Goal: Task Accomplishment & Management: Manage account settings

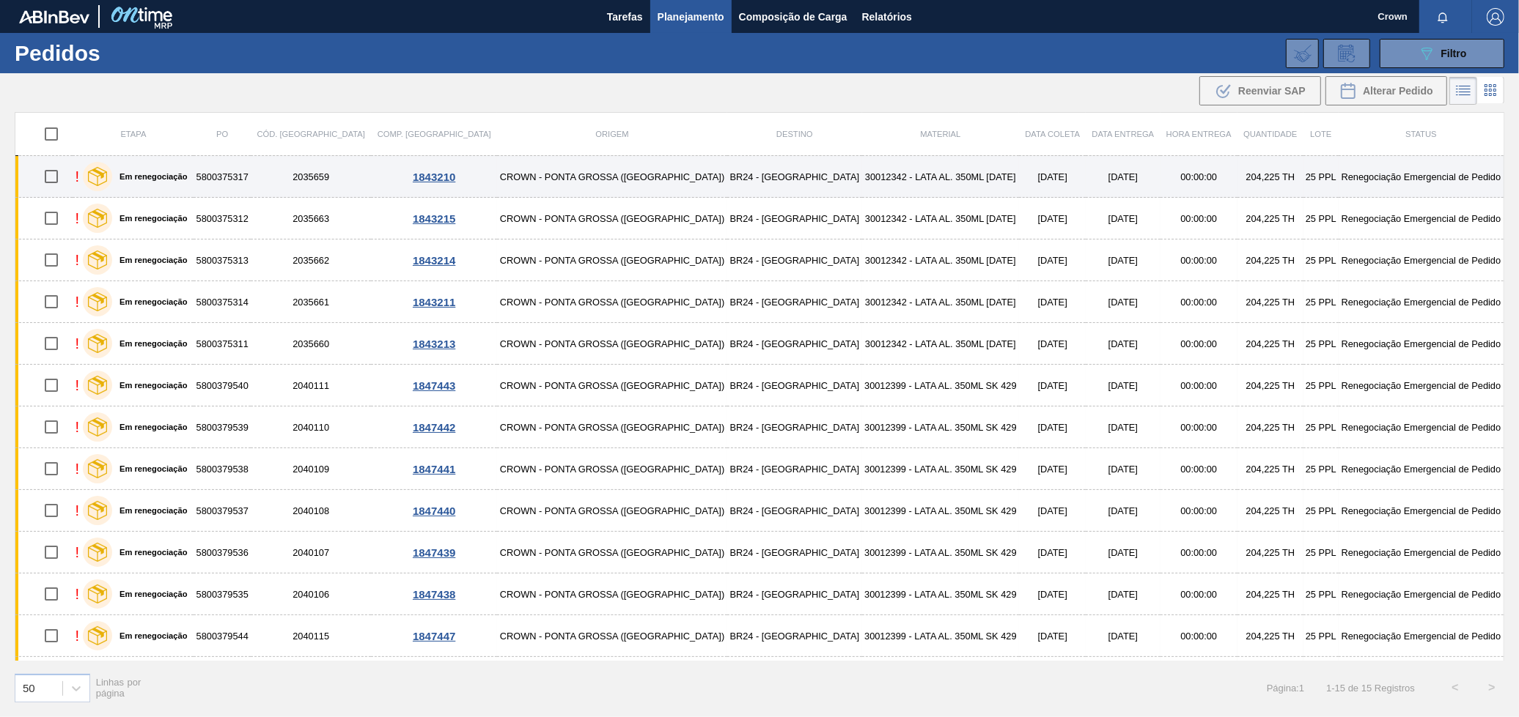
click at [862, 174] on td "30012342 - LATA AL. 350ML BC 429" at bounding box center [941, 177] width 158 height 42
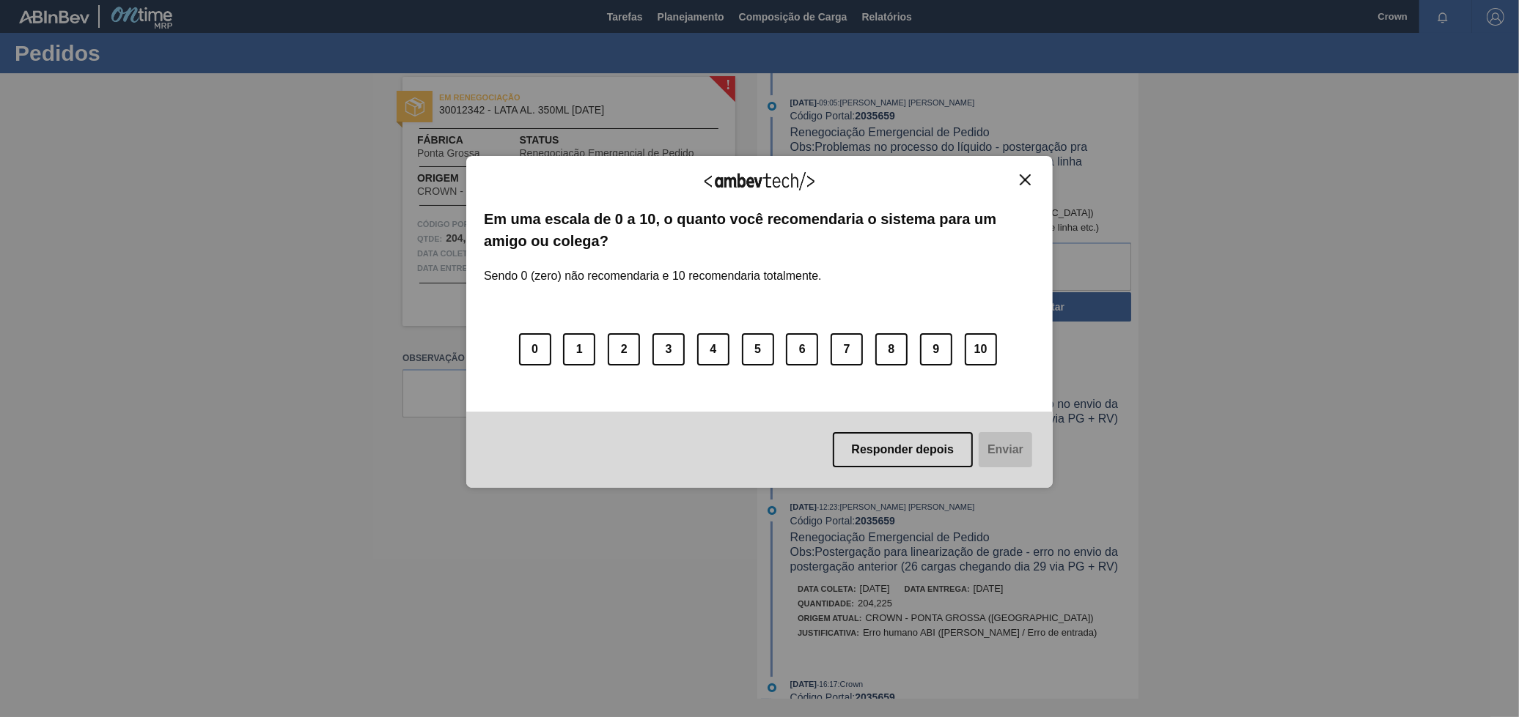
click at [1025, 190] on div "Agradecemos seu feedback!" at bounding box center [759, 191] width 551 height 34
click at [1025, 188] on div "Agradecemos seu feedback!" at bounding box center [759, 191] width 551 height 34
click at [1027, 179] on img "Close" at bounding box center [1024, 179] width 11 height 11
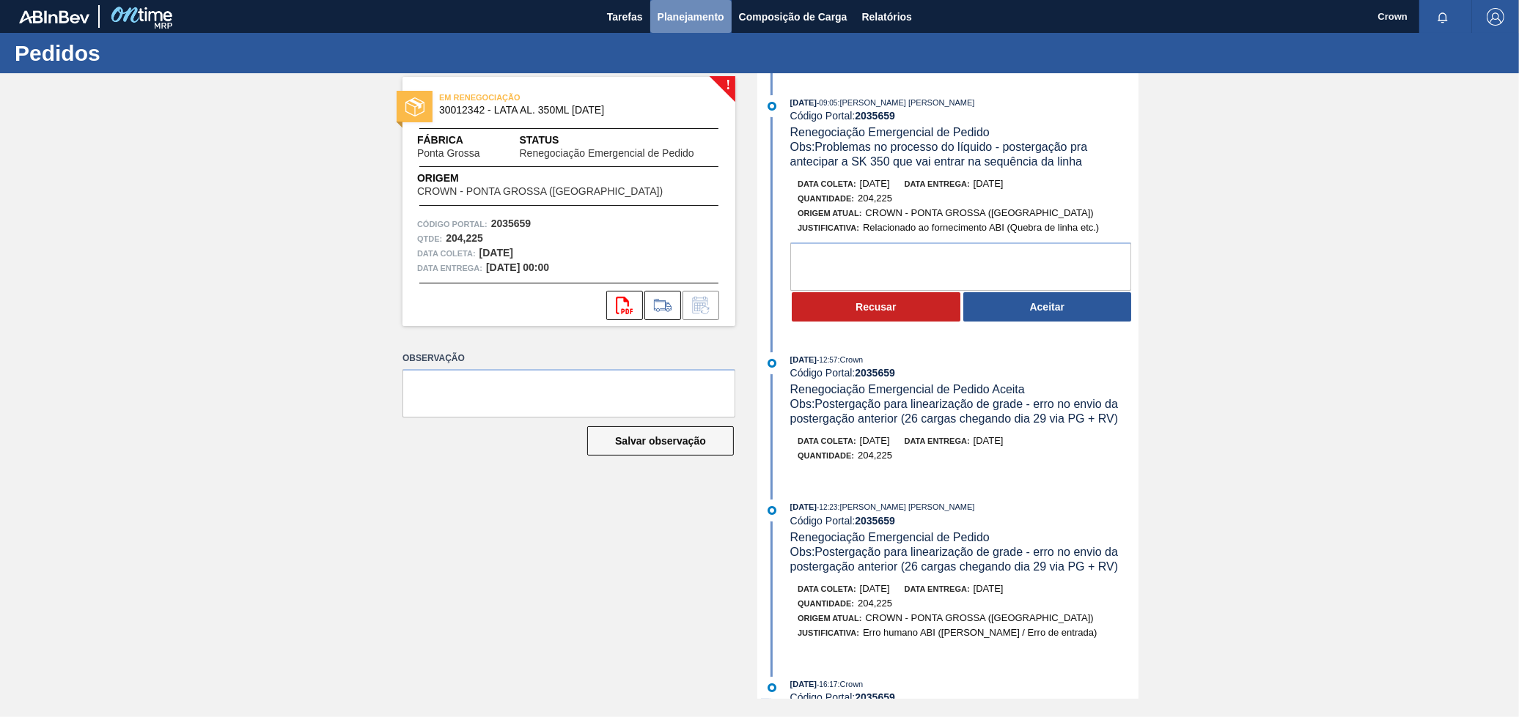
click at [691, 26] on button "Planejamento" at bounding box center [690, 16] width 81 height 33
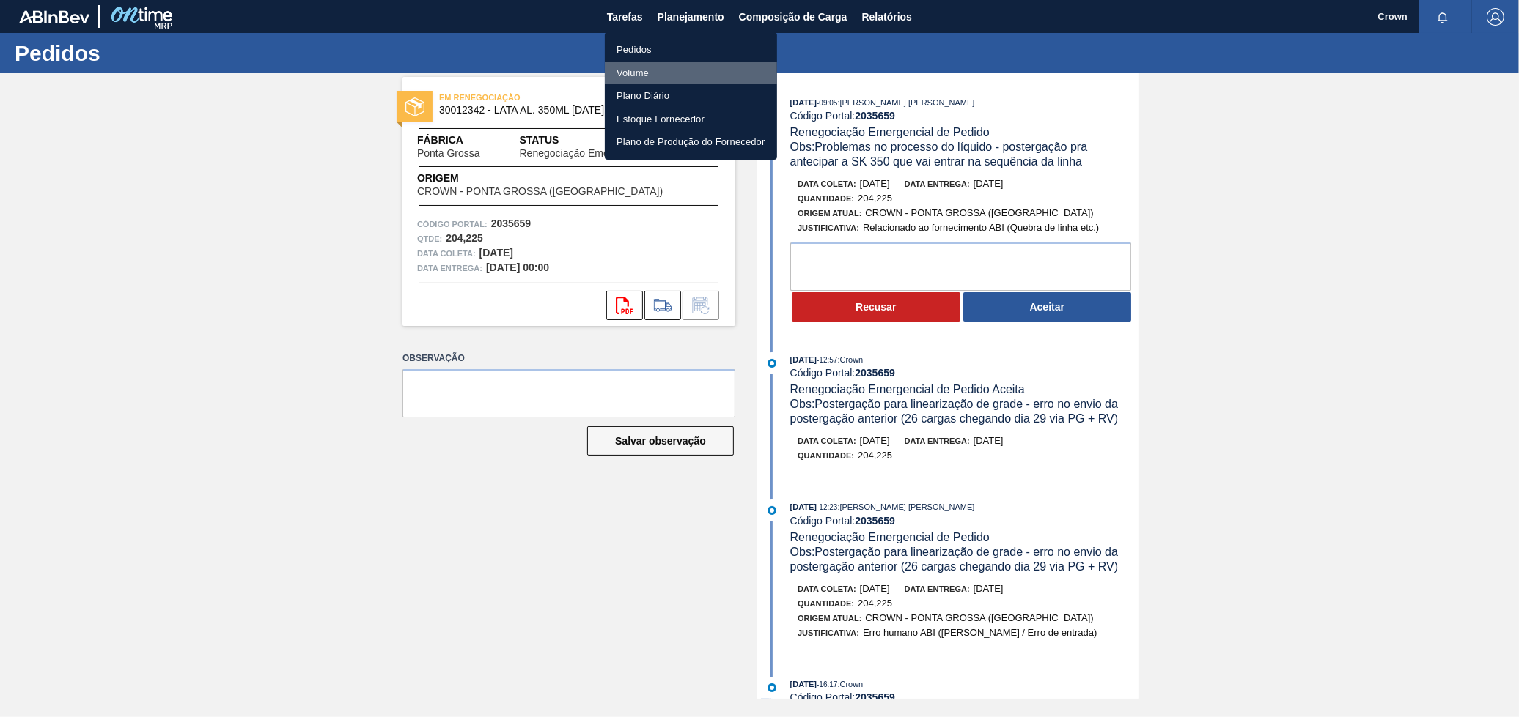
click at [660, 69] on li "Volume" at bounding box center [691, 73] width 172 height 23
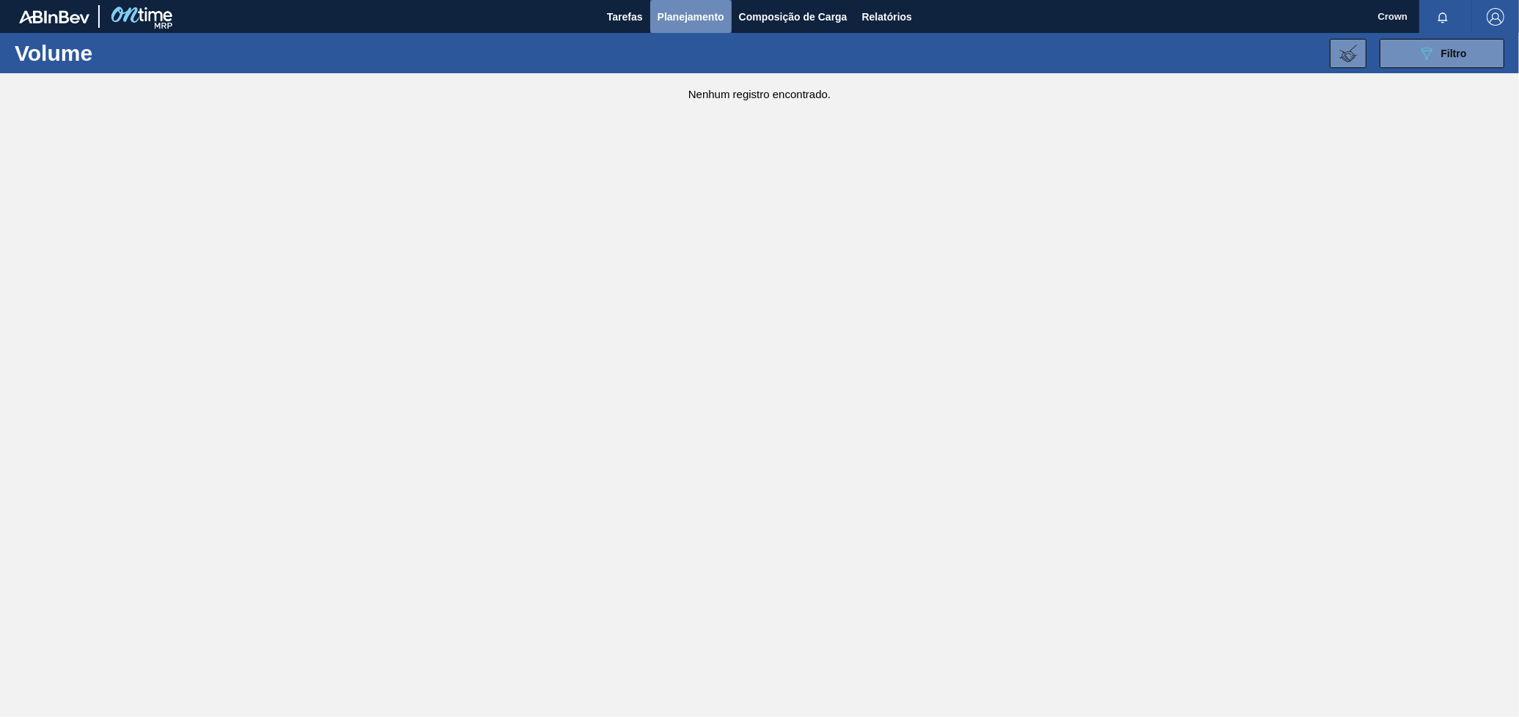
click at [657, 29] on button "Planejamento" at bounding box center [690, 16] width 81 height 33
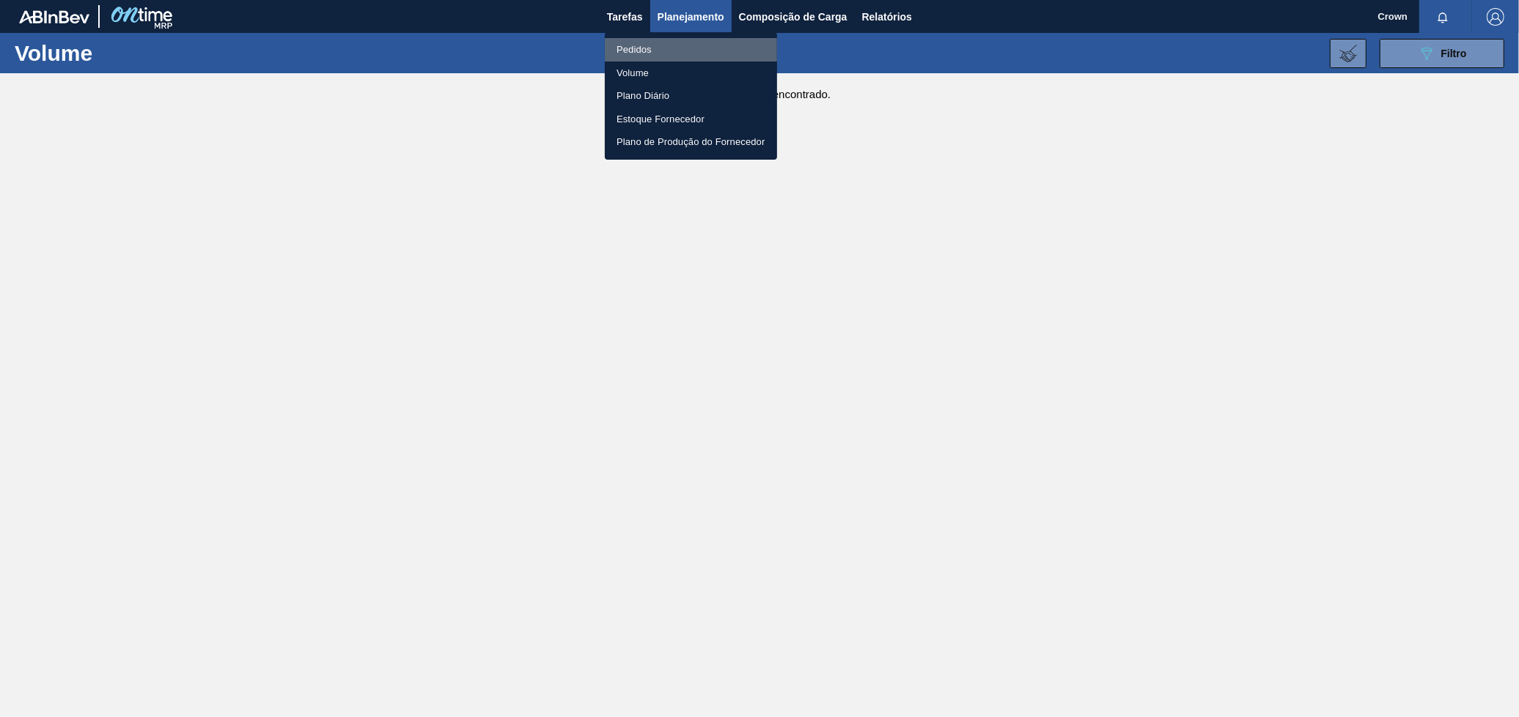
click at [638, 55] on li "Pedidos" at bounding box center [691, 49] width 172 height 23
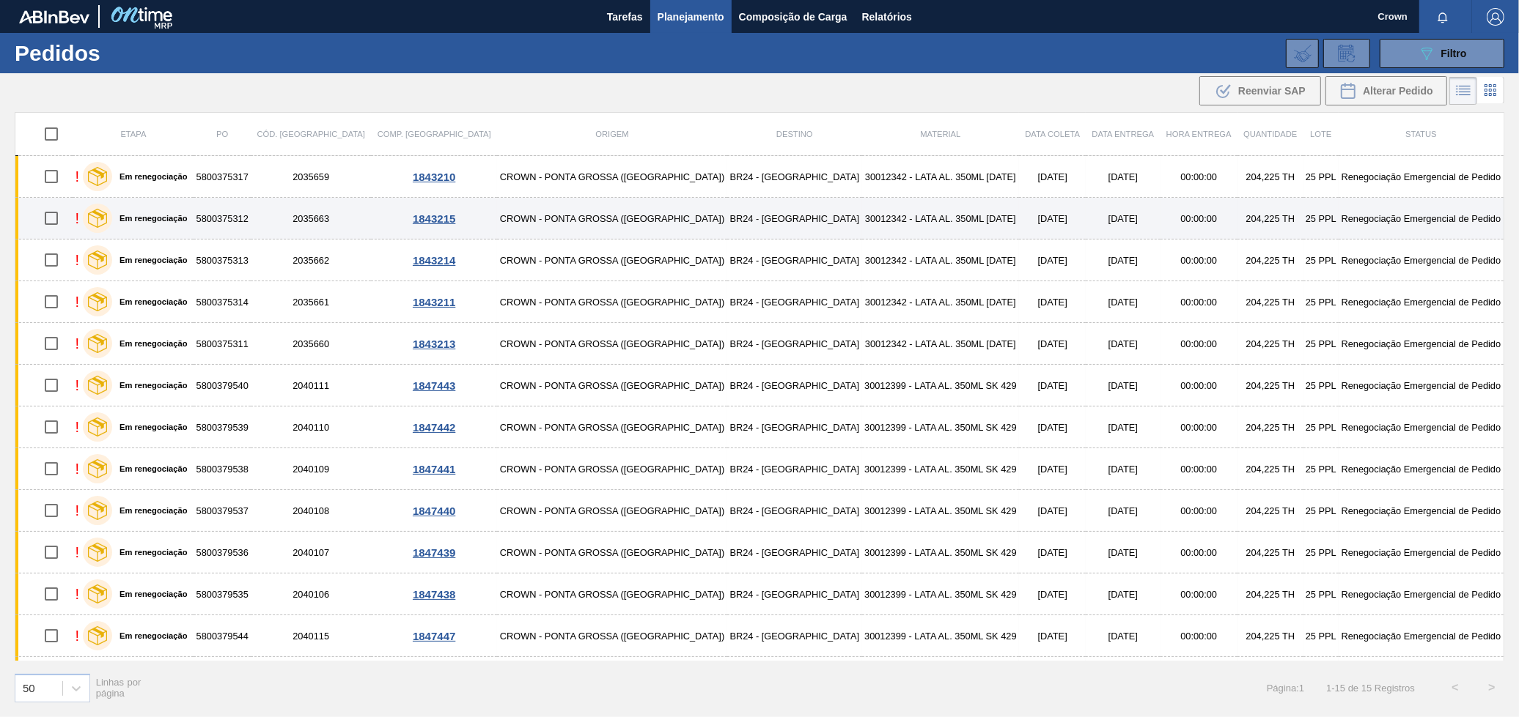
click at [727, 213] on td "BR24 - [GEOGRAPHIC_DATA]" at bounding box center [794, 219] width 135 height 42
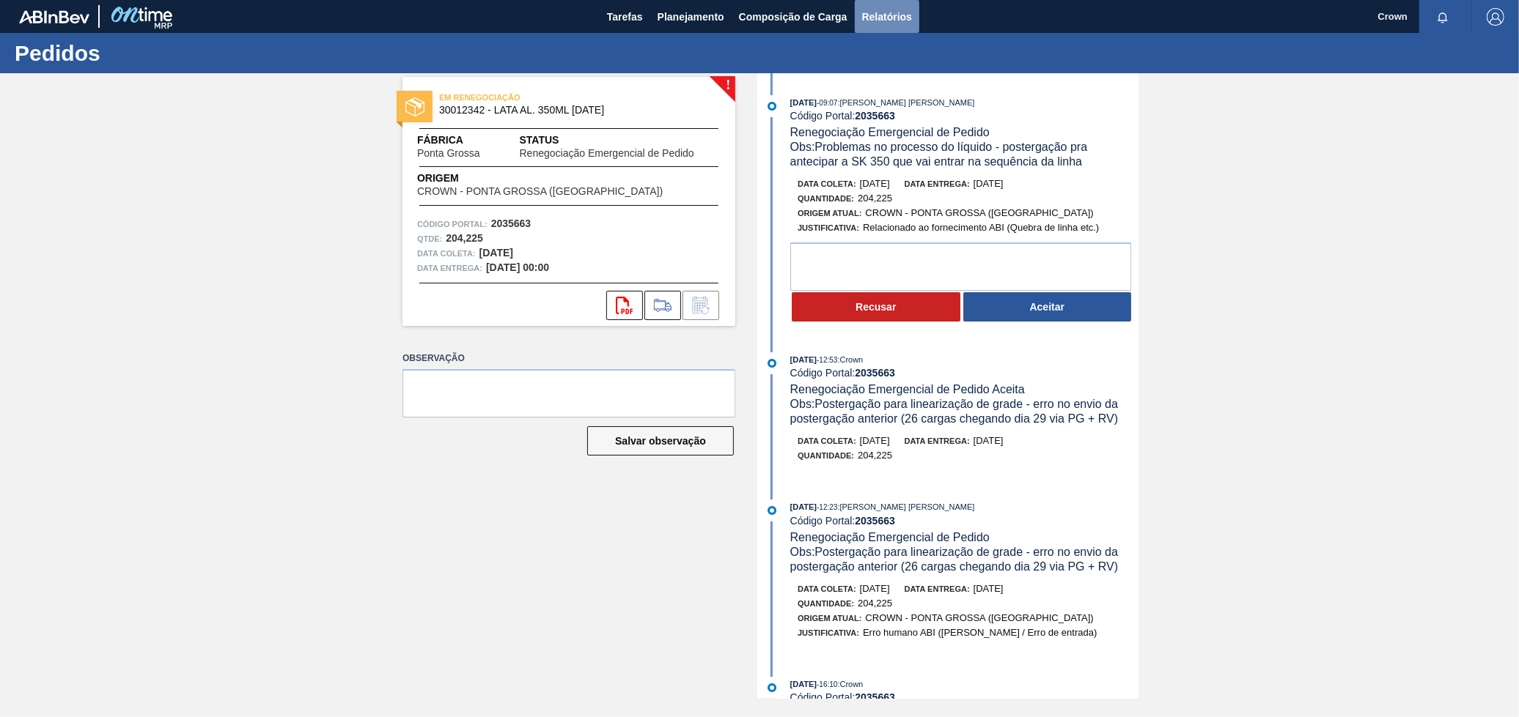
click at [867, 9] on span "Relatórios" at bounding box center [887, 17] width 50 height 18
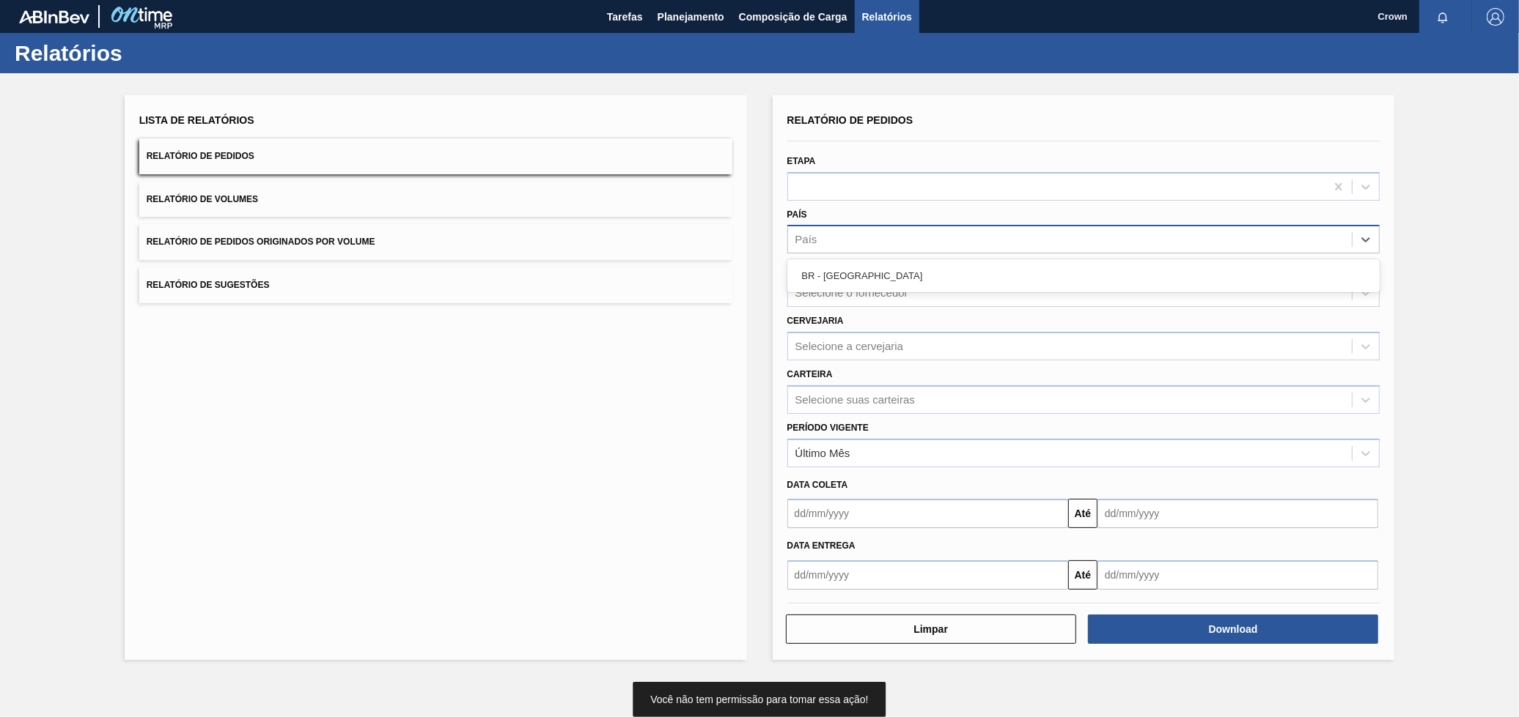
click at [905, 249] on div "País" at bounding box center [1083, 239] width 593 height 29
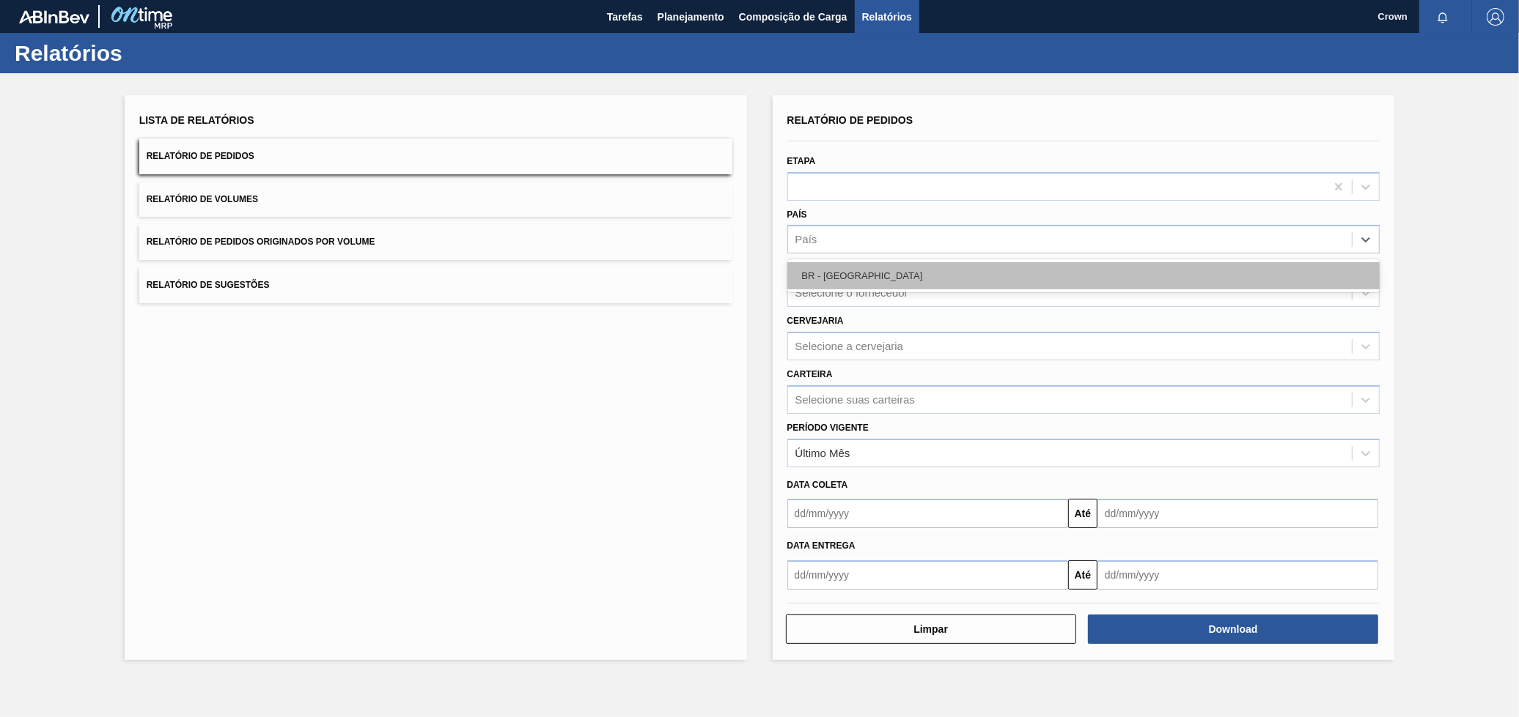
click at [862, 288] on div "BR - Brasil" at bounding box center [1083, 275] width 593 height 27
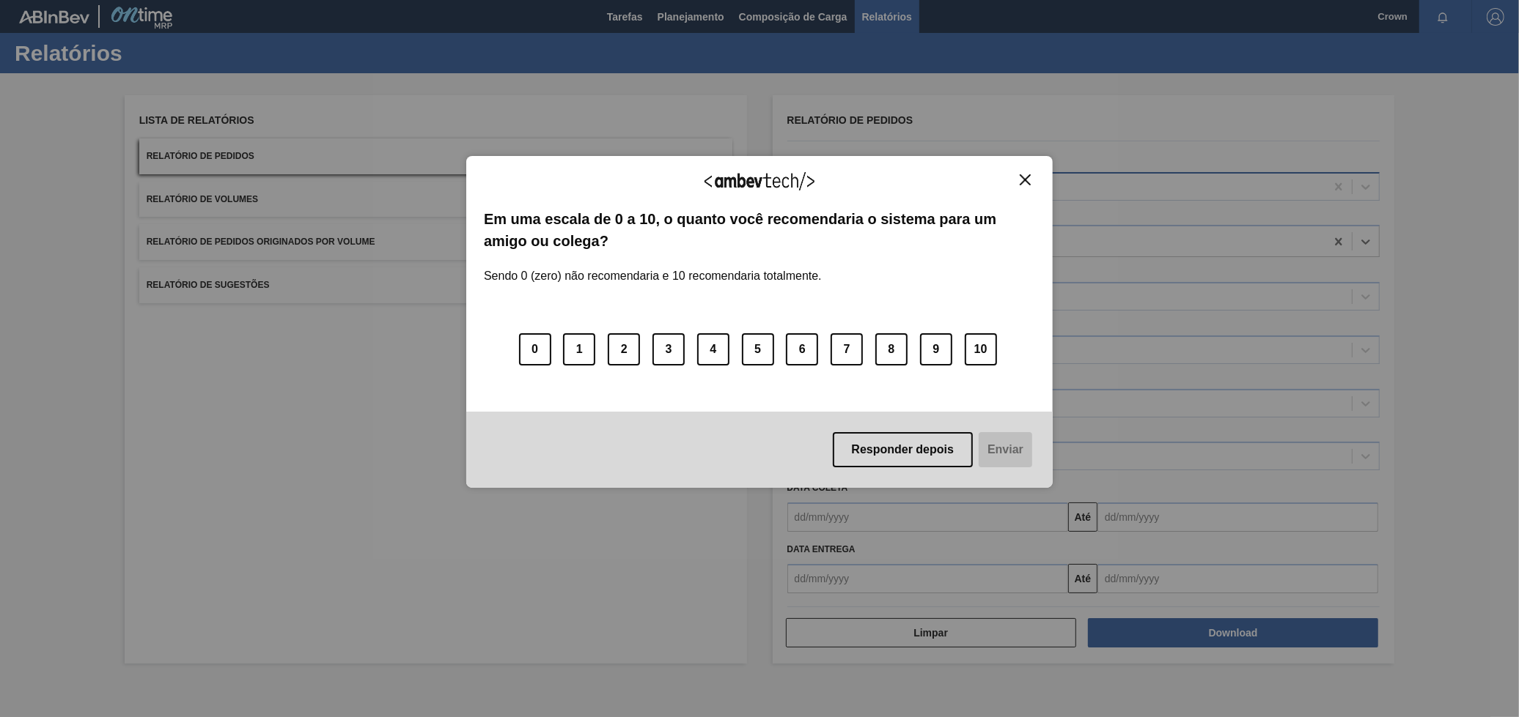
click at [1018, 180] on button "Close" at bounding box center [1025, 180] width 20 height 12
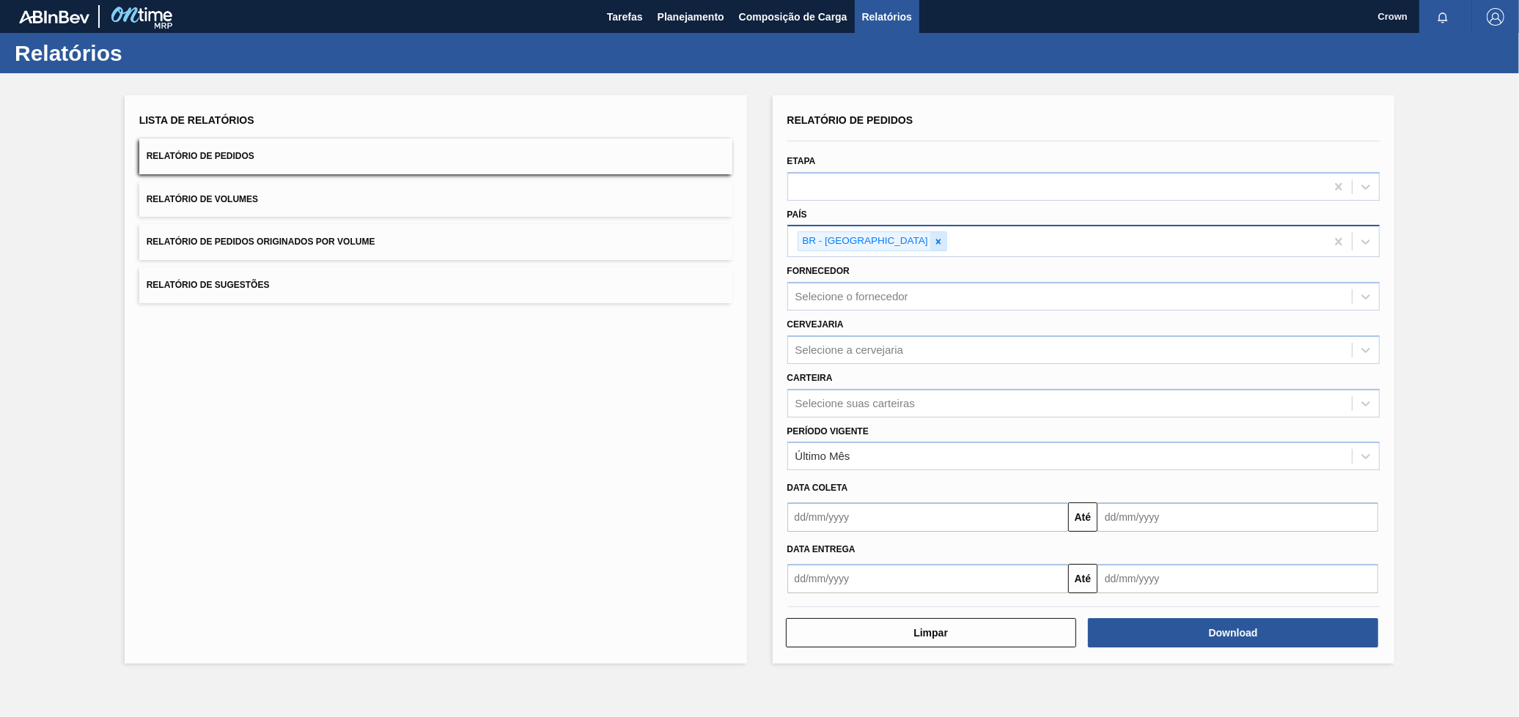
click at [933, 237] on icon at bounding box center [938, 242] width 10 height 10
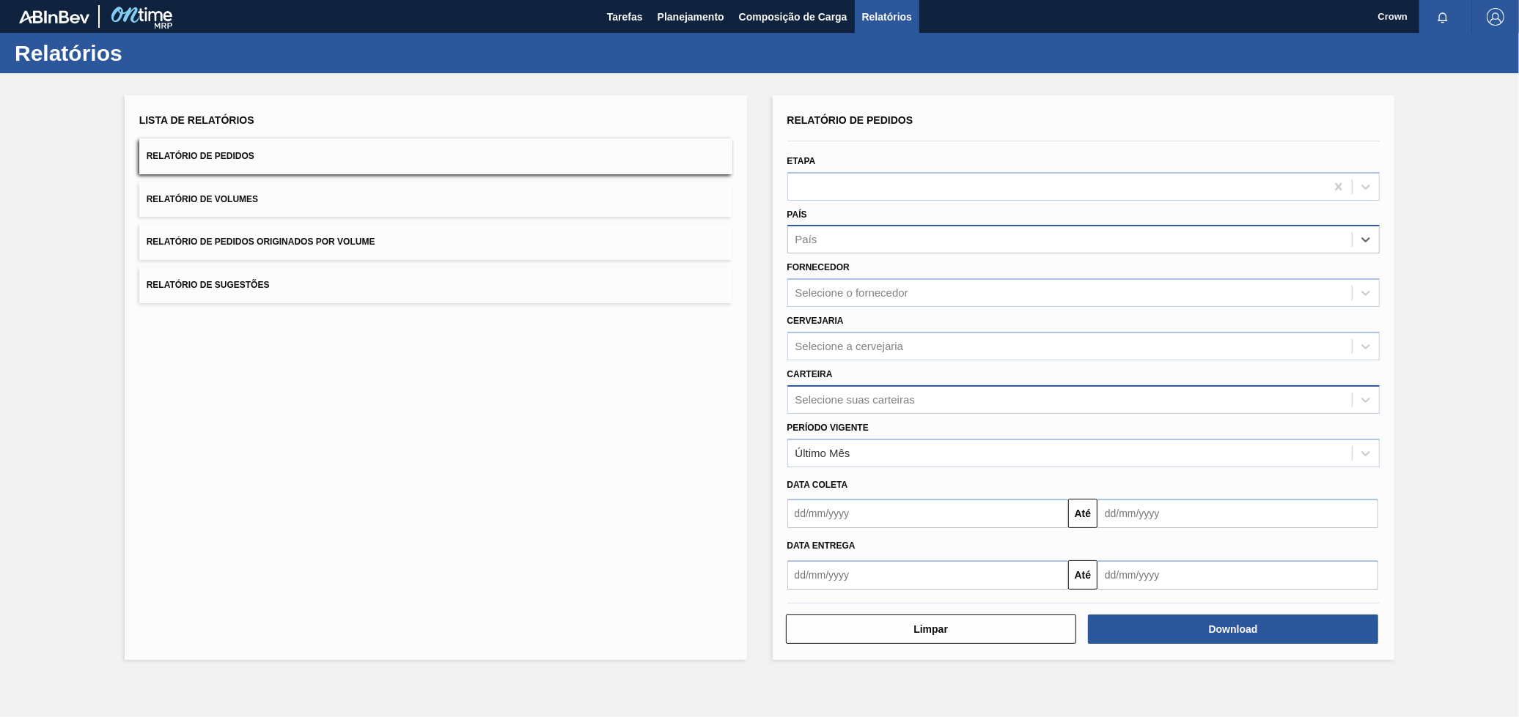
click at [867, 402] on div "Selecione suas carteiras" at bounding box center [854, 400] width 119 height 12
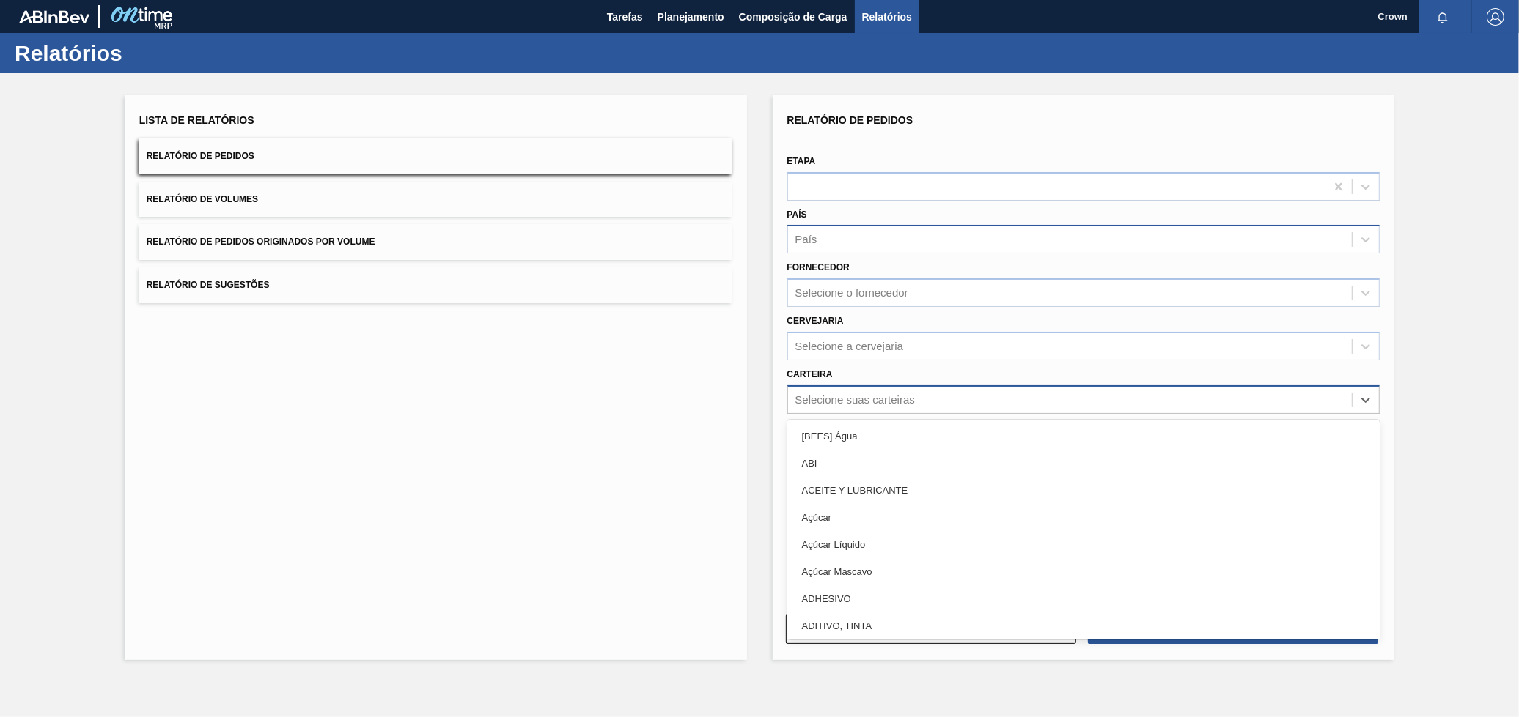
type input "a"
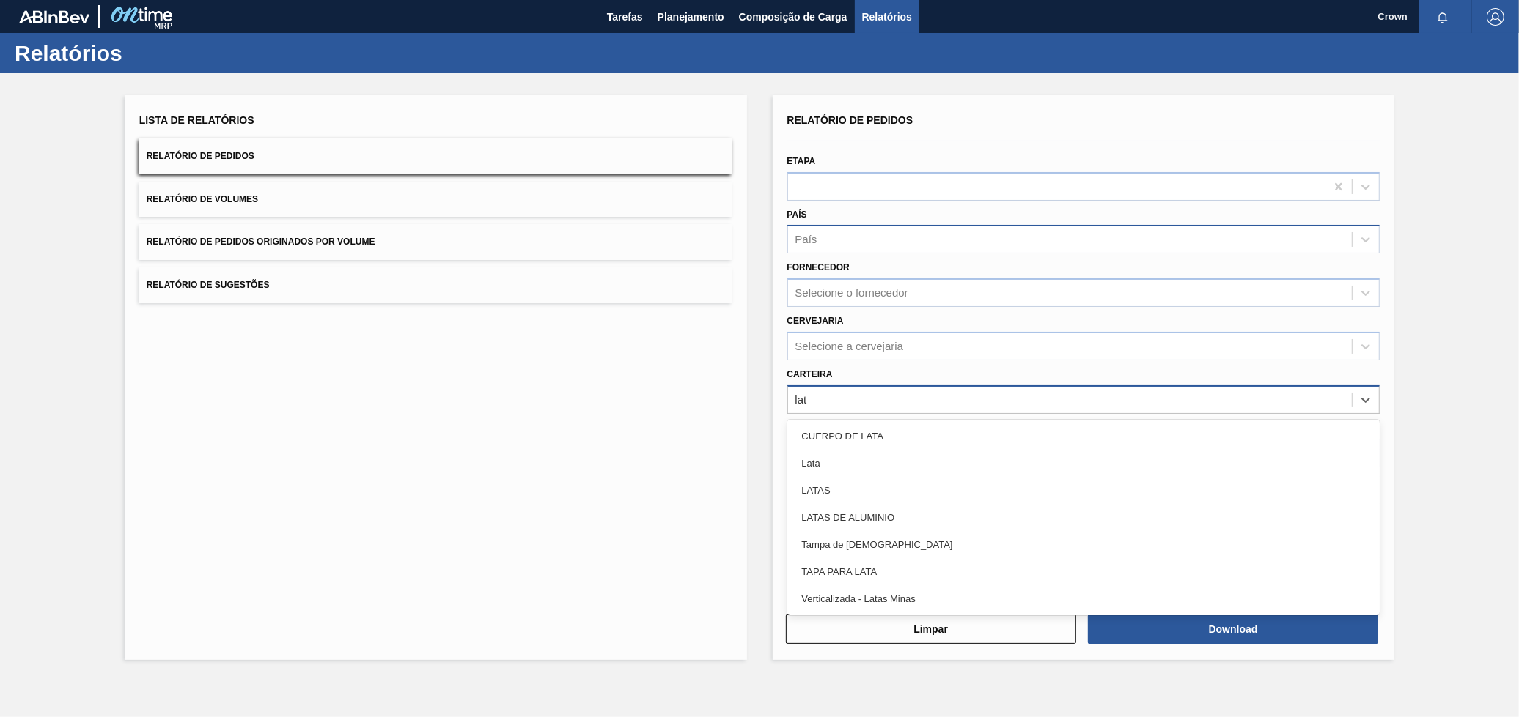
type input "lata"
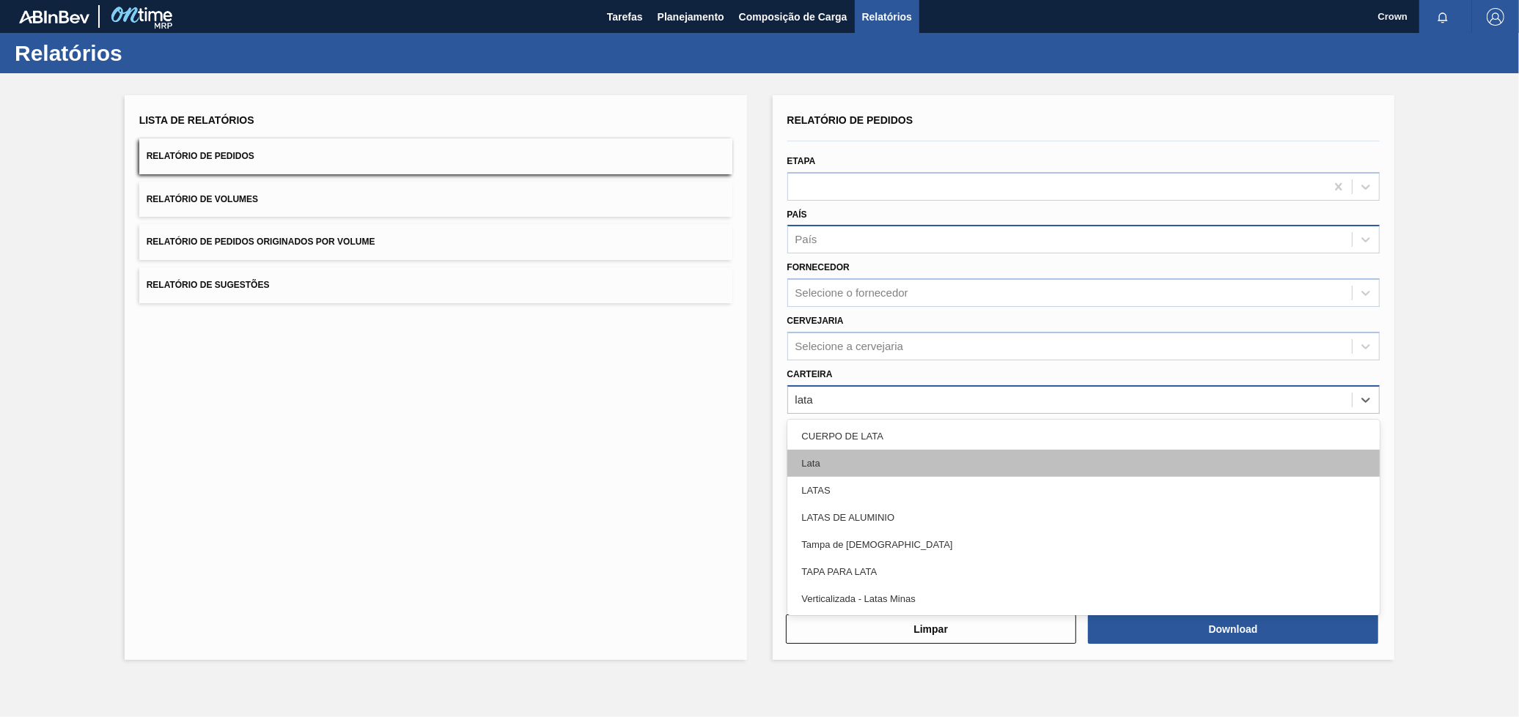
click at [877, 454] on div "Lata" at bounding box center [1083, 463] width 593 height 27
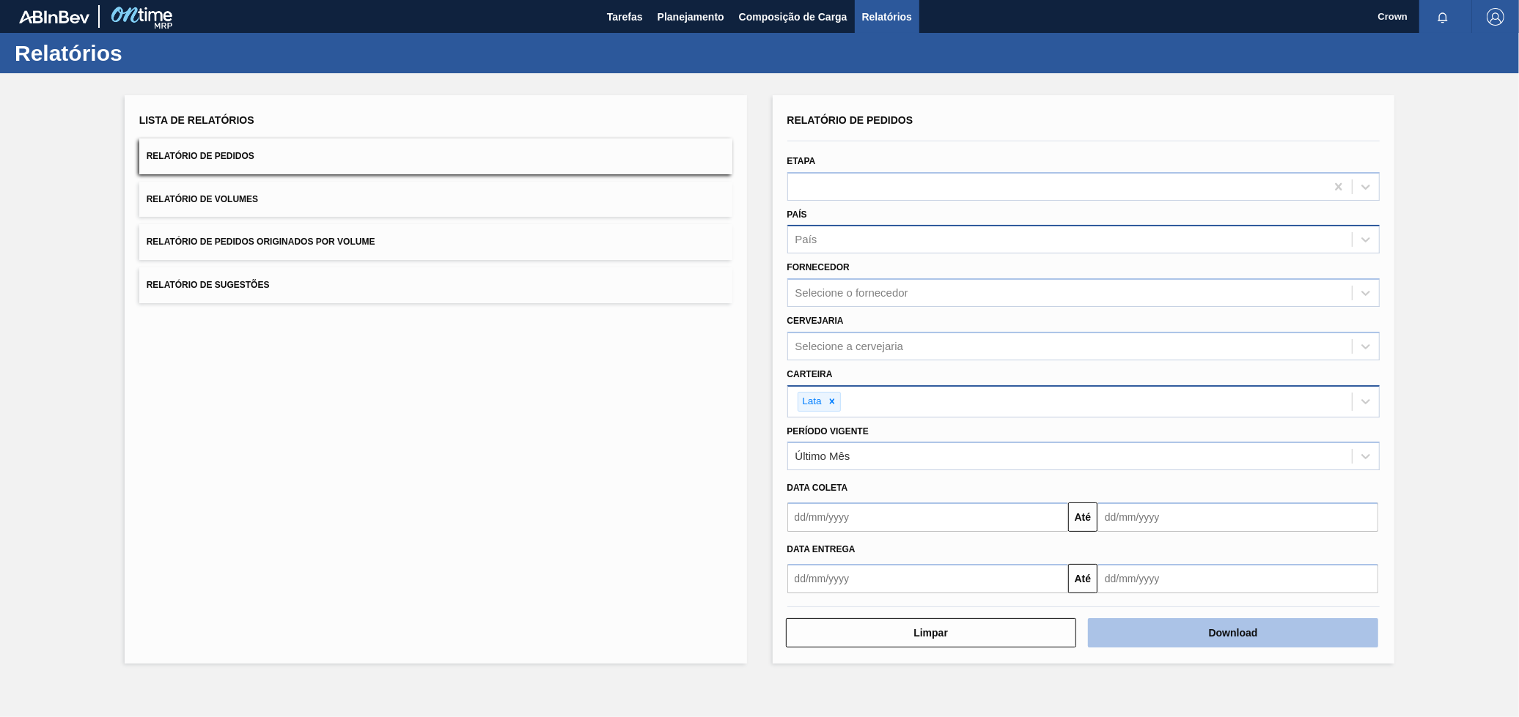
click at [1158, 635] on button "Download" at bounding box center [1233, 633] width 290 height 29
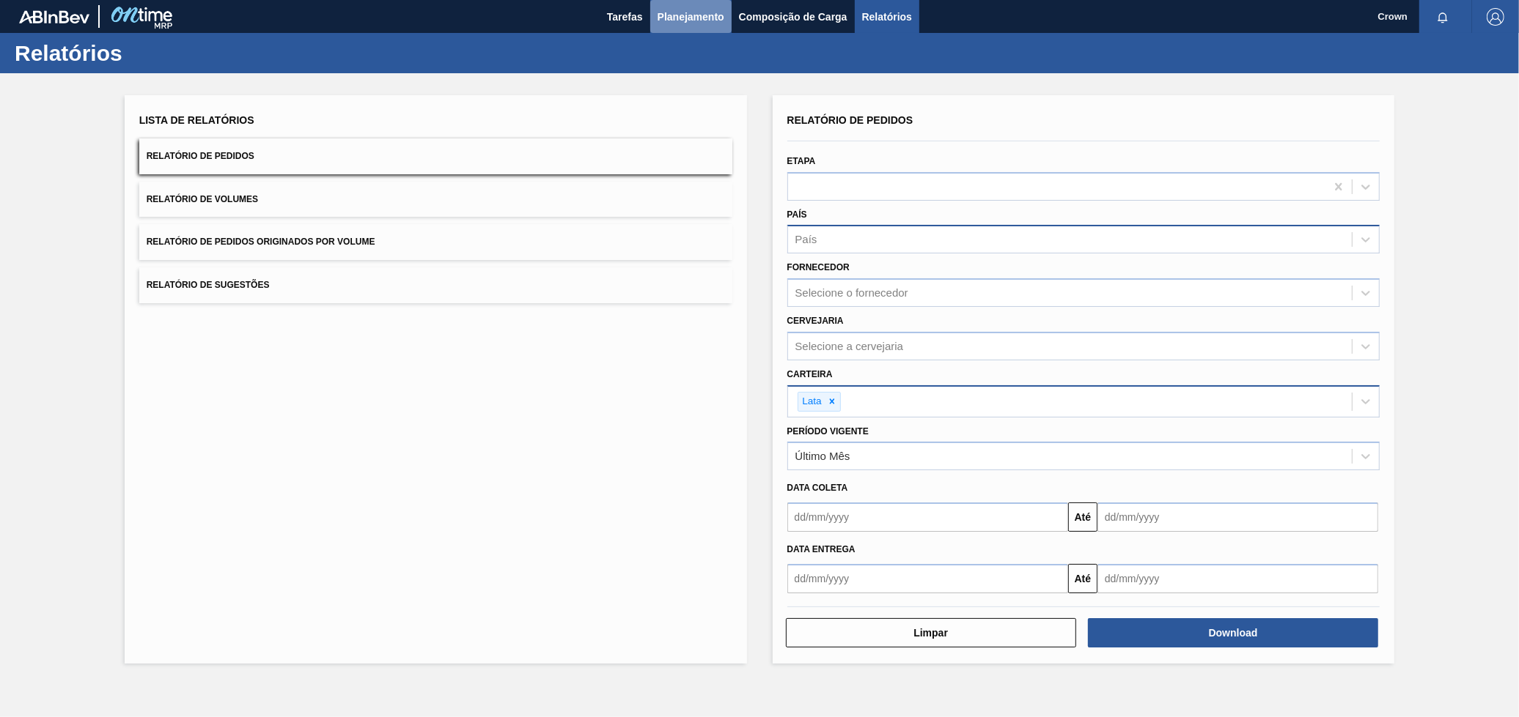
click at [694, 8] on span "Planejamento" at bounding box center [690, 17] width 67 height 18
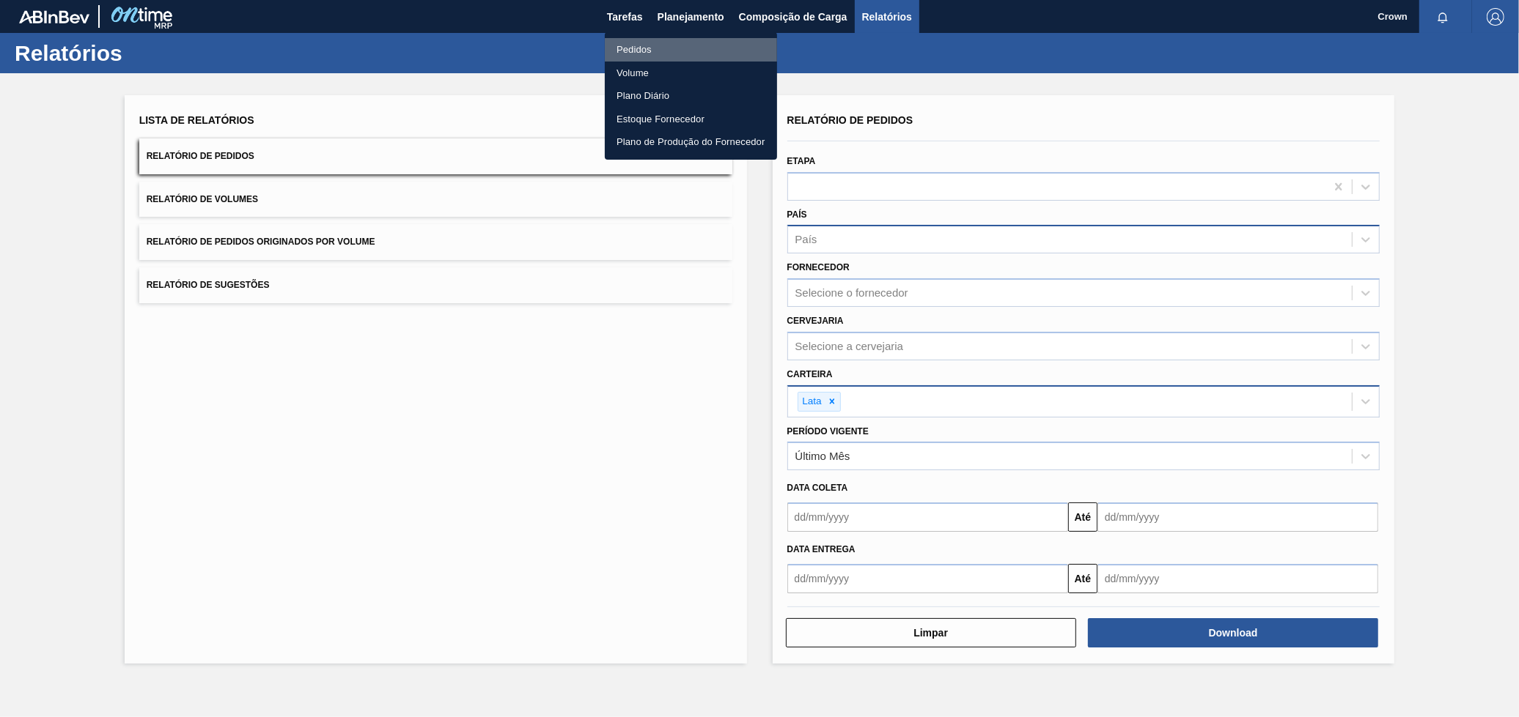
click at [699, 49] on li "Pedidos" at bounding box center [691, 49] width 172 height 23
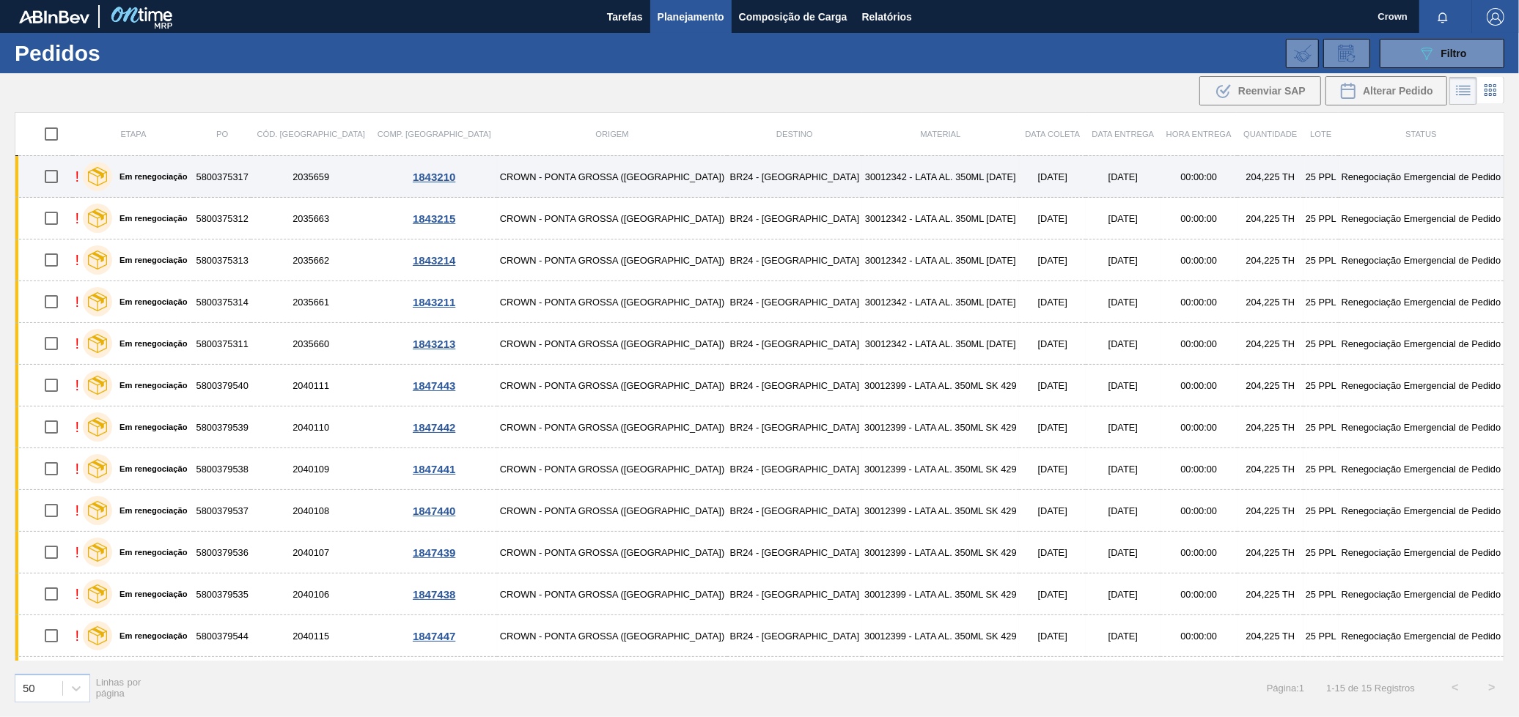
click at [862, 177] on td "30012342 - LATA AL. 350ML BC 429" at bounding box center [941, 177] width 158 height 42
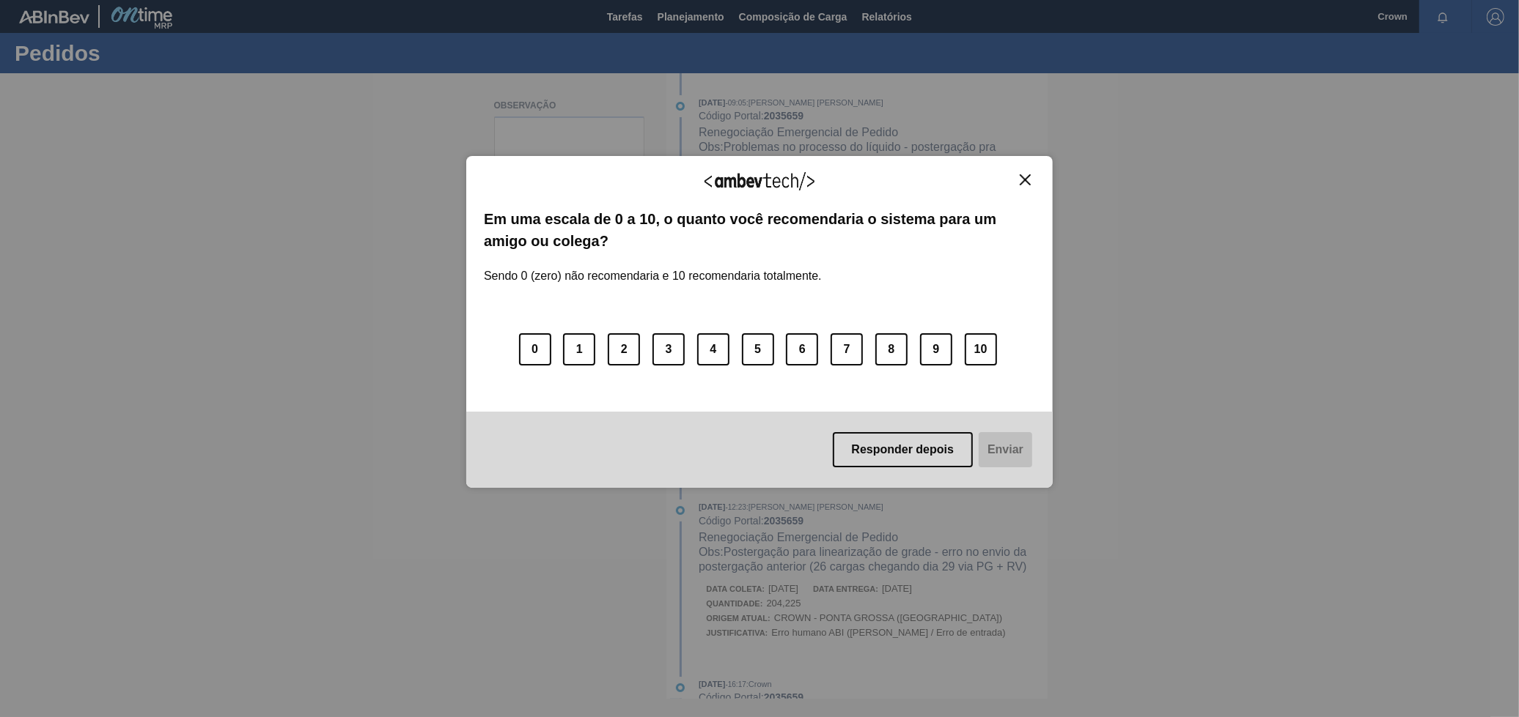
click at [1022, 189] on div "Agradecemos seu feedback!" at bounding box center [759, 191] width 551 height 34
click at [1027, 189] on div "Agradecemos seu feedback!" at bounding box center [759, 191] width 551 height 34
click at [1040, 185] on div "Agradecemos seu feedback! Em uma escala de 0 a 10, o quanto você recomendaria o…" at bounding box center [759, 322] width 586 height 333
click at [1025, 184] on img "Close" at bounding box center [1024, 179] width 11 height 11
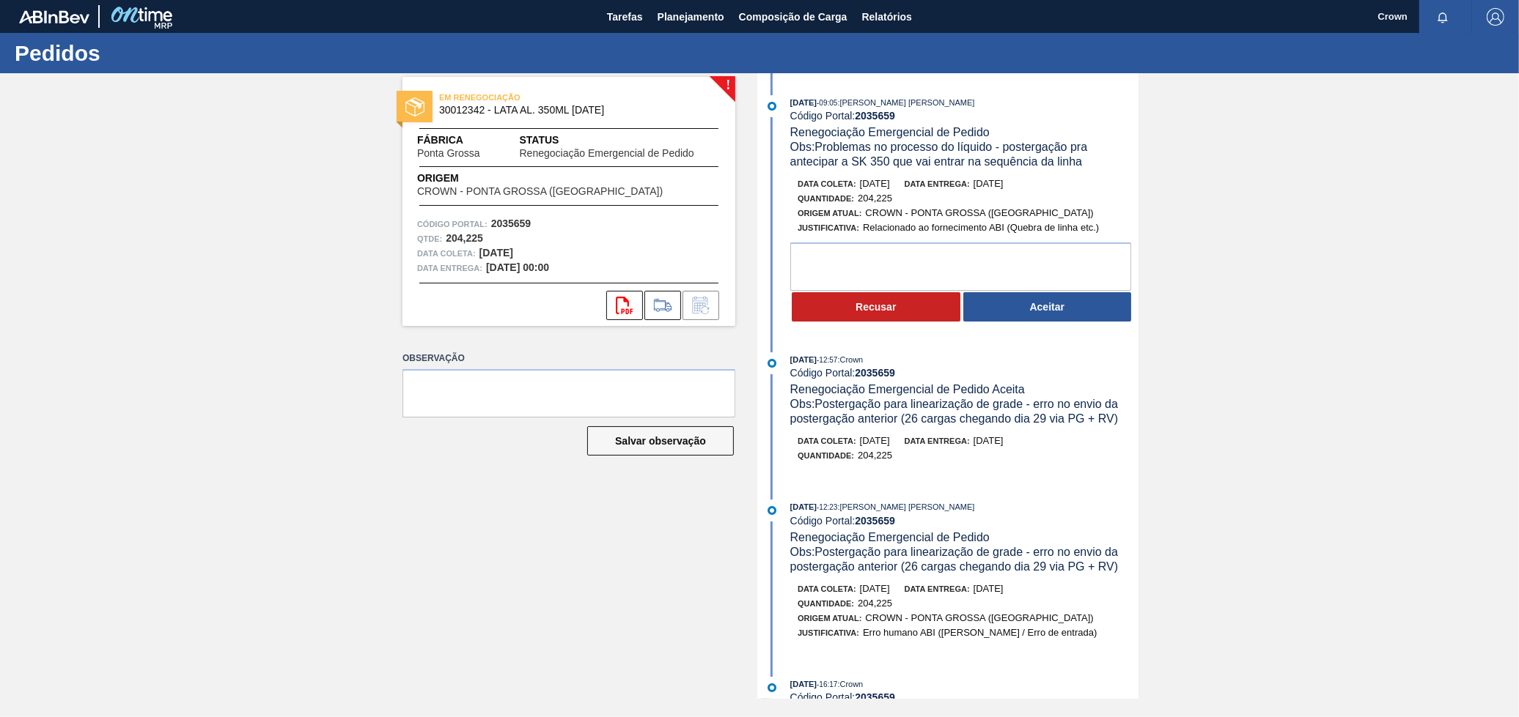
click at [1007, 314] on button "Aceitar" at bounding box center [1047, 306] width 169 height 29
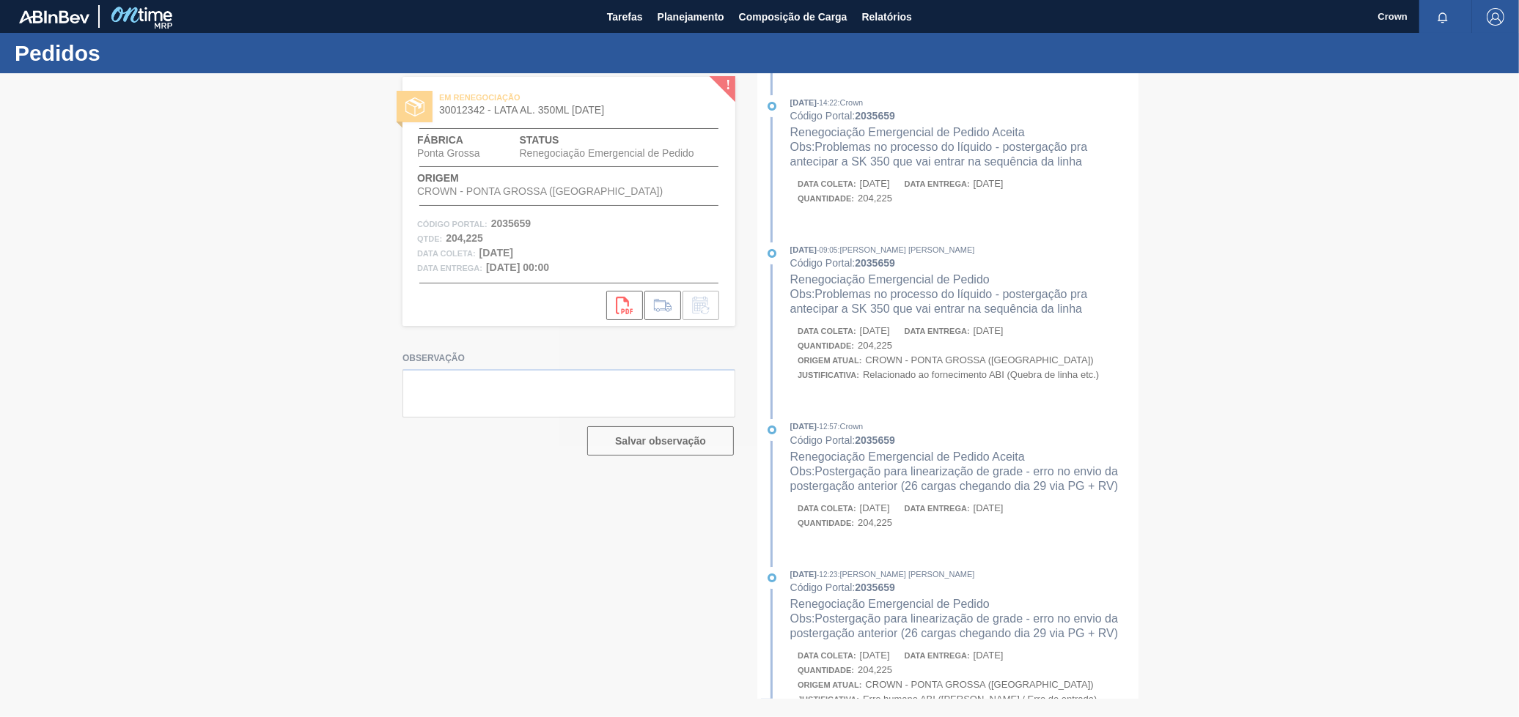
click at [935, 410] on div at bounding box center [759, 395] width 1519 height 644
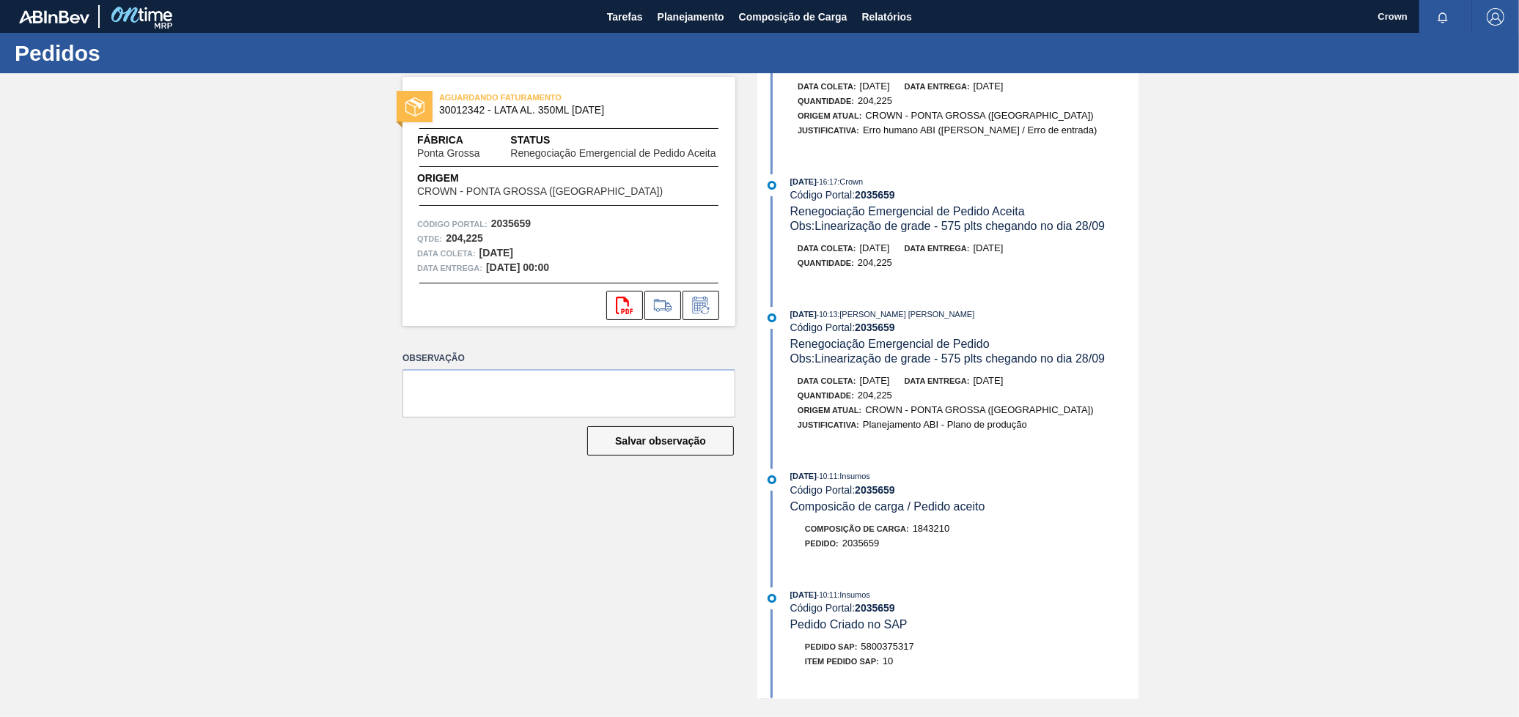
scroll to position [651, 0]
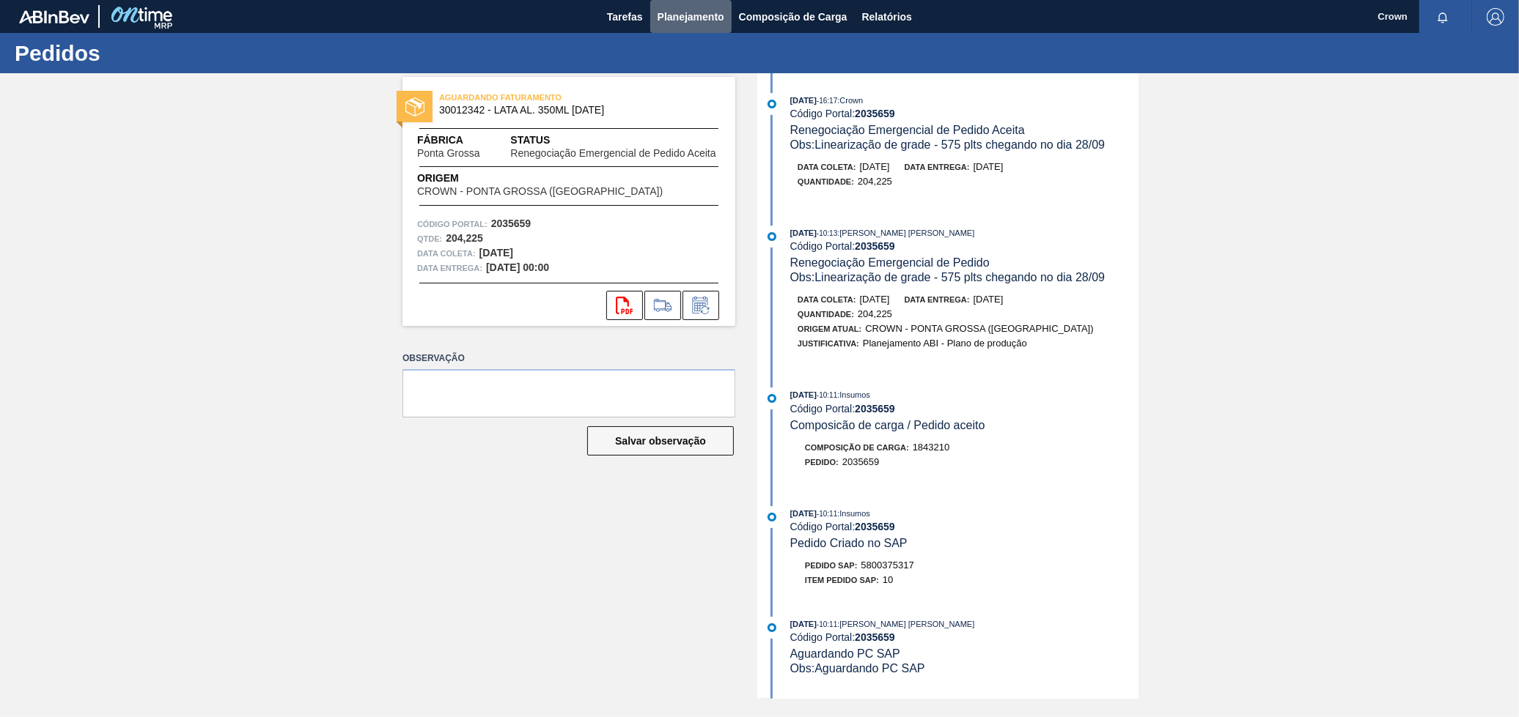
drag, startPoint x: 676, startPoint y: 12, endPoint x: 674, endPoint y: 35, distance: 22.8
click at [675, 12] on span "Planejamento" at bounding box center [690, 17] width 67 height 18
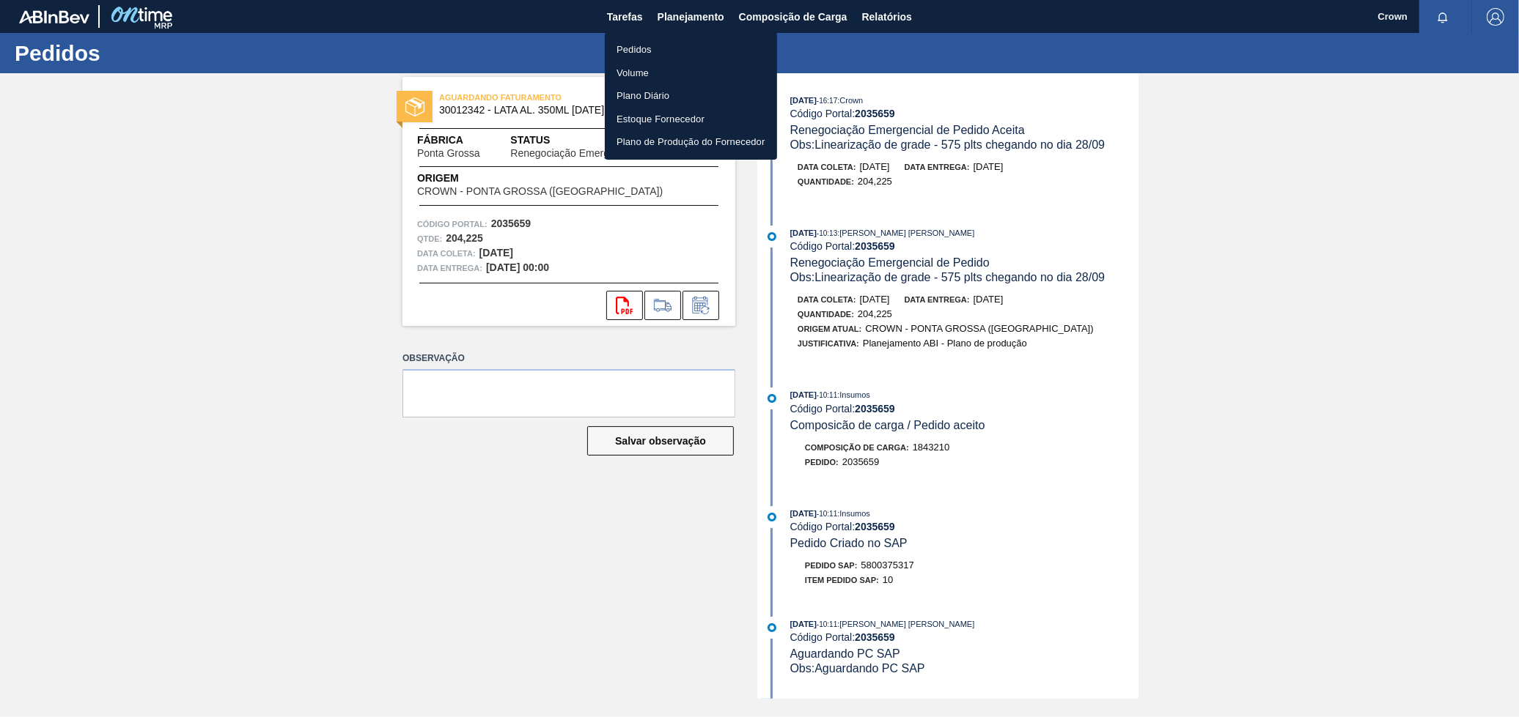
click at [646, 50] on li "Pedidos" at bounding box center [691, 49] width 172 height 23
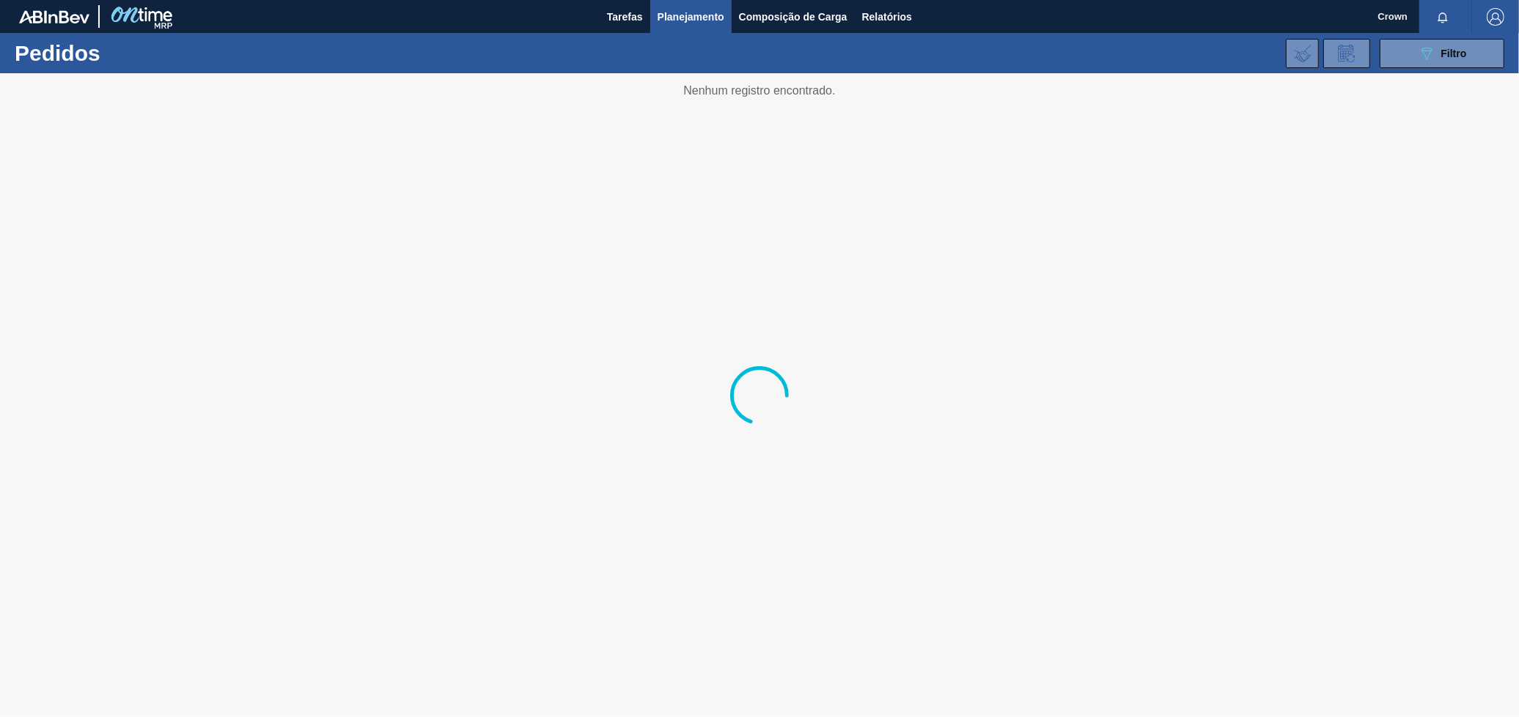
click at [697, 4] on button "Planejamento" at bounding box center [690, 16] width 81 height 33
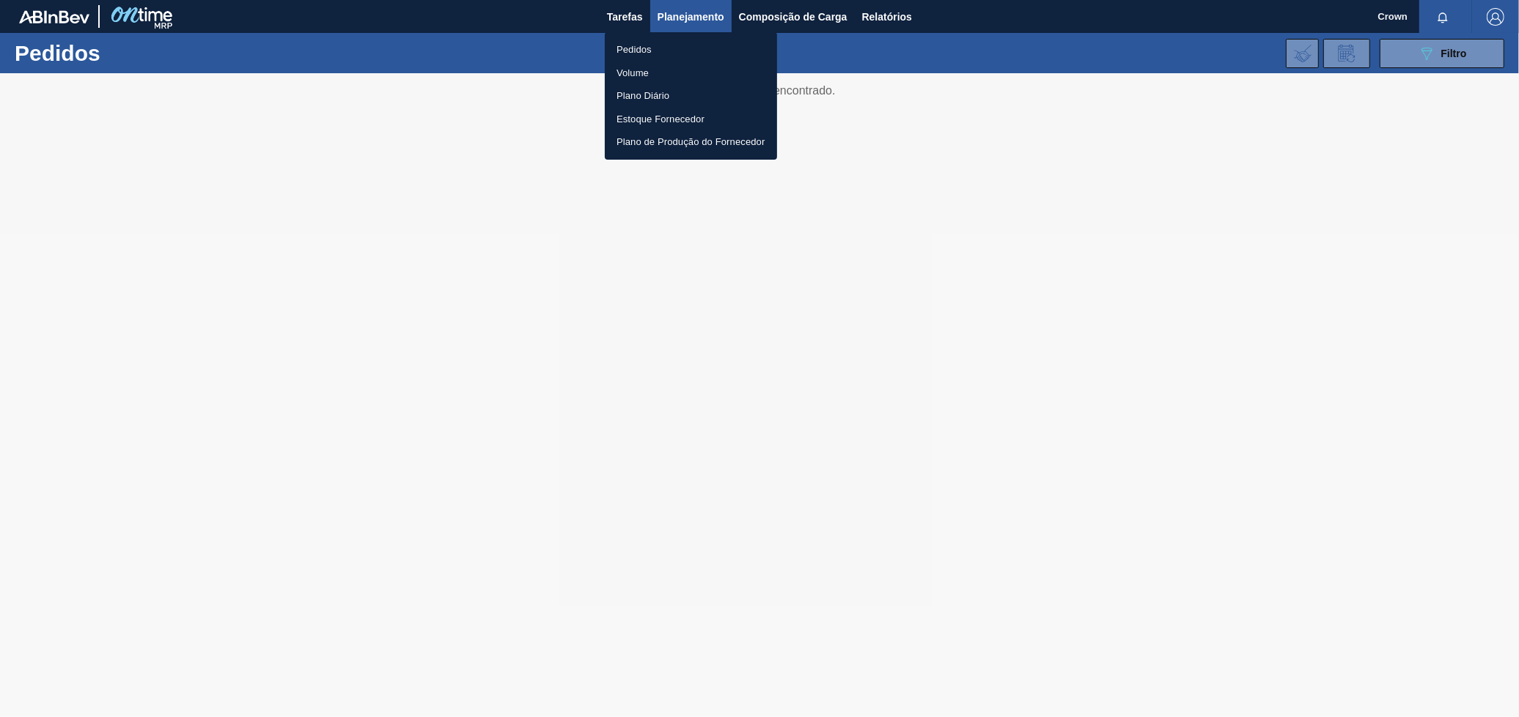
click at [658, 50] on li "Pedidos" at bounding box center [691, 49] width 172 height 23
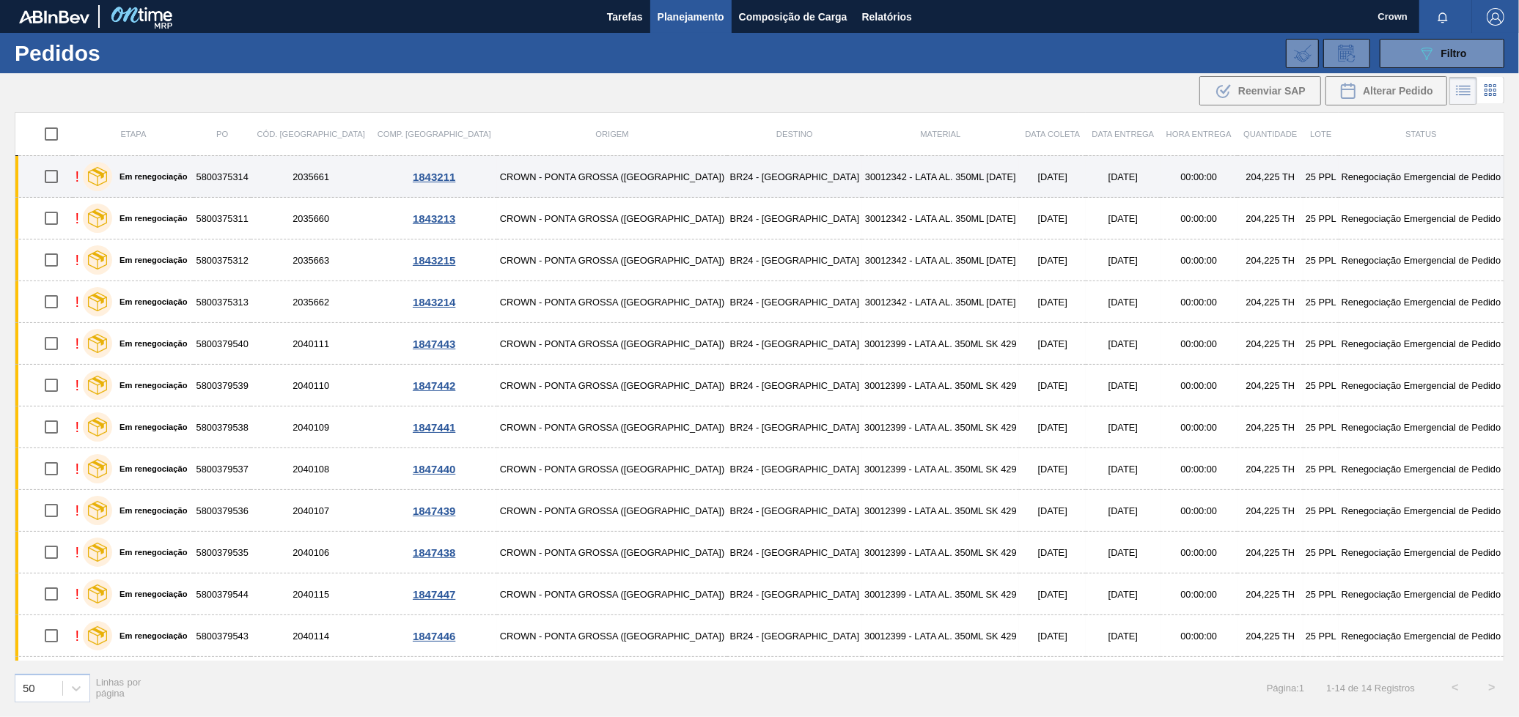
click at [862, 173] on td "30012342 - LATA AL. 350ML BC 429" at bounding box center [941, 177] width 158 height 42
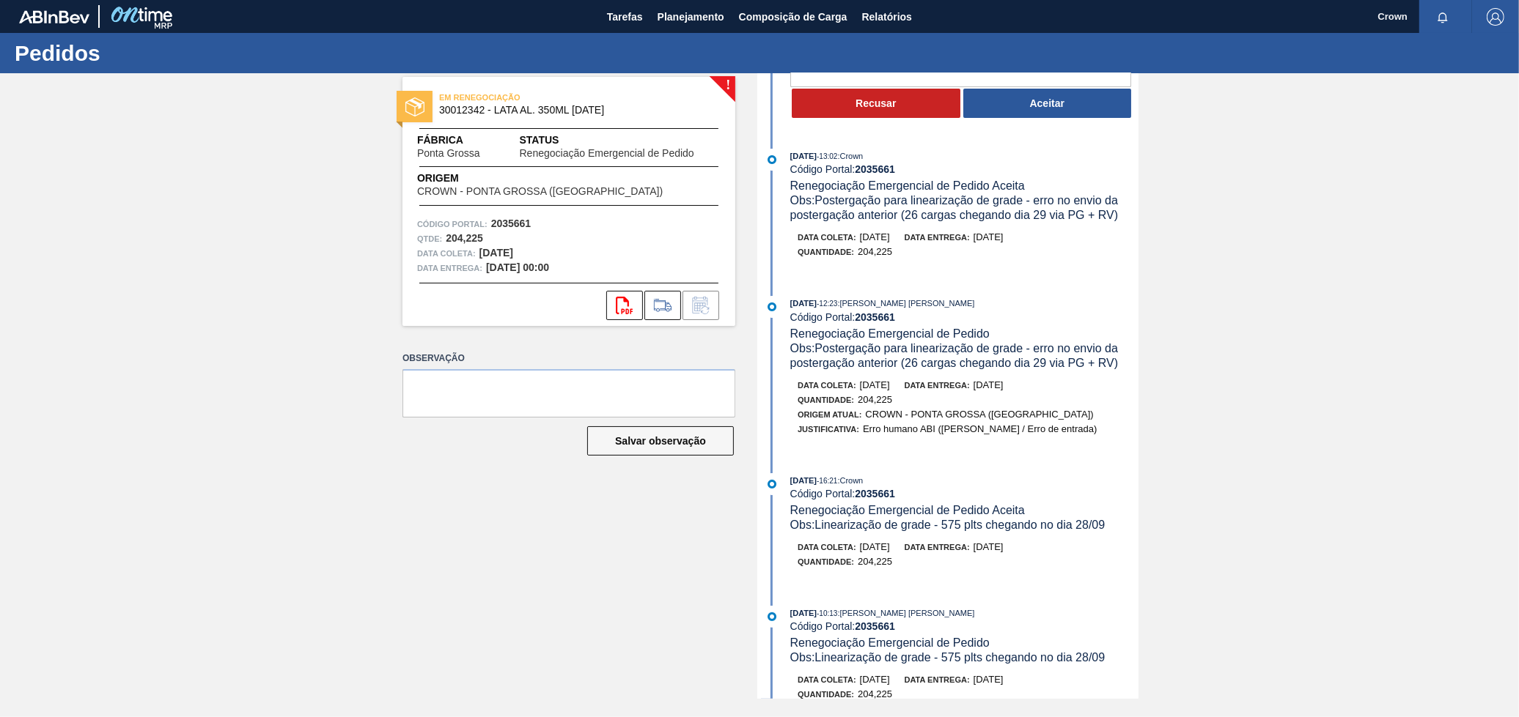
scroll to position [174, 0]
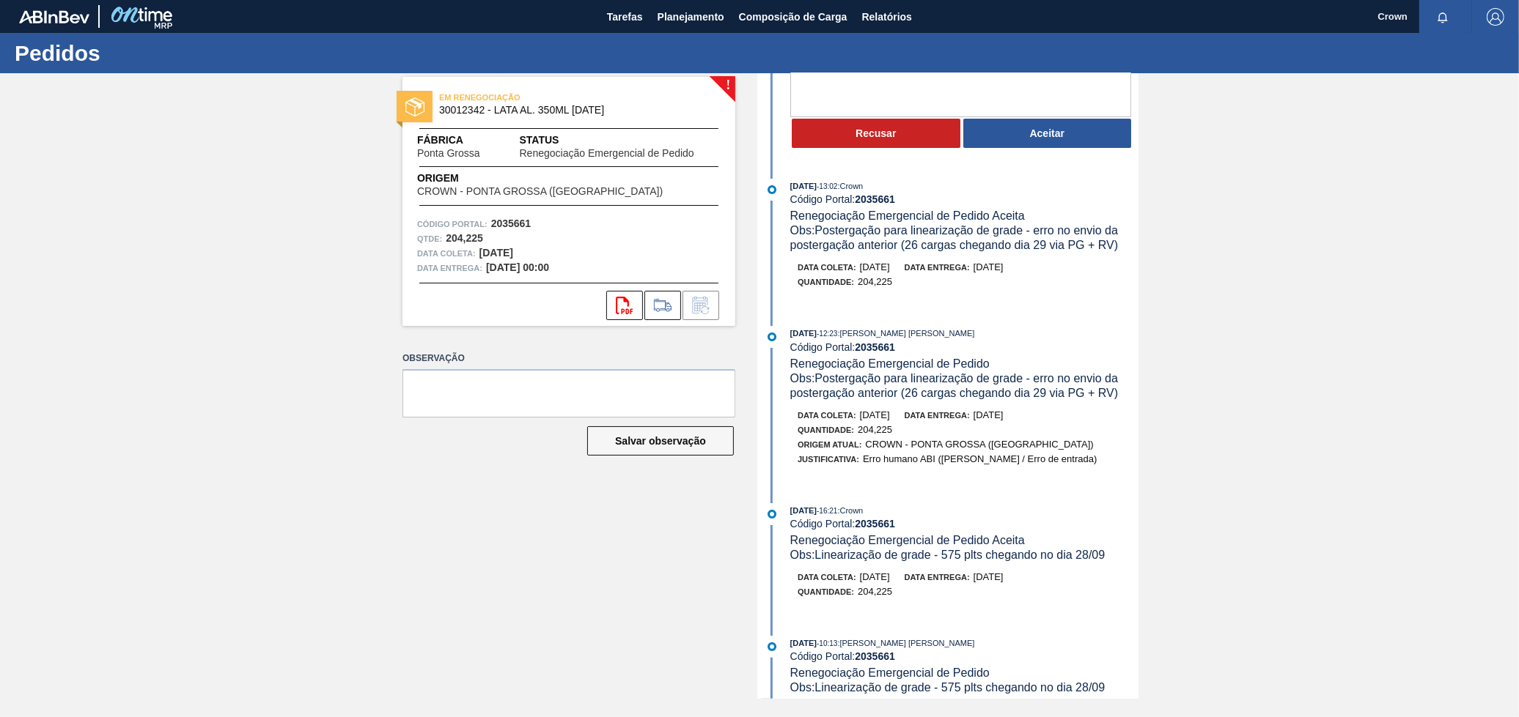
click at [982, 125] on button "Aceitar" at bounding box center [1047, 133] width 169 height 29
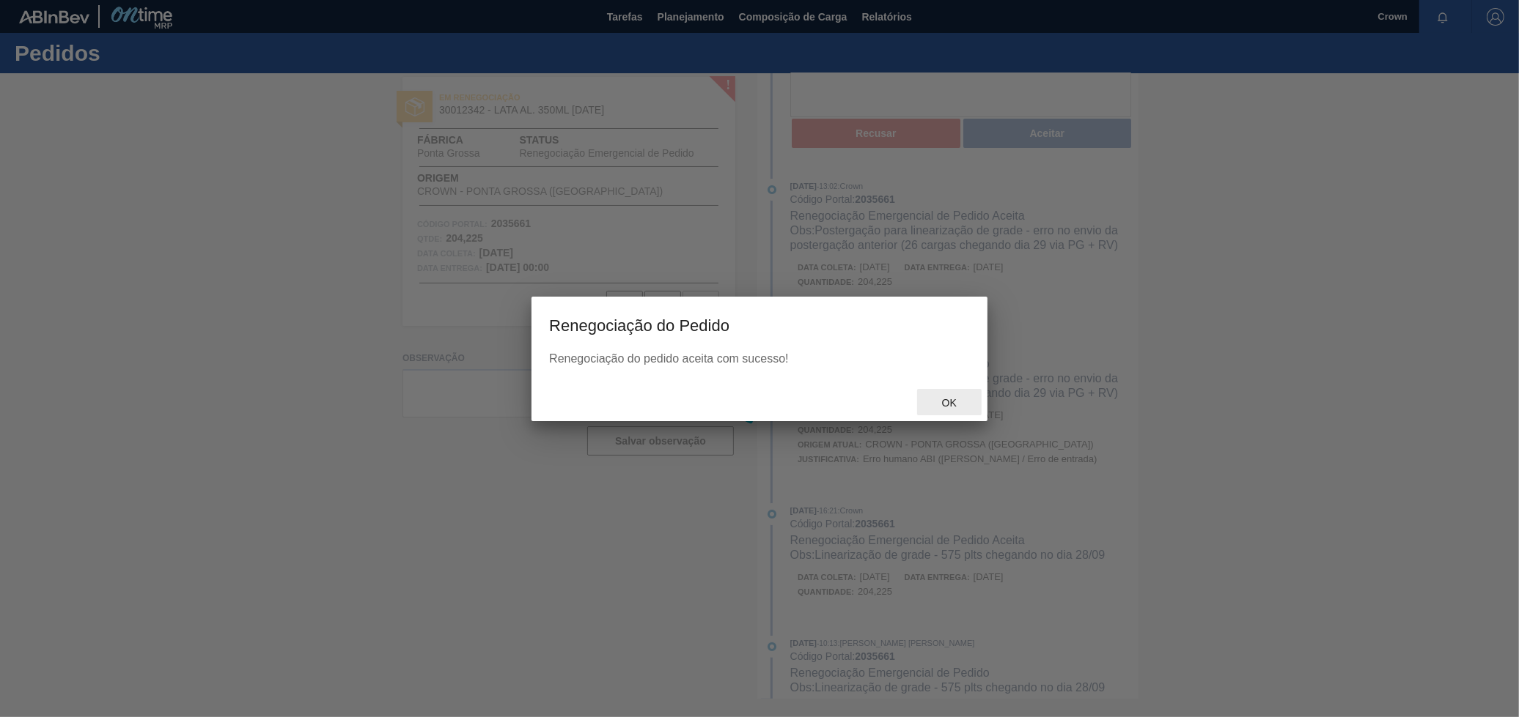
click at [925, 391] on div "Ok" at bounding box center [949, 402] width 64 height 27
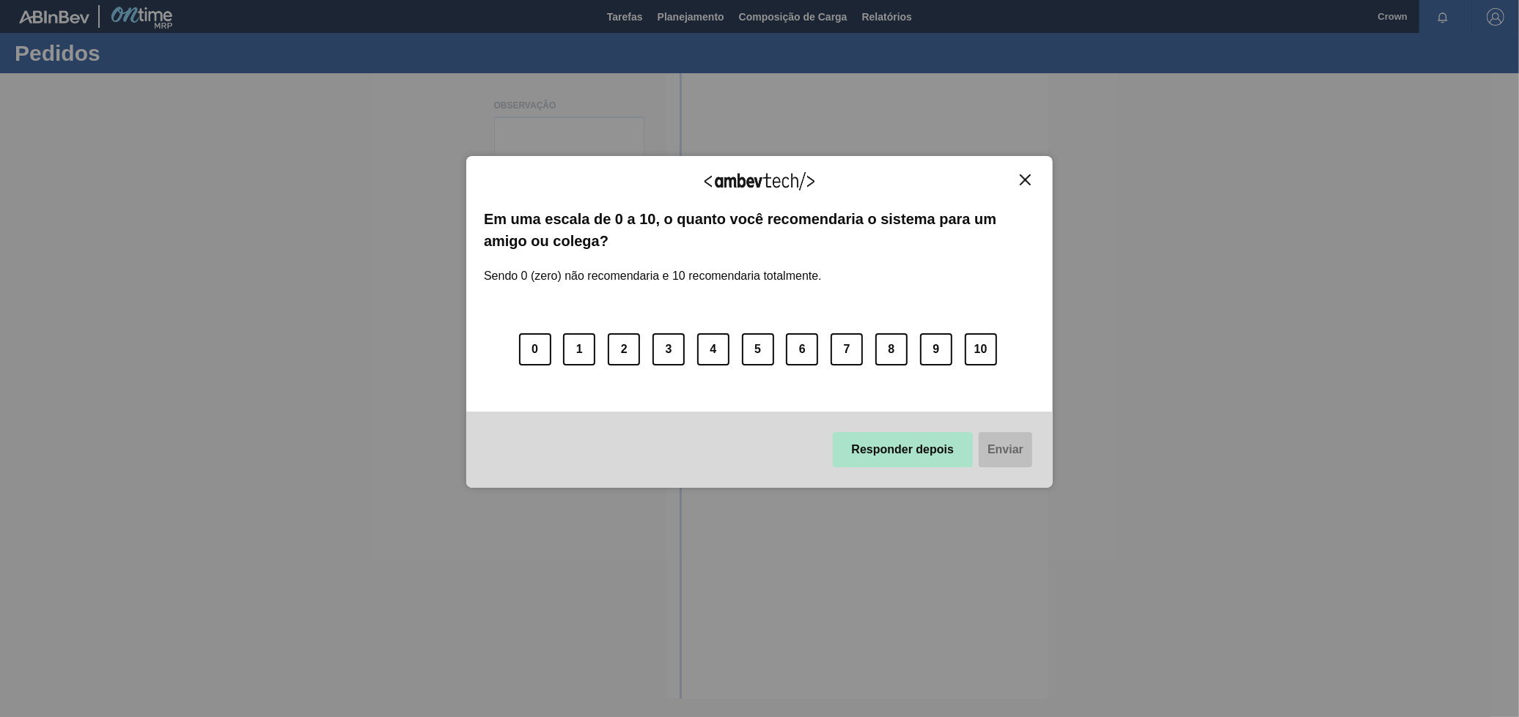
click at [950, 442] on button "Responder depois" at bounding box center [903, 449] width 141 height 35
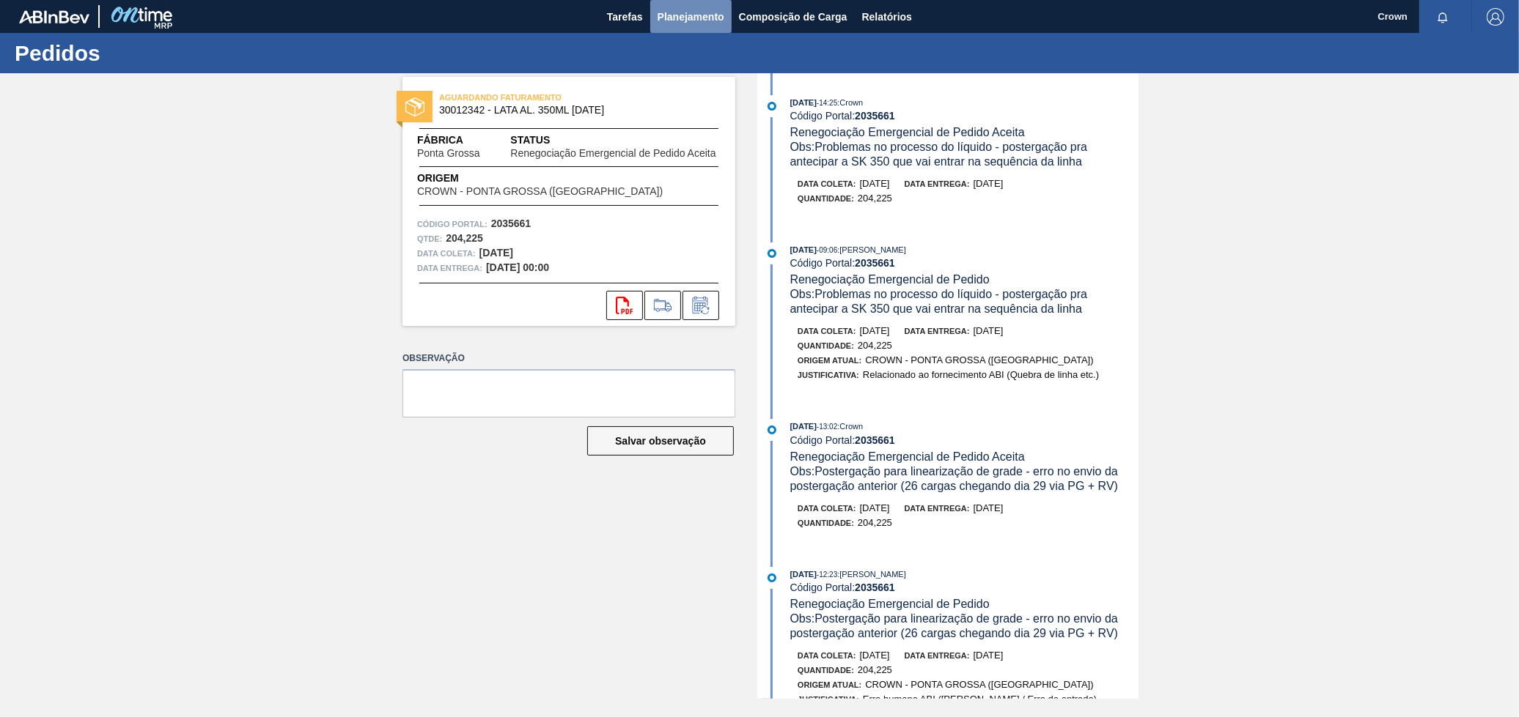
click at [690, 7] on button "Planejamento" at bounding box center [690, 16] width 81 height 33
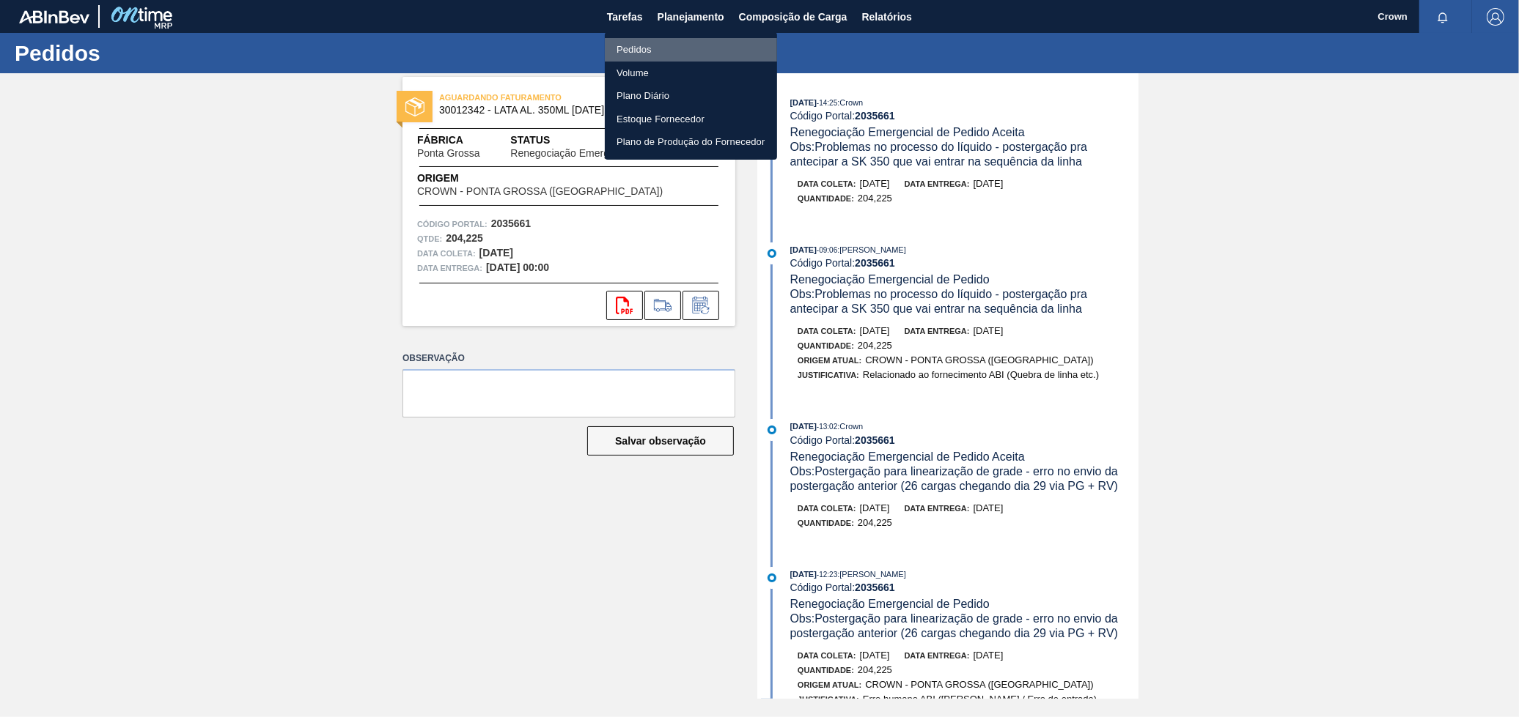
click at [678, 45] on li "Pedidos" at bounding box center [691, 49] width 172 height 23
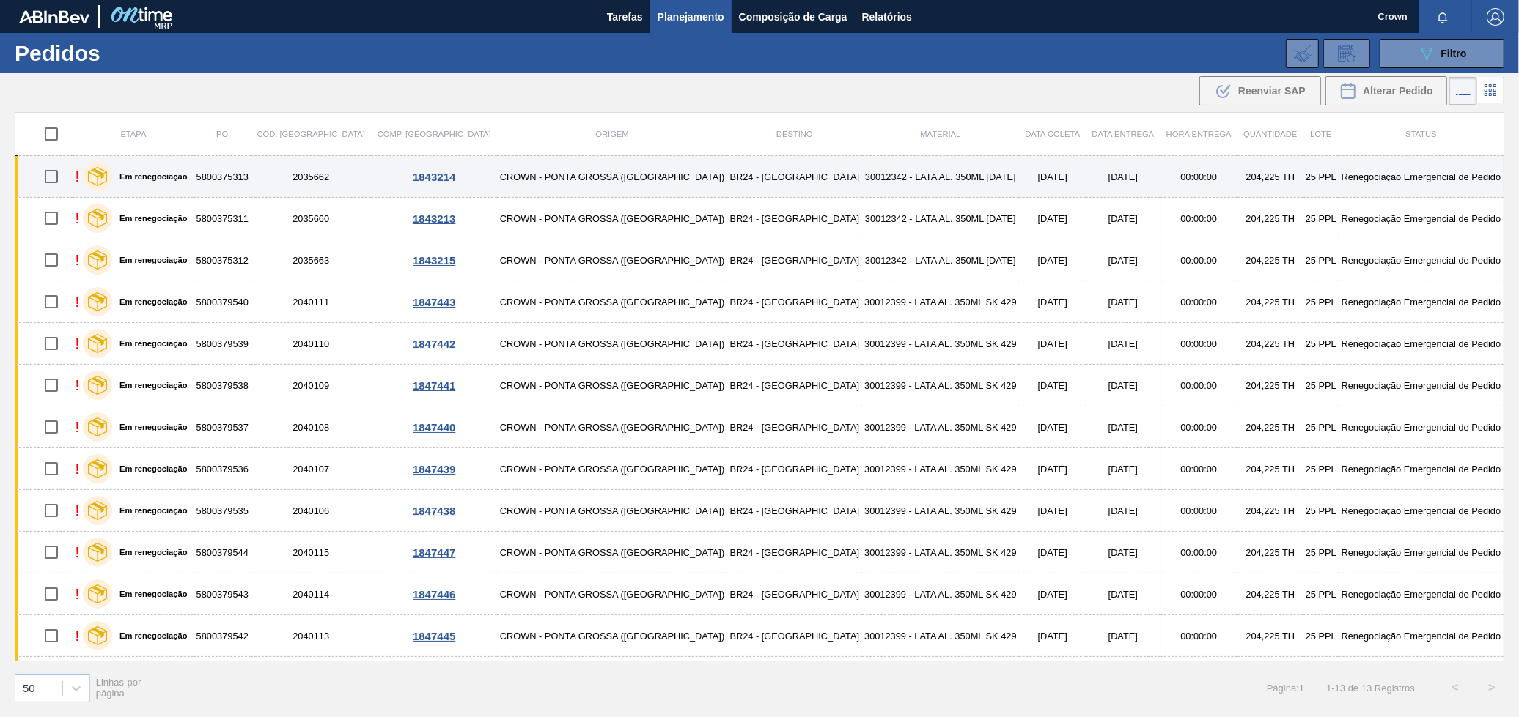
click at [862, 182] on td "30012342 - LATA AL. 350ML BC 429" at bounding box center [941, 177] width 158 height 42
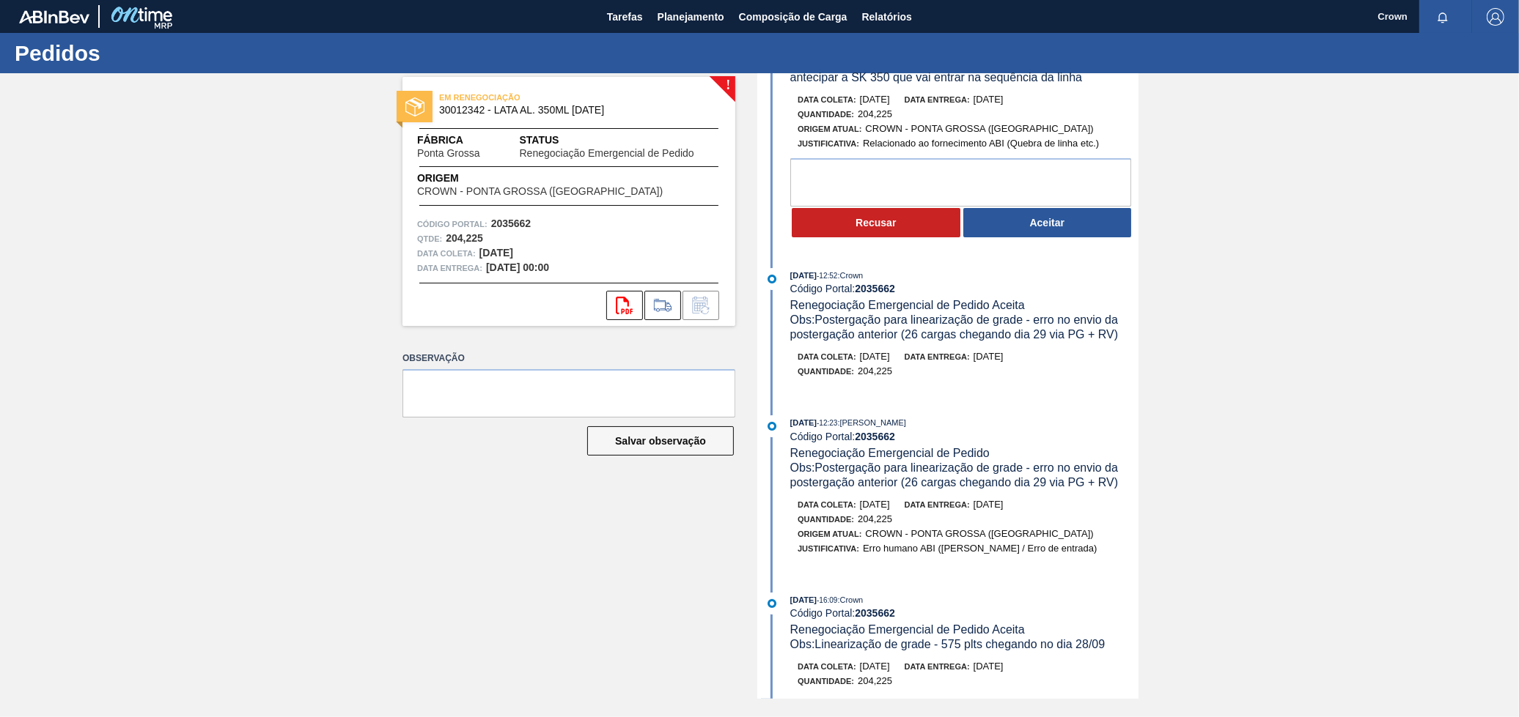
scroll to position [81, 0]
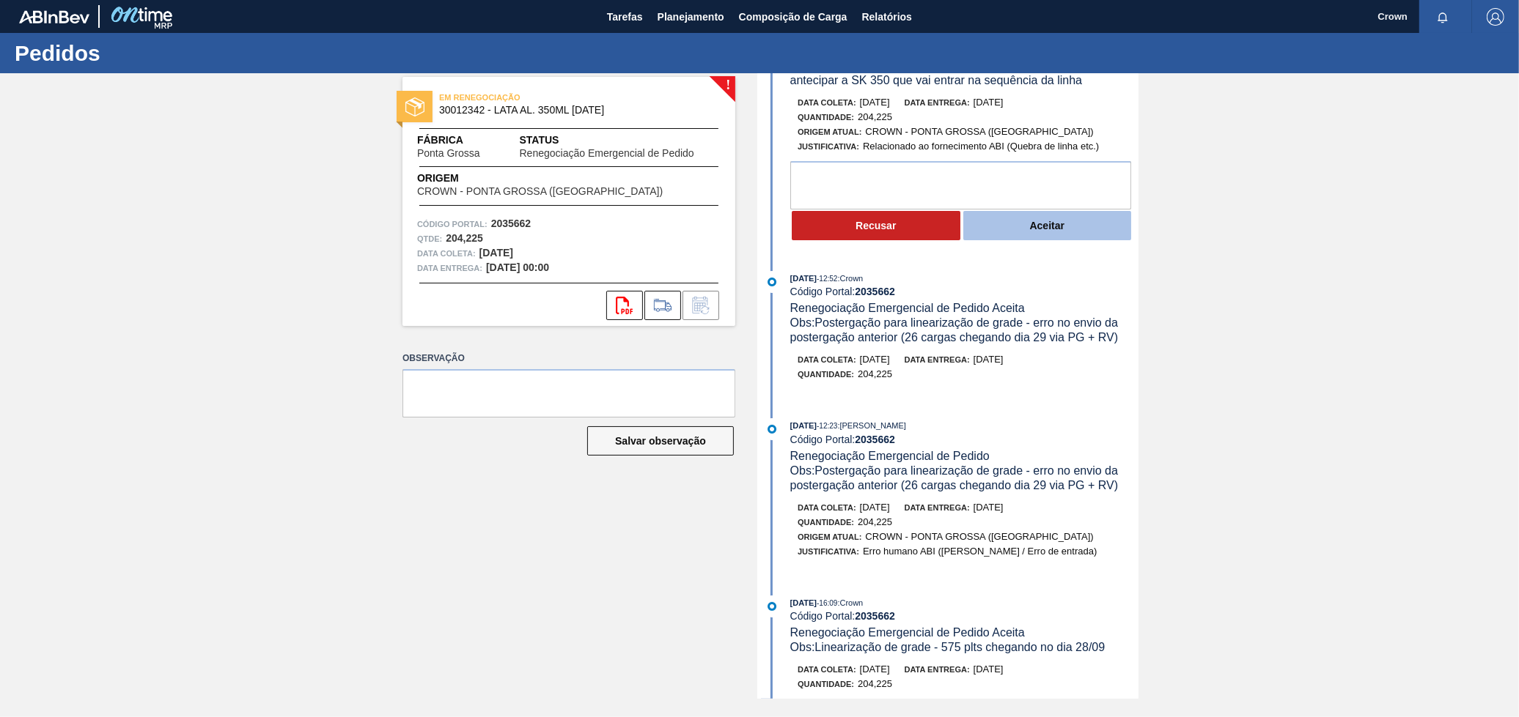
click at [1022, 238] on button "Aceitar" at bounding box center [1047, 225] width 169 height 29
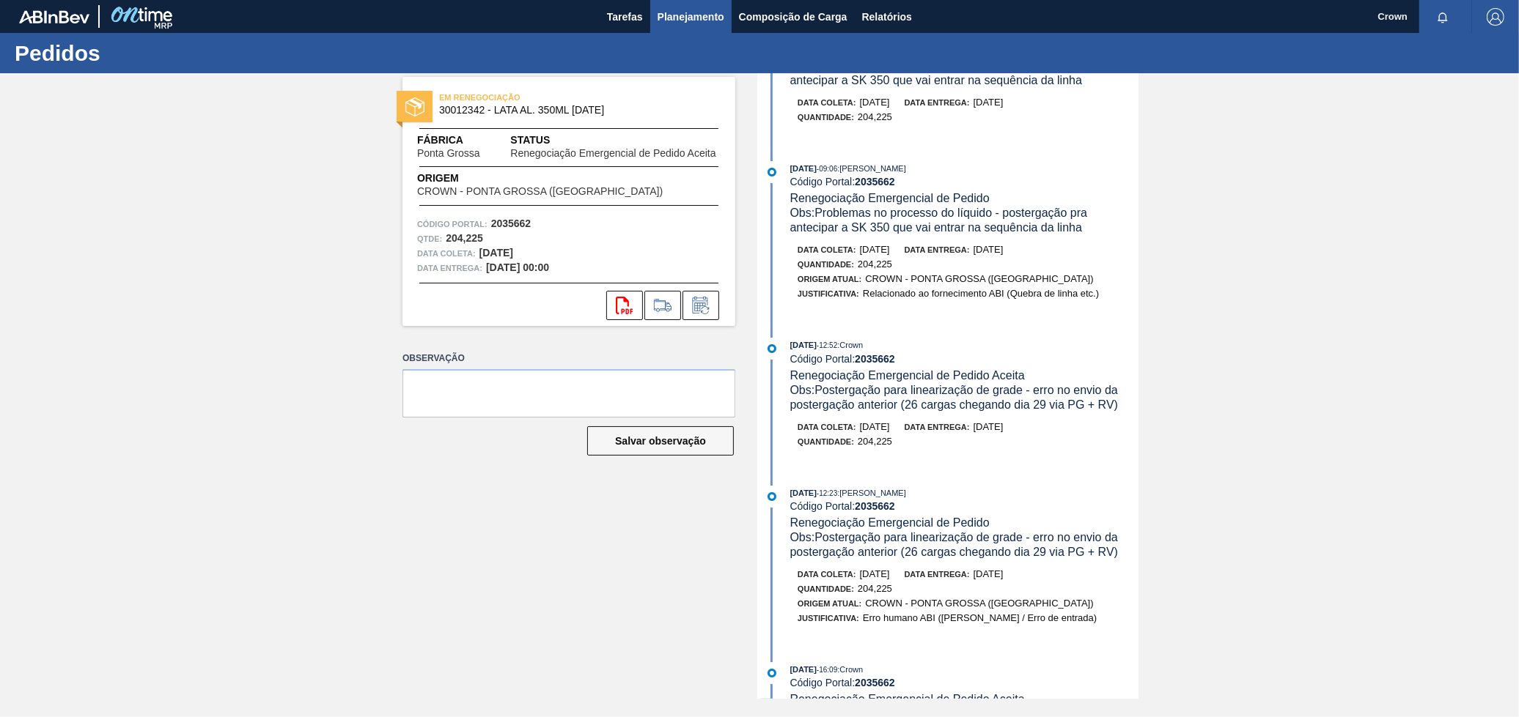
click at [705, 14] on span "Planejamento" at bounding box center [690, 17] width 67 height 18
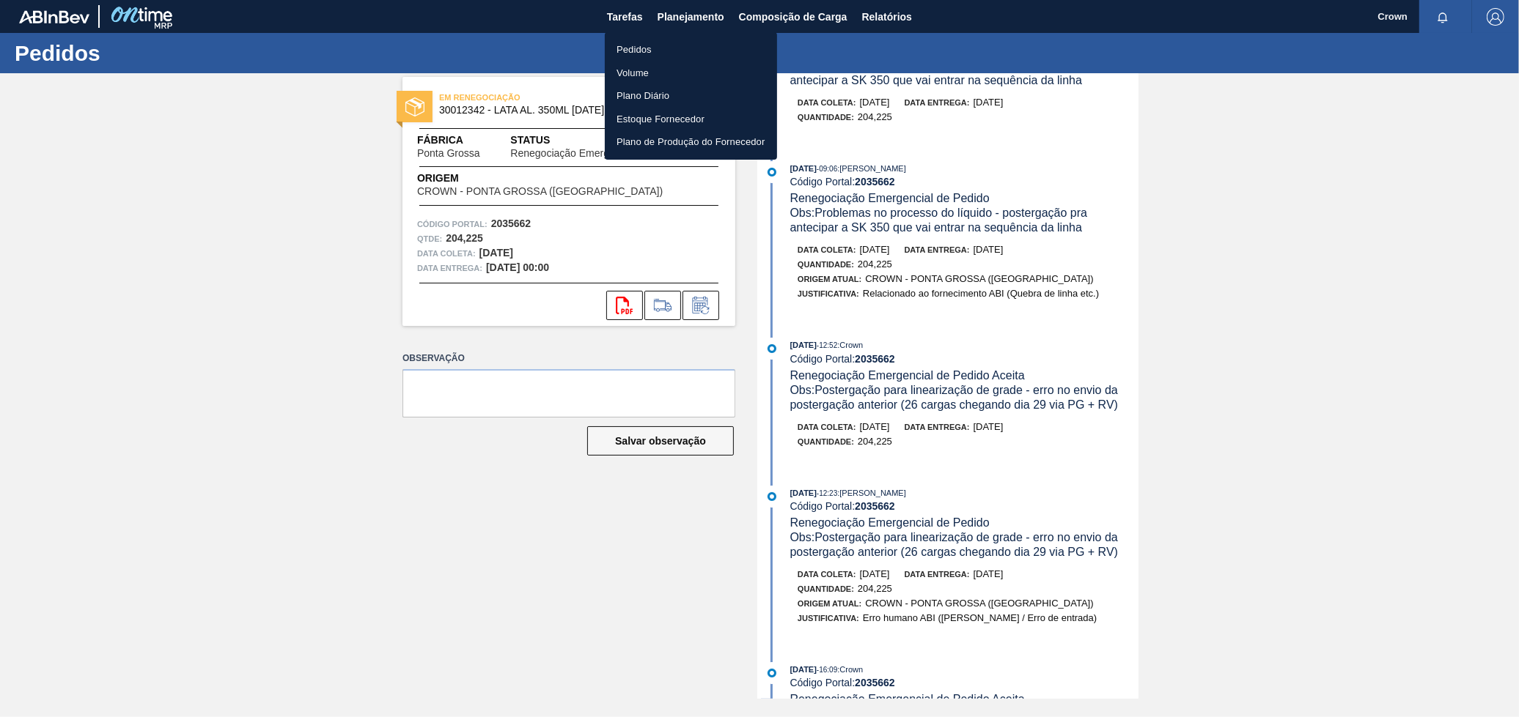
click at [655, 45] on li "Pedidos" at bounding box center [691, 49] width 172 height 23
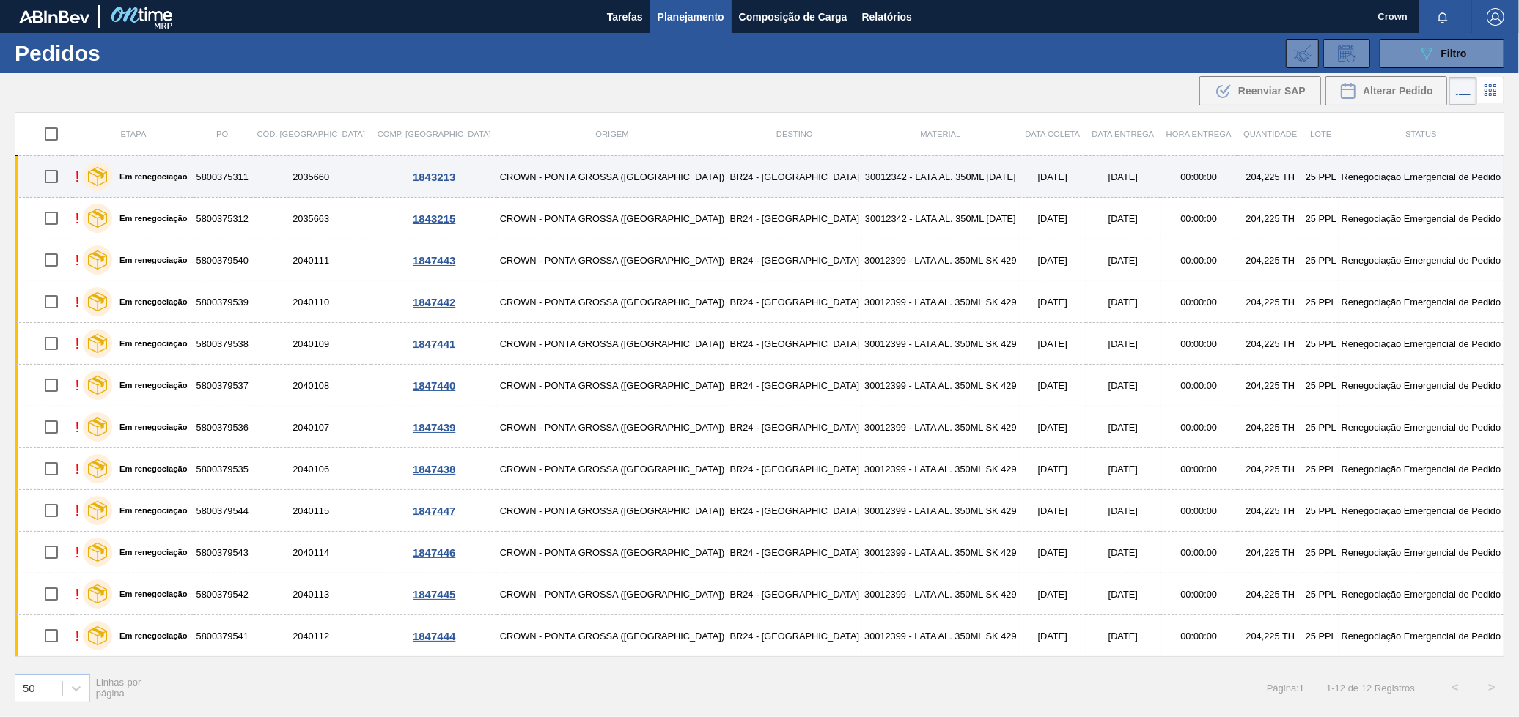
click at [901, 182] on td "30012342 - LATA AL. 350ML BC 429" at bounding box center [941, 177] width 158 height 42
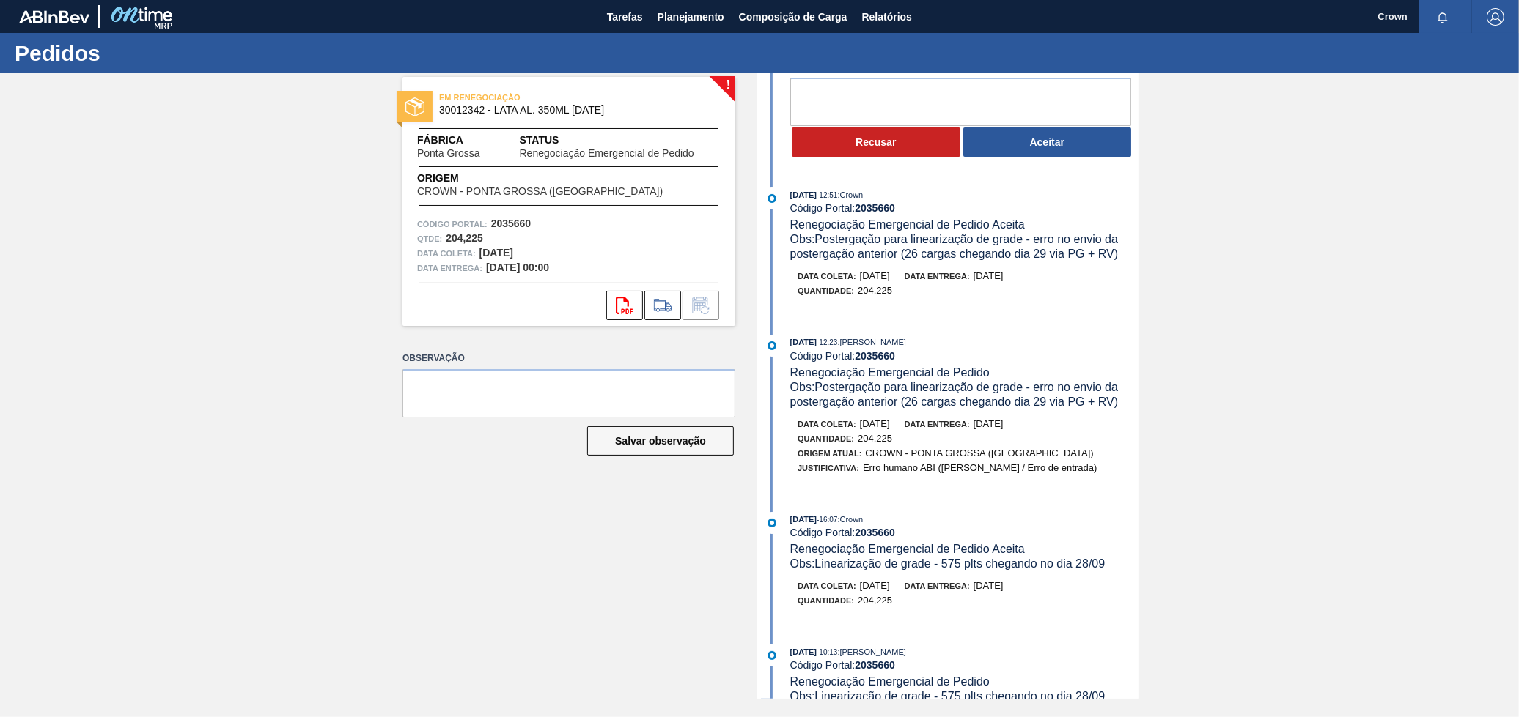
scroll to position [163, 0]
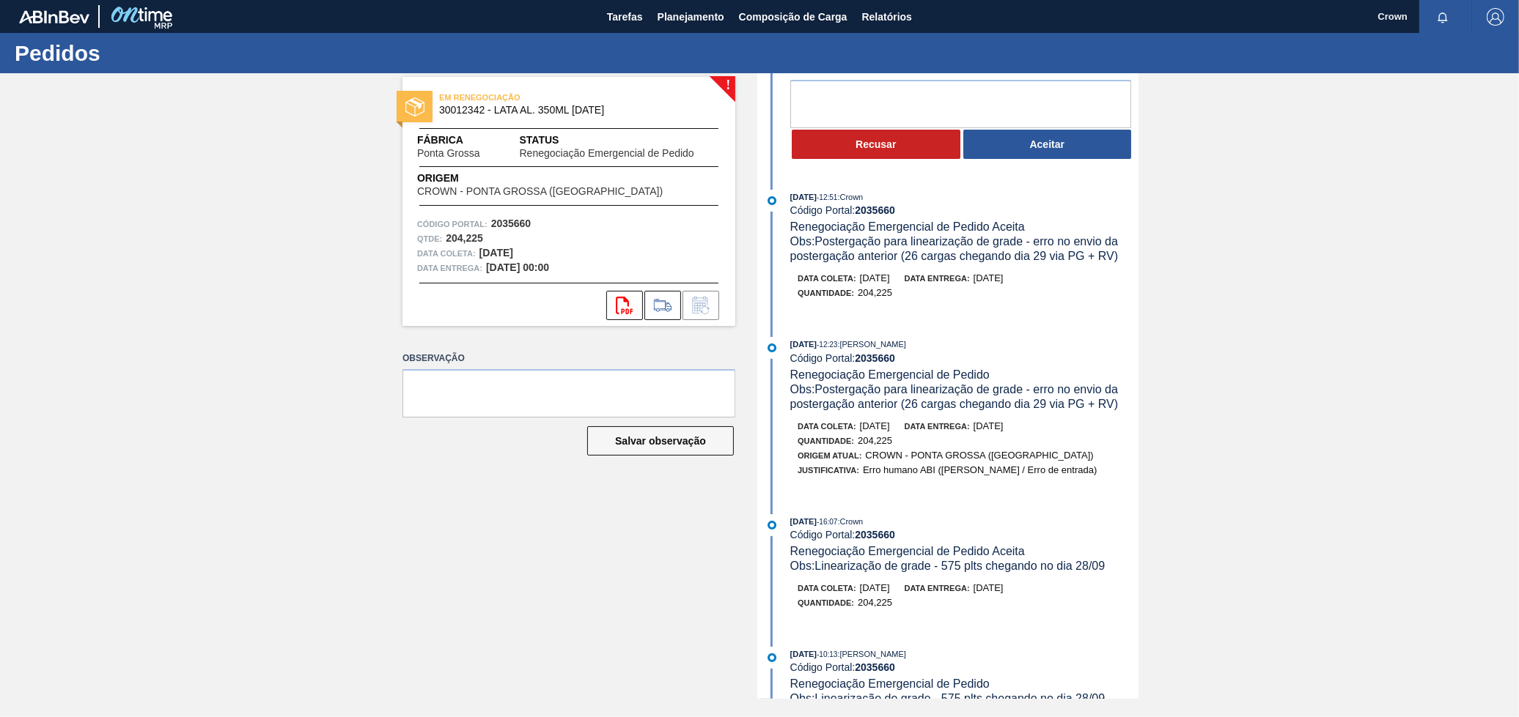
click at [978, 147] on button "Aceitar" at bounding box center [1047, 144] width 169 height 29
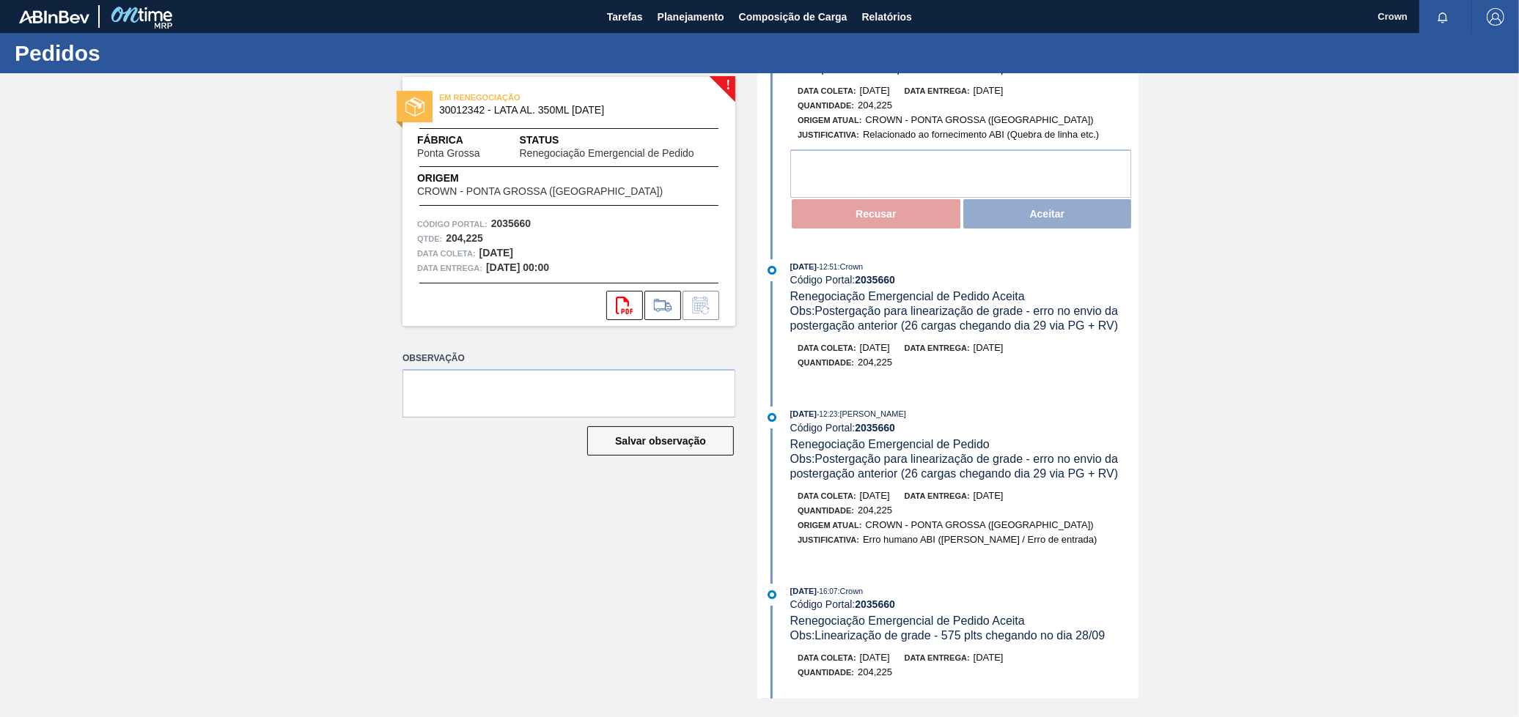
scroll to position [0, 0]
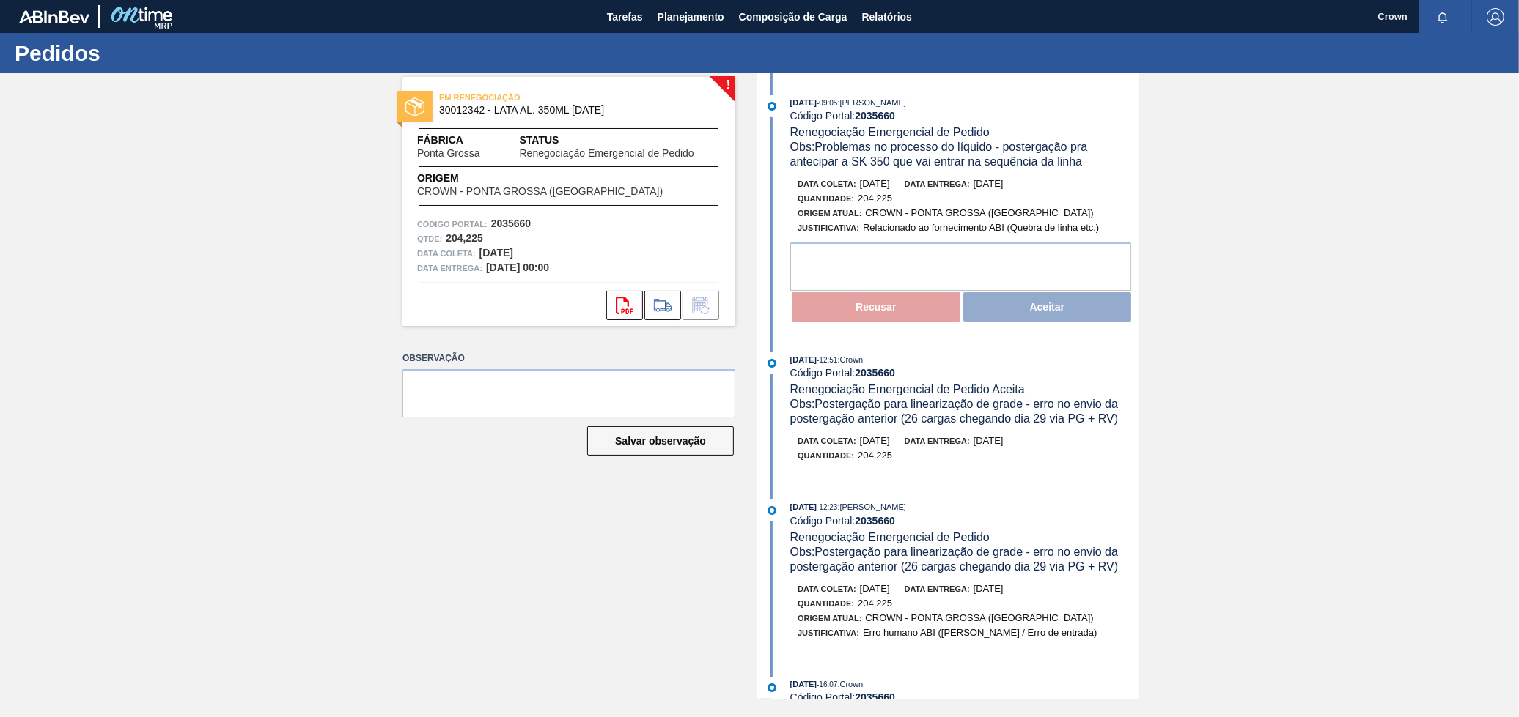
click at [1070, 303] on div "Recusar Aceitar" at bounding box center [964, 307] width 348 height 32
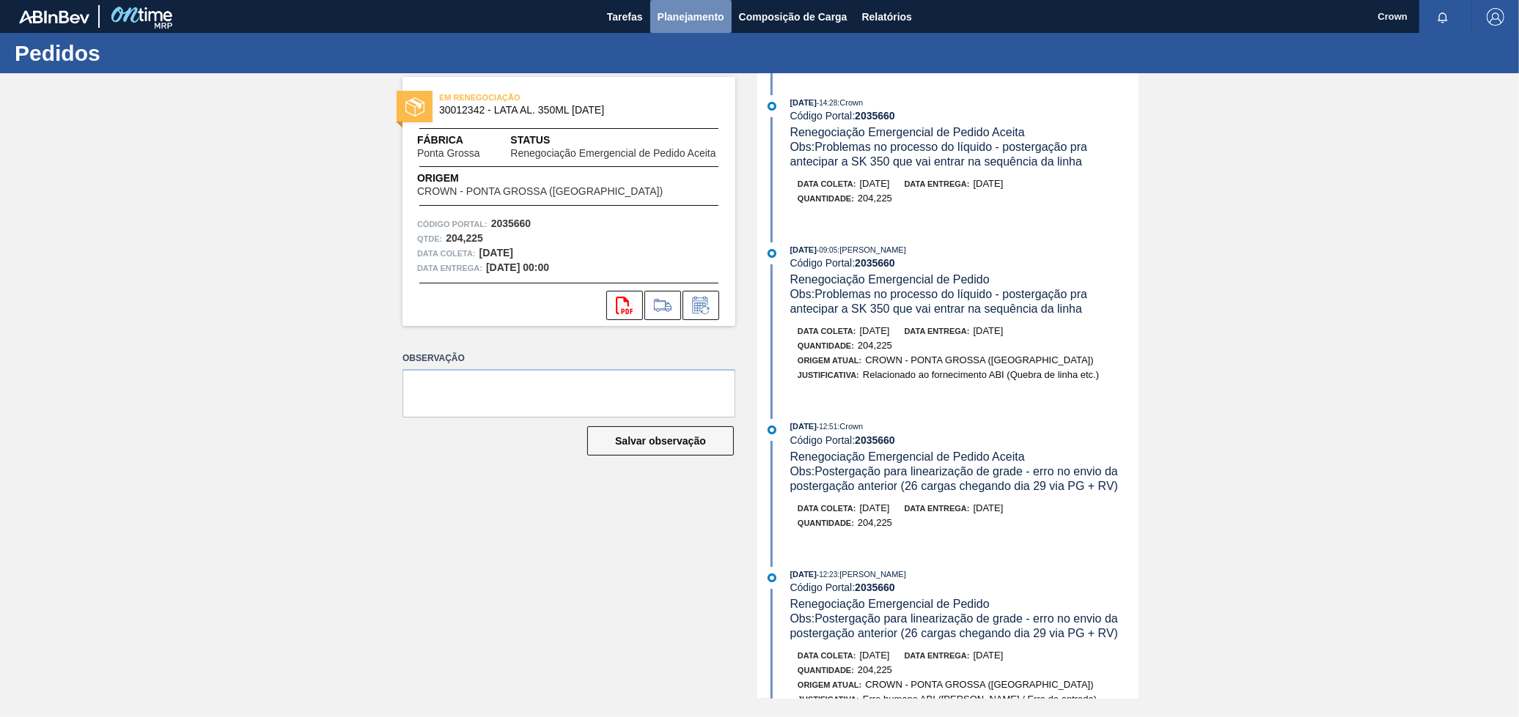
click at [677, 21] on span "Planejamento" at bounding box center [690, 17] width 67 height 18
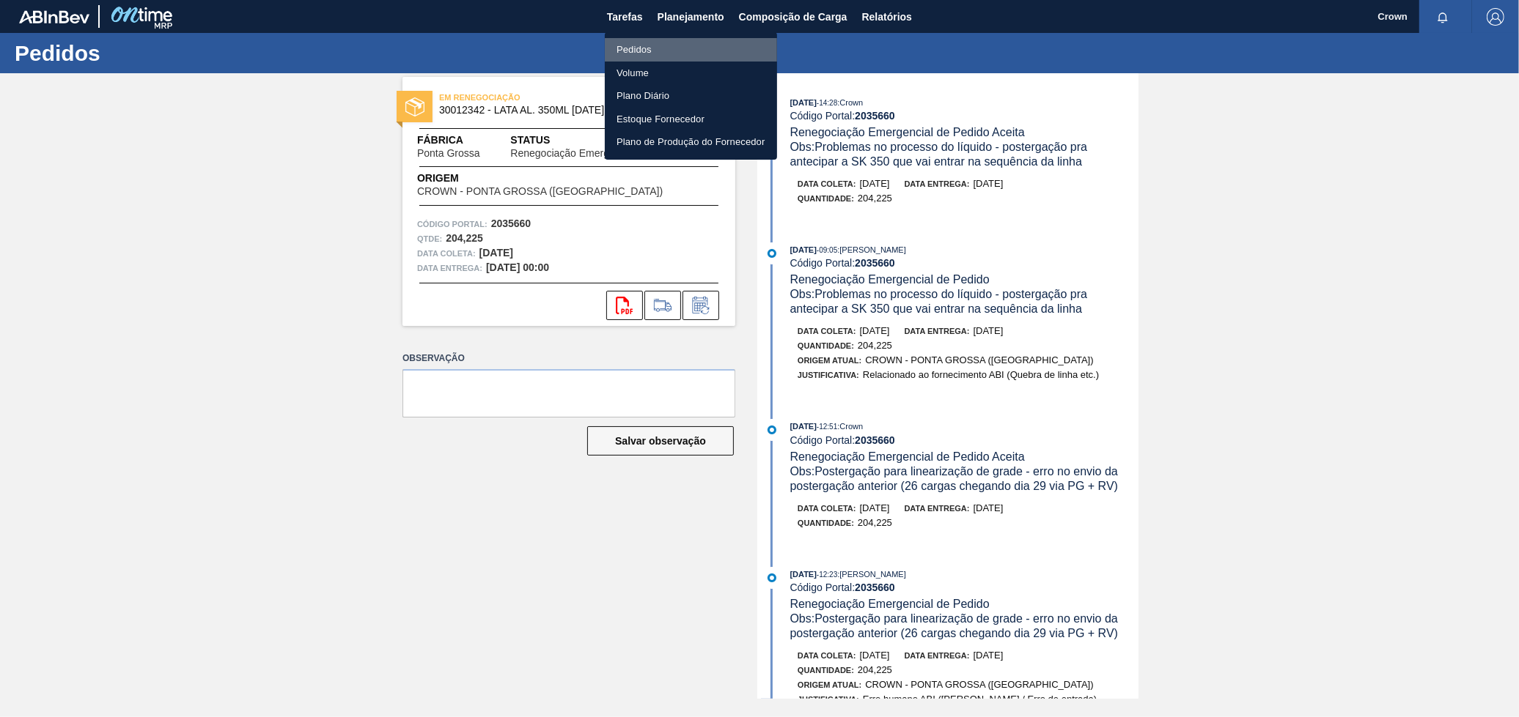
click at [689, 52] on li "Pedidos" at bounding box center [691, 49] width 172 height 23
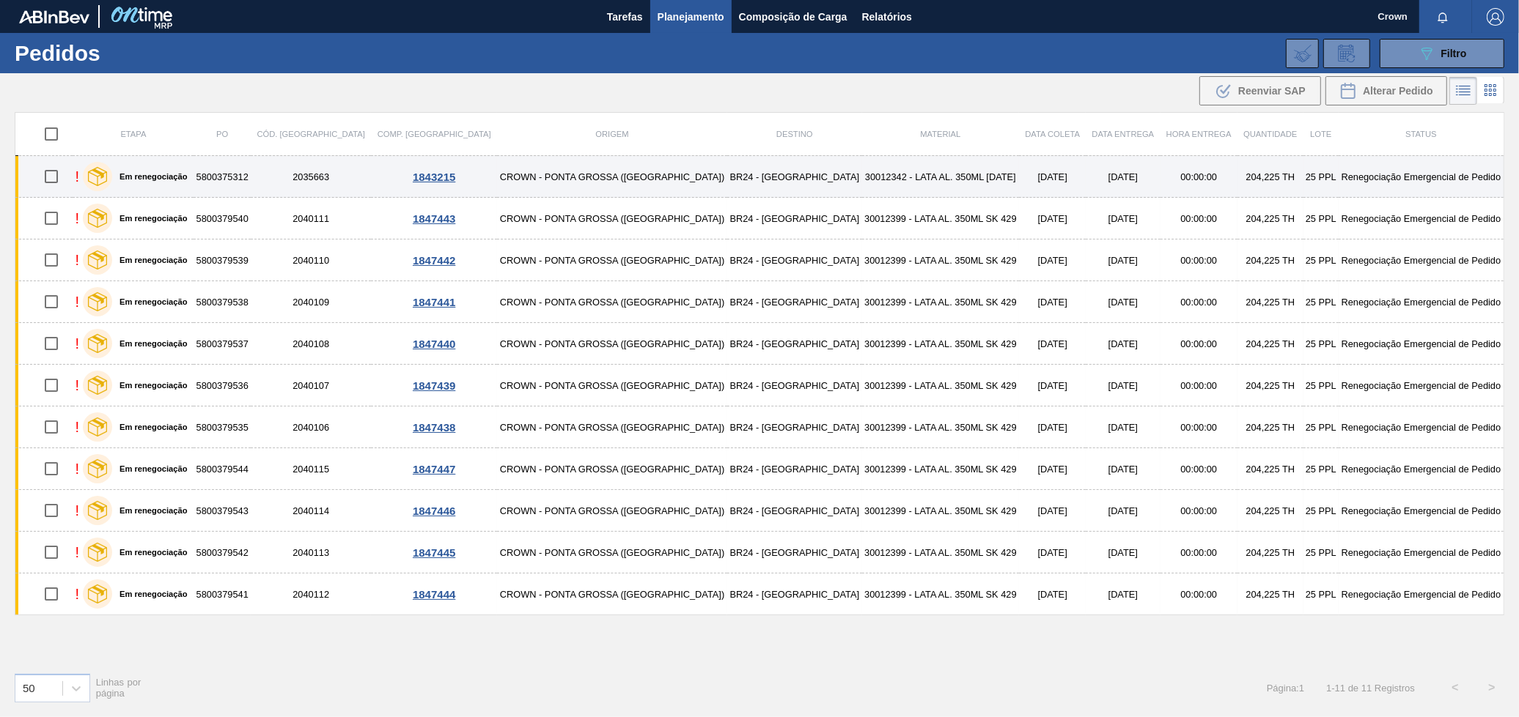
click at [727, 182] on td "BR24 - [GEOGRAPHIC_DATA]" at bounding box center [794, 177] width 135 height 42
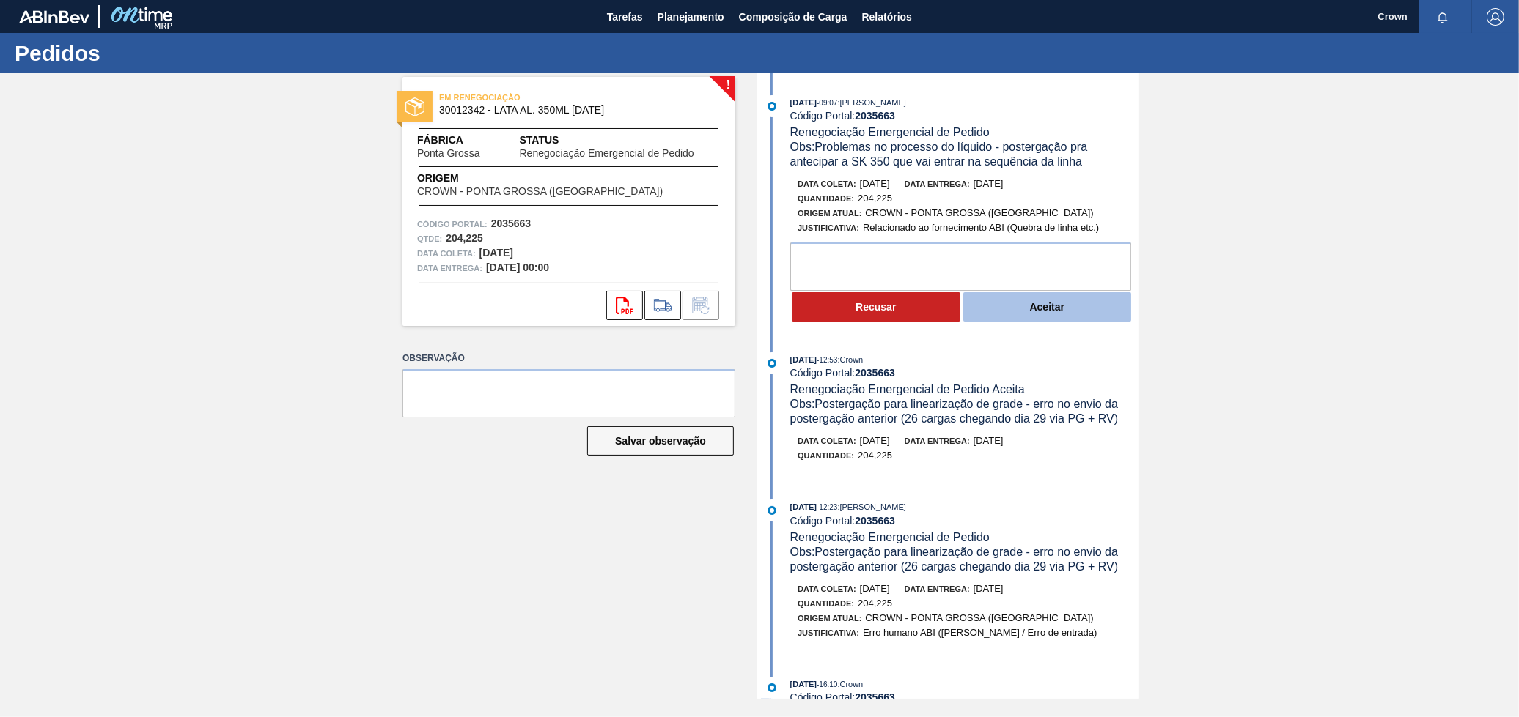
click at [1104, 318] on button "Aceitar" at bounding box center [1047, 306] width 169 height 29
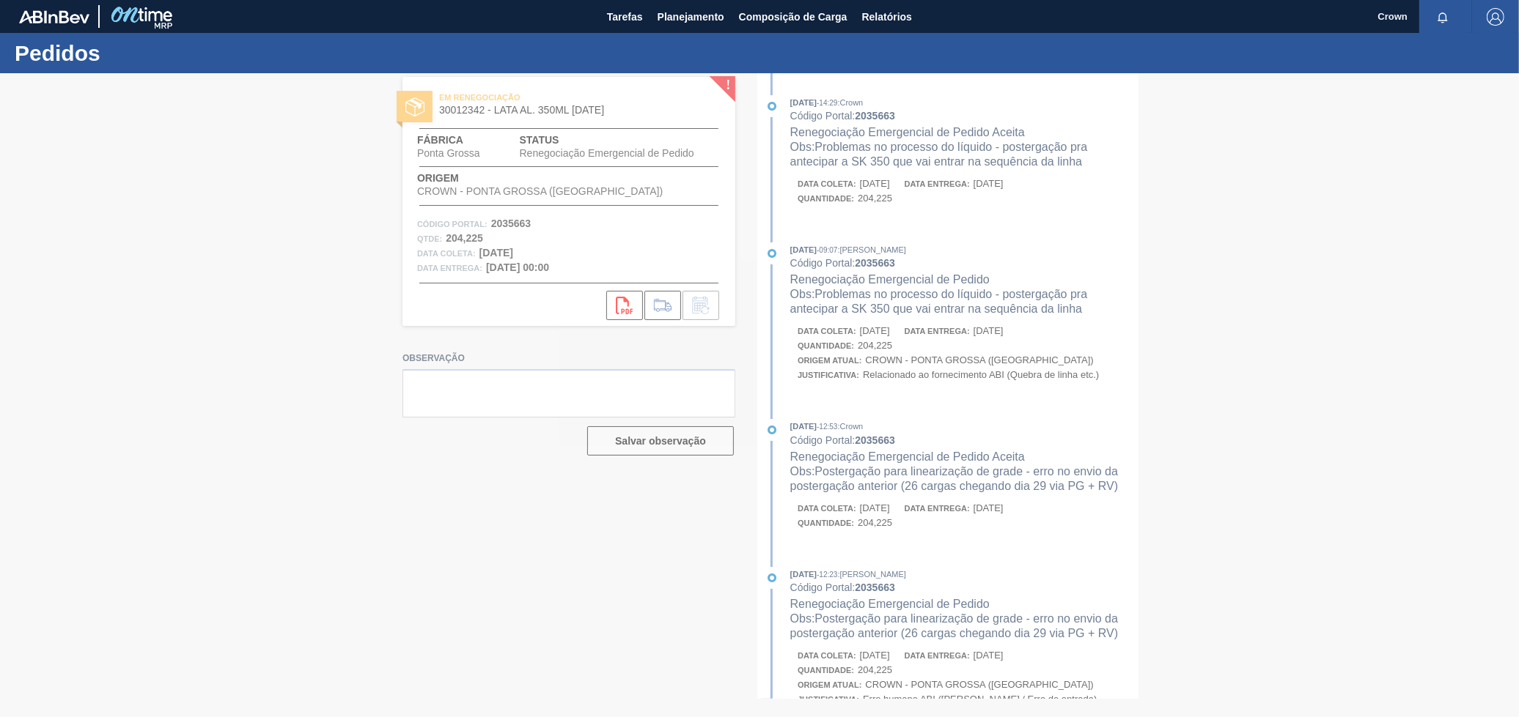
click at [948, 413] on div at bounding box center [759, 395] width 1519 height 644
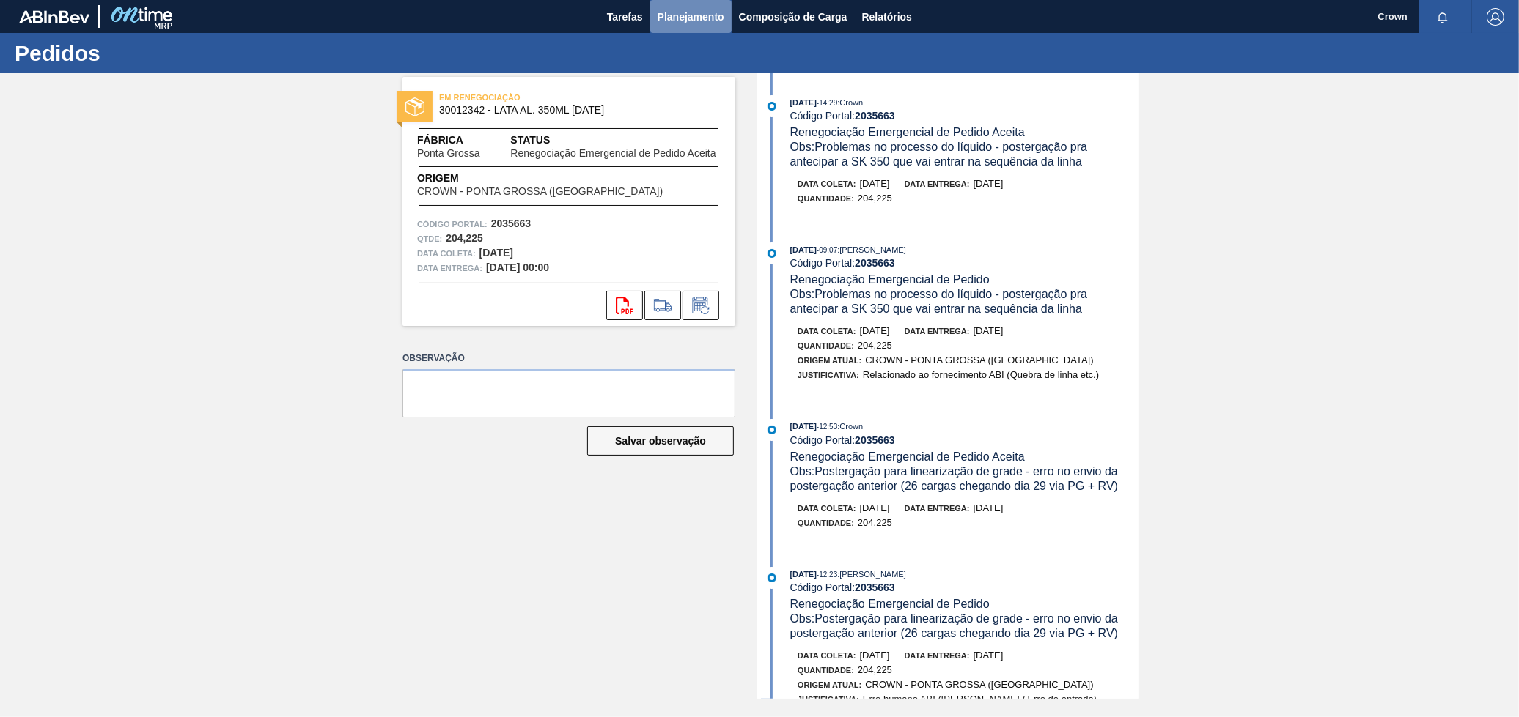
click at [729, 18] on button "Planejamento" at bounding box center [690, 16] width 81 height 33
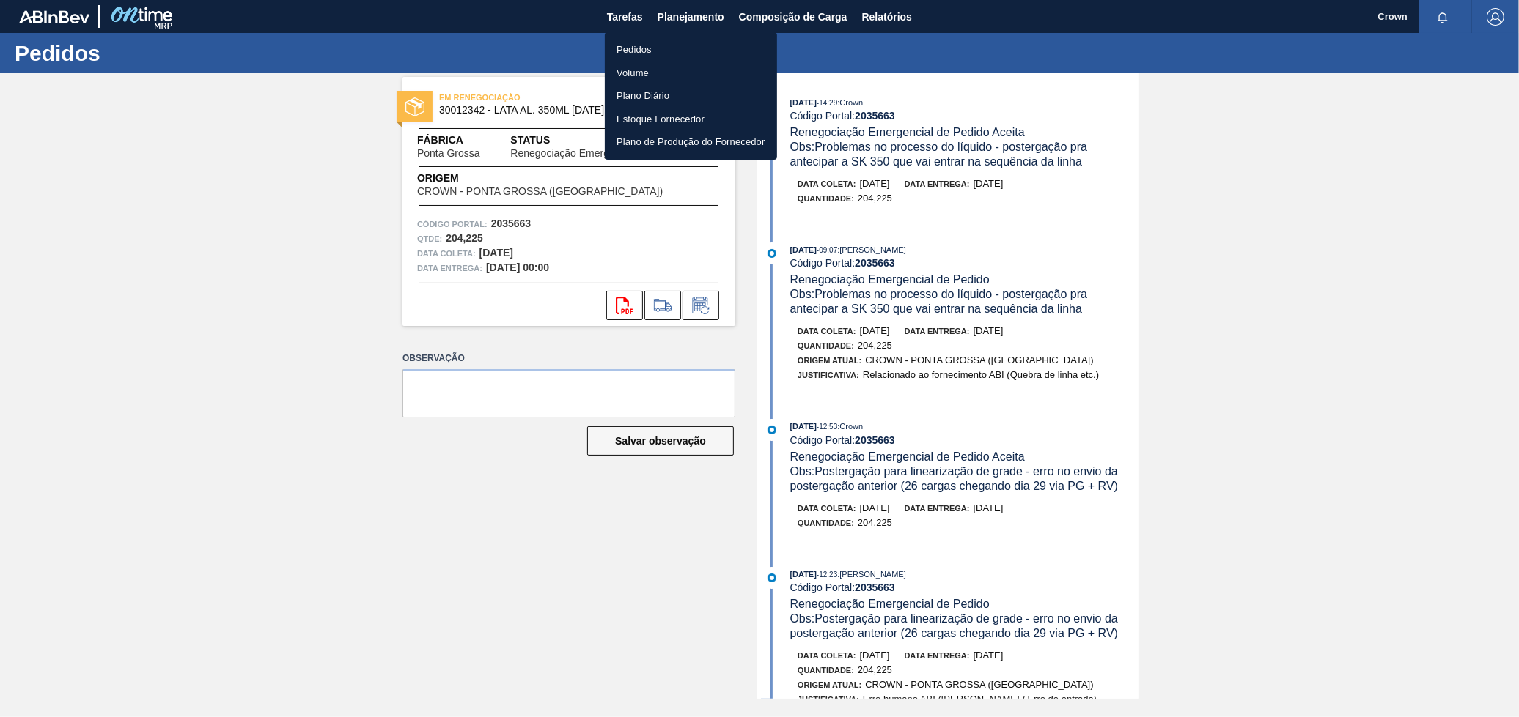
click at [678, 47] on li "Pedidos" at bounding box center [691, 49] width 172 height 23
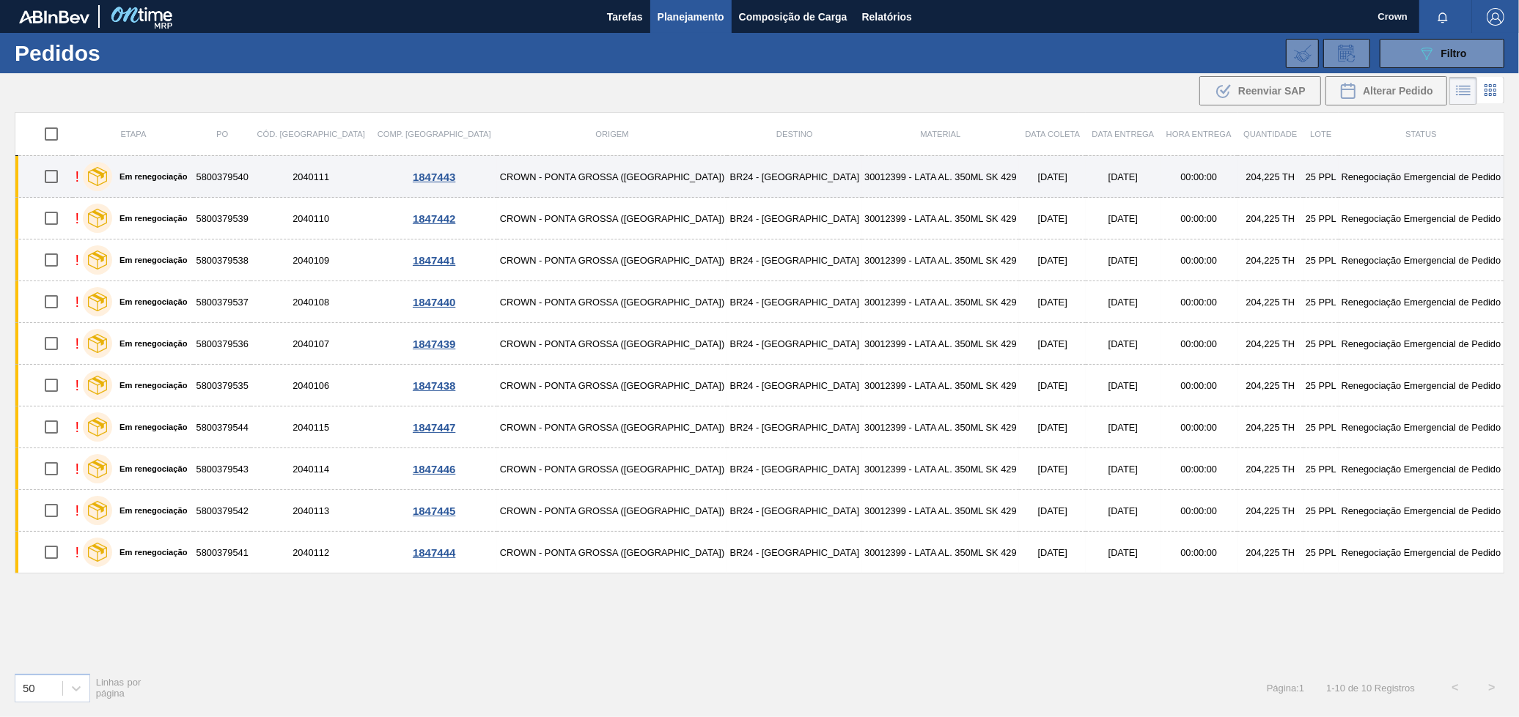
click at [727, 183] on td "BR24 - [GEOGRAPHIC_DATA]" at bounding box center [794, 177] width 135 height 42
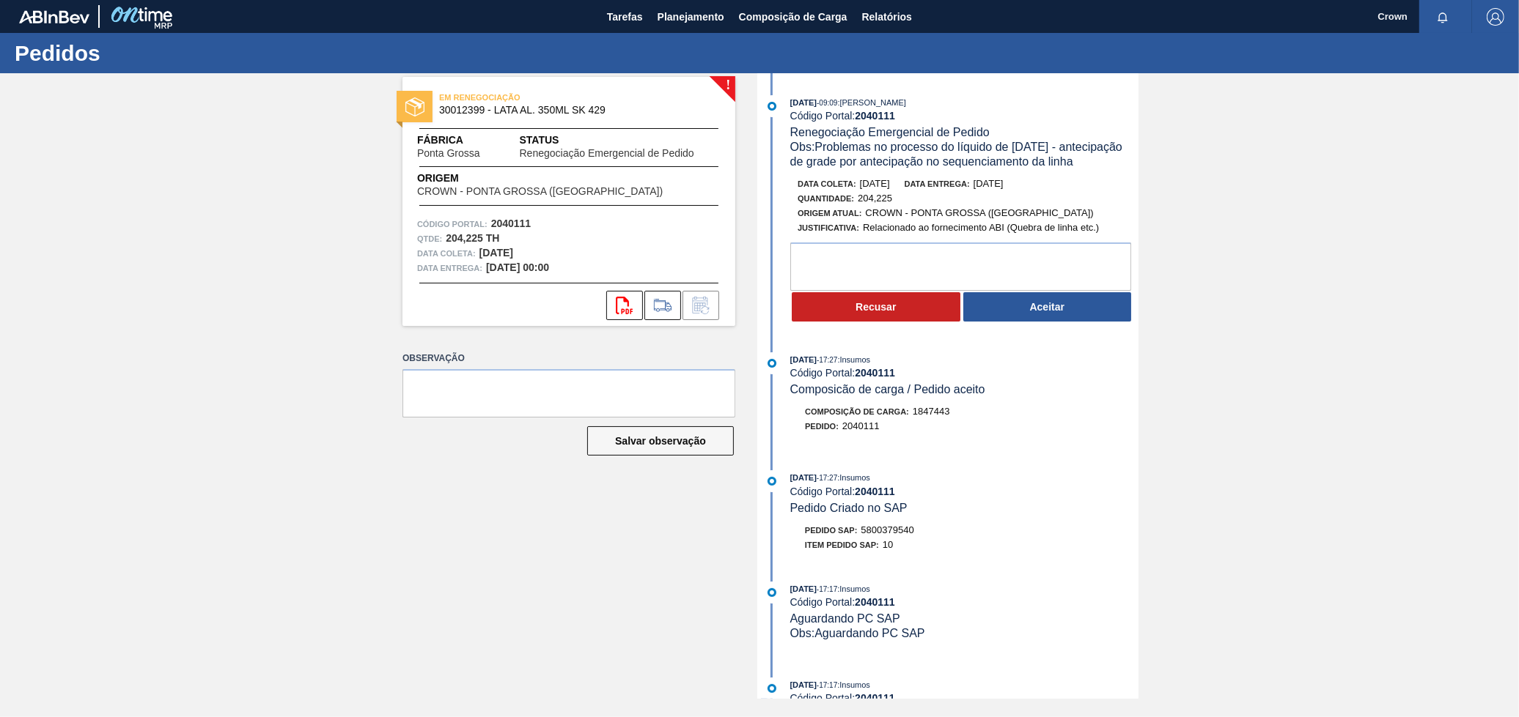
click at [893, 535] on span "5800379540" at bounding box center [887, 530] width 53 height 11
copy span "5800379540"
click at [1185, 432] on div "! EM RENEGOCIAÇÃO 30012399 - LATA AL. 350ML SK 429 Fábrica Ponta Grossa Status …" at bounding box center [759, 386] width 1519 height 626
click at [930, 270] on textarea at bounding box center [960, 267] width 341 height 48
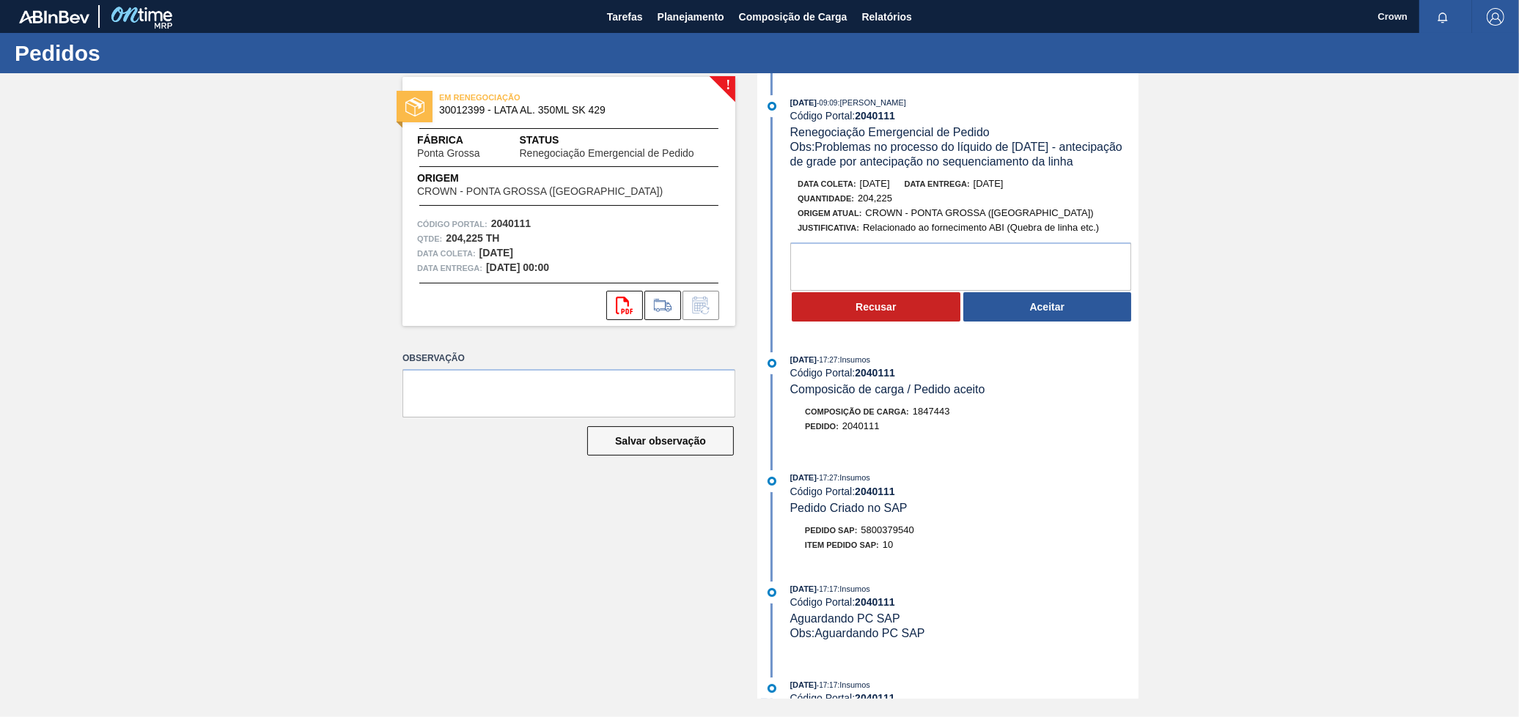
click at [1000, 322] on button "Aceitar" at bounding box center [1047, 306] width 169 height 29
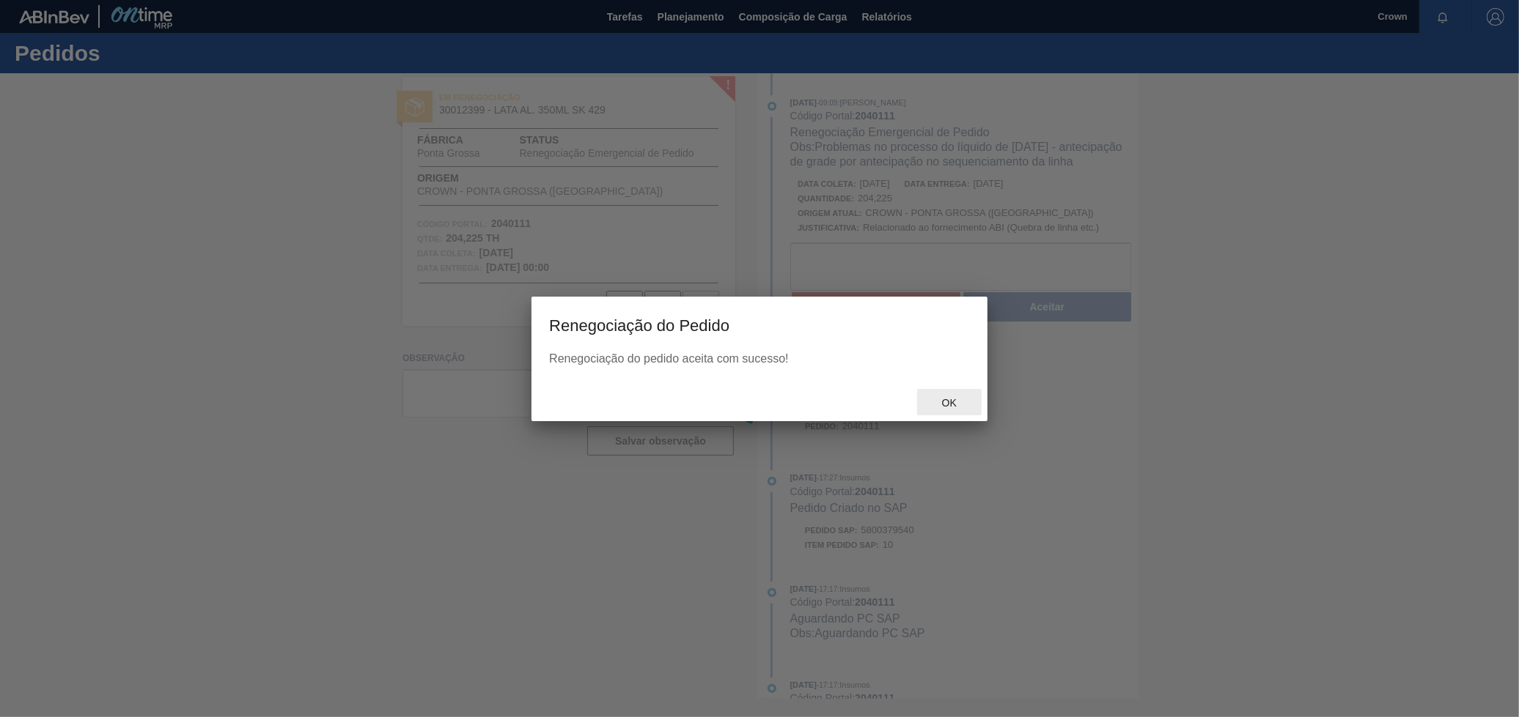
click at [936, 394] on div "Ok" at bounding box center [949, 402] width 64 height 27
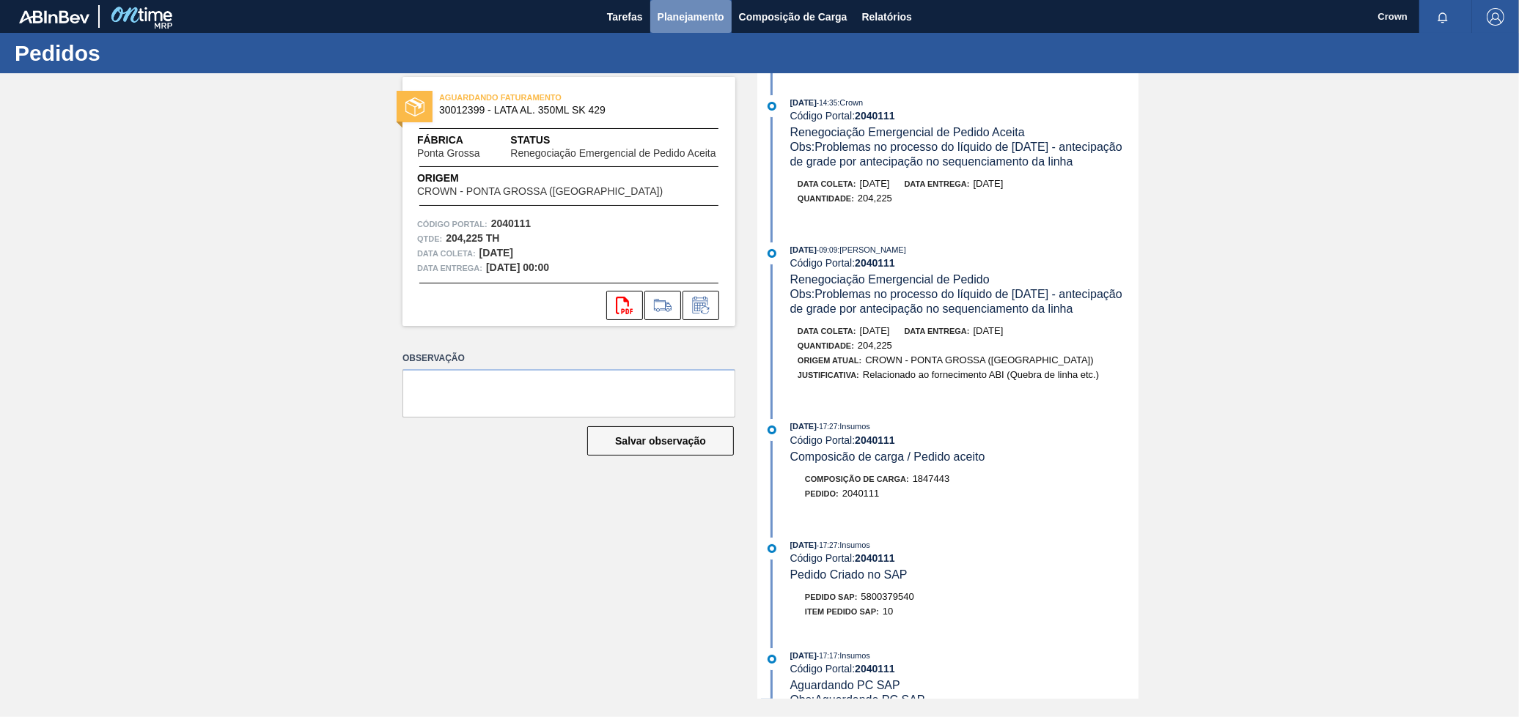
click at [695, 9] on span "Planejamento" at bounding box center [690, 17] width 67 height 18
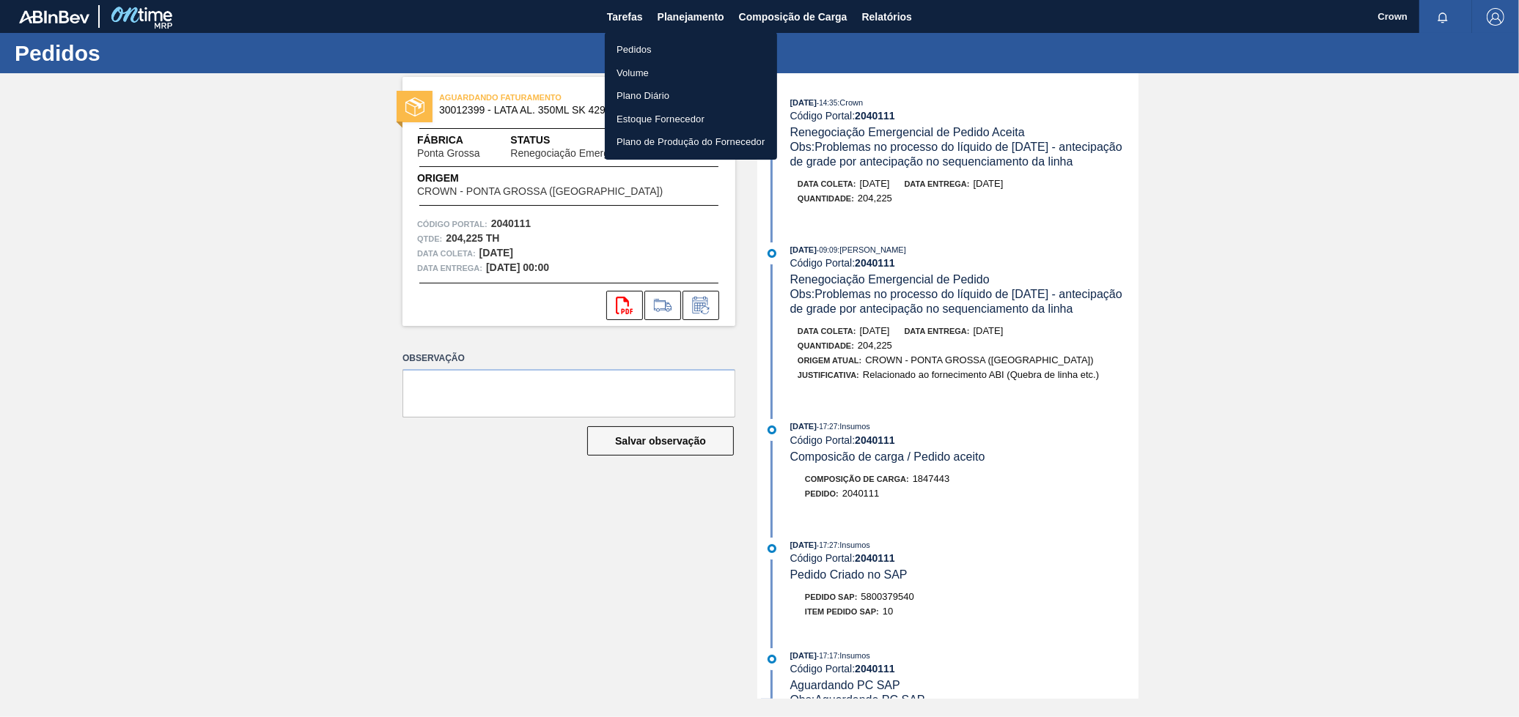
click at [669, 31] on div at bounding box center [759, 358] width 1519 height 717
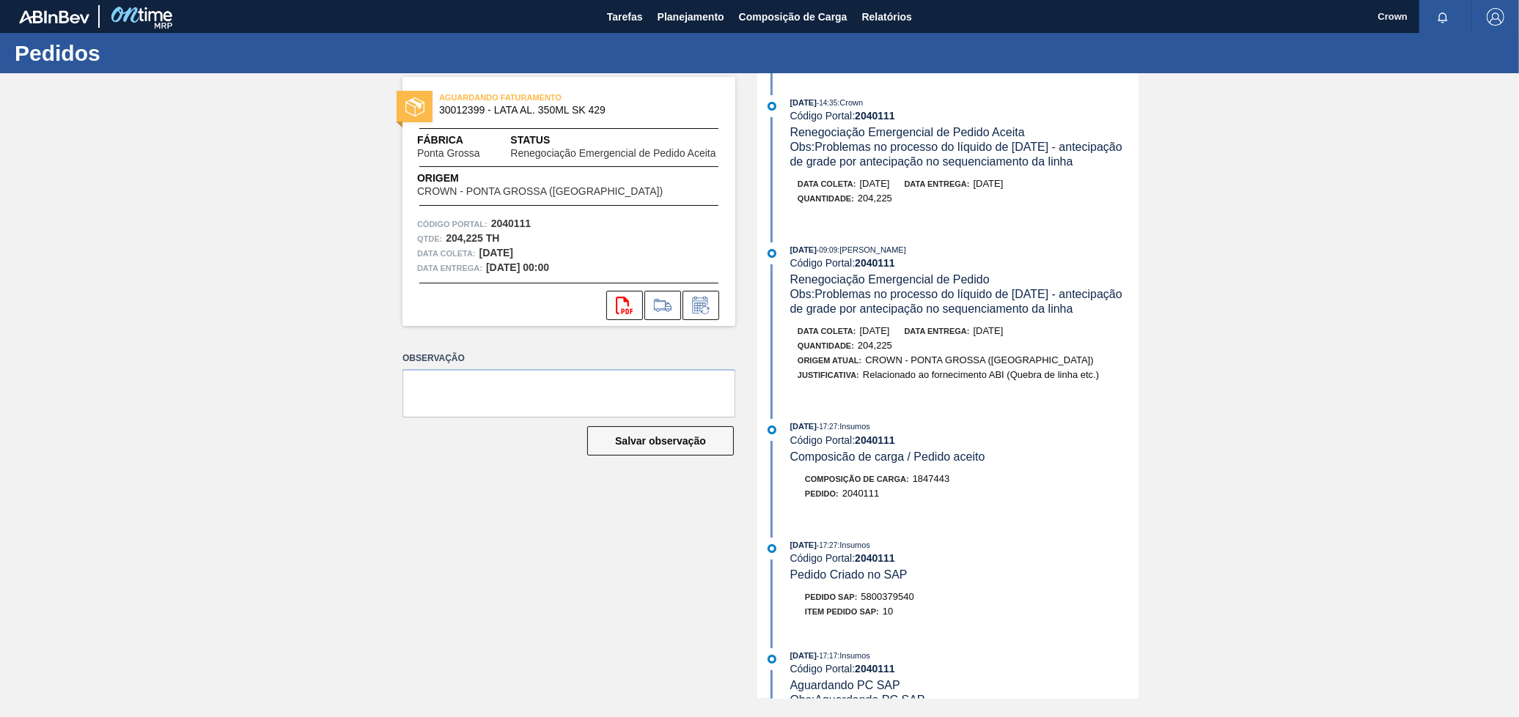
drag, startPoint x: 681, startPoint y: 12, endPoint x: 675, endPoint y: 42, distance: 29.9
click at [682, 12] on span "Planejamento" at bounding box center [690, 17] width 67 height 18
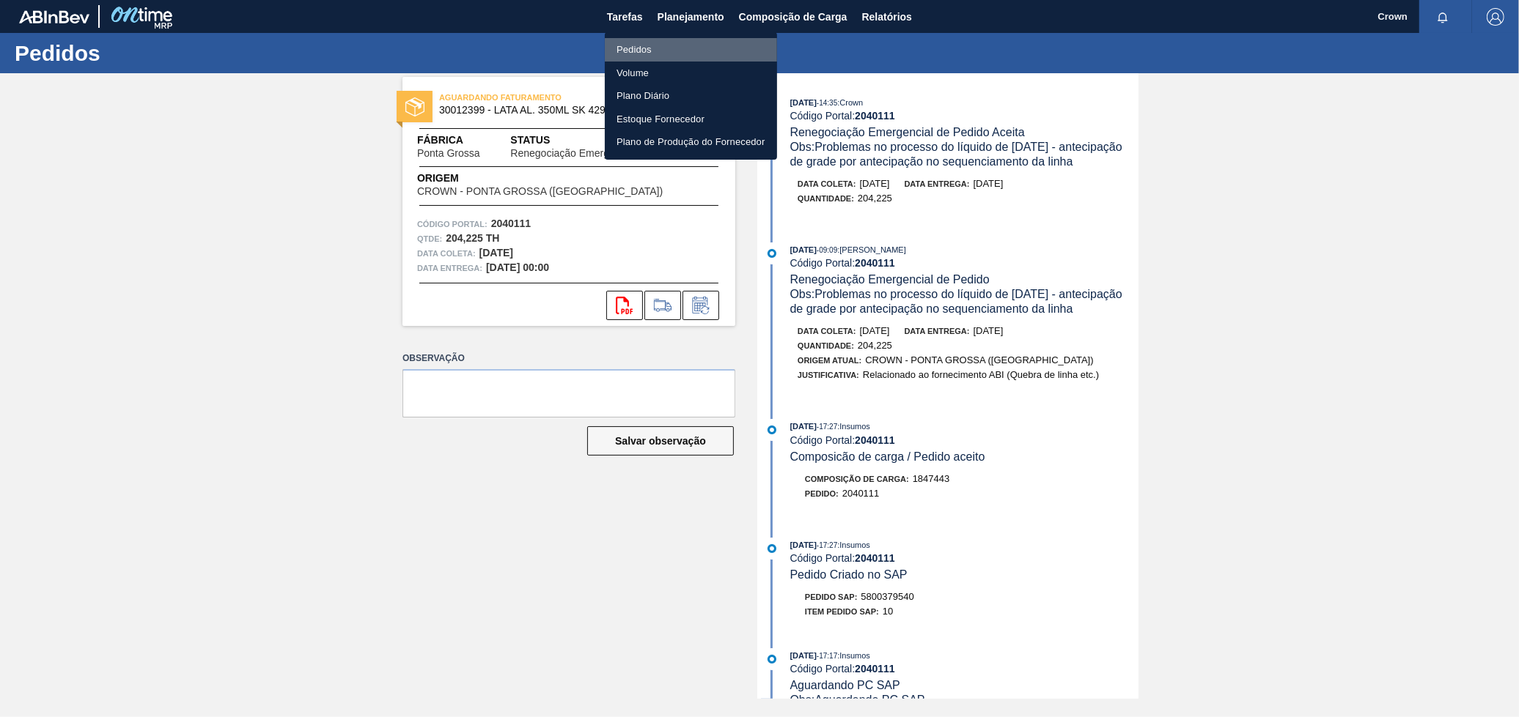
click at [648, 48] on li "Pedidos" at bounding box center [691, 49] width 172 height 23
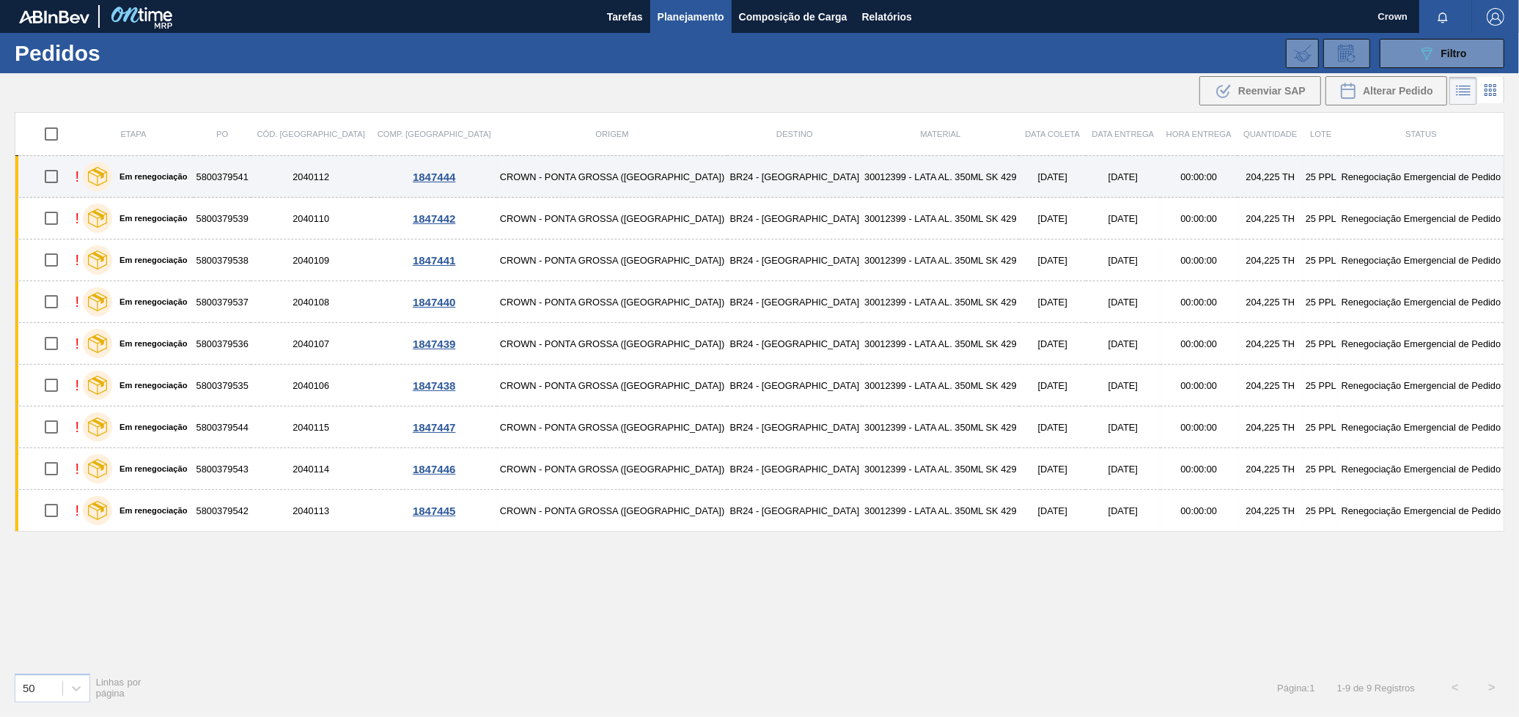
click at [885, 188] on td "30012399 - LATA AL. 350ML SK 429" at bounding box center [941, 177] width 158 height 42
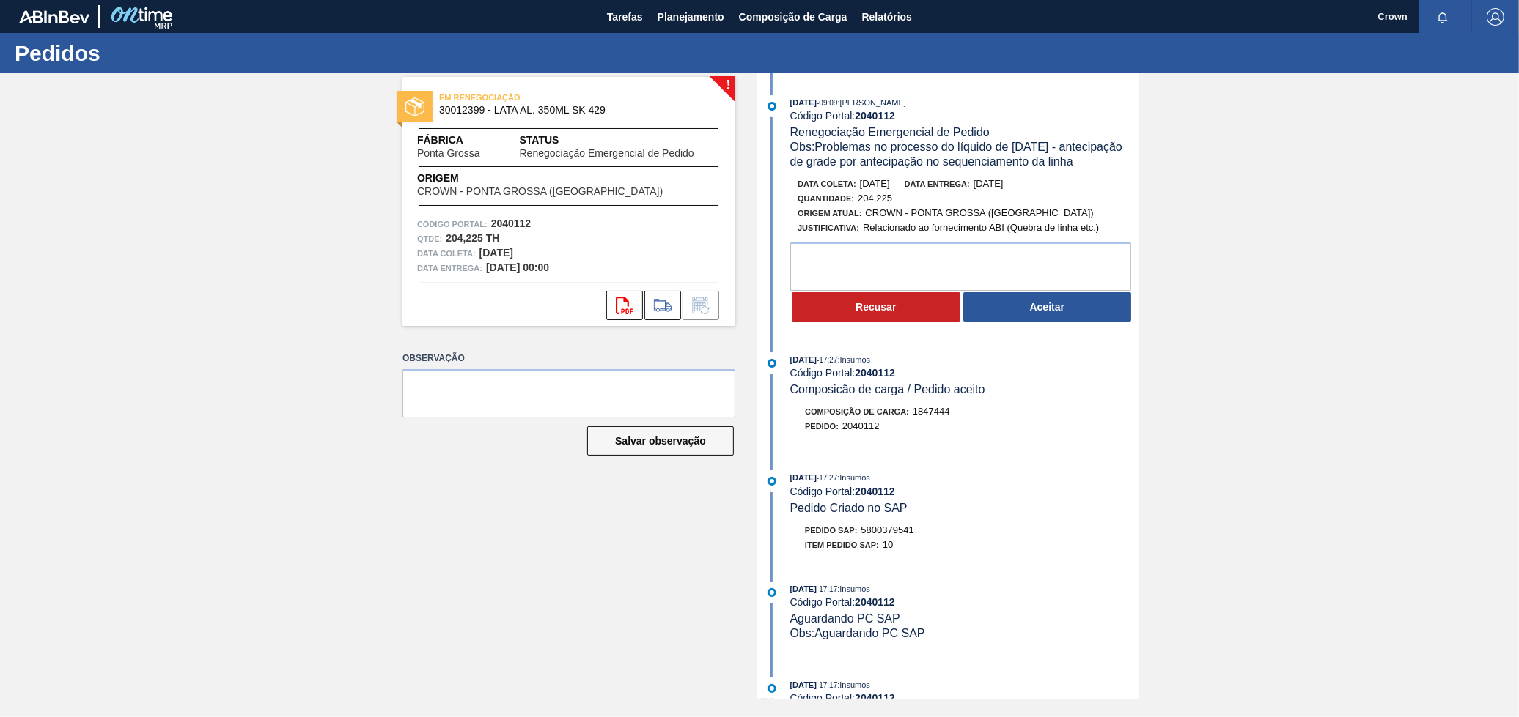
click at [1009, 328] on div "[DATE] 09:09 : [PERSON_NAME] Código Portal: 2040112 Renegociação Emergencial de…" at bounding box center [949, 212] width 377 height 235
click at [1001, 313] on button "Aceitar" at bounding box center [1047, 306] width 169 height 29
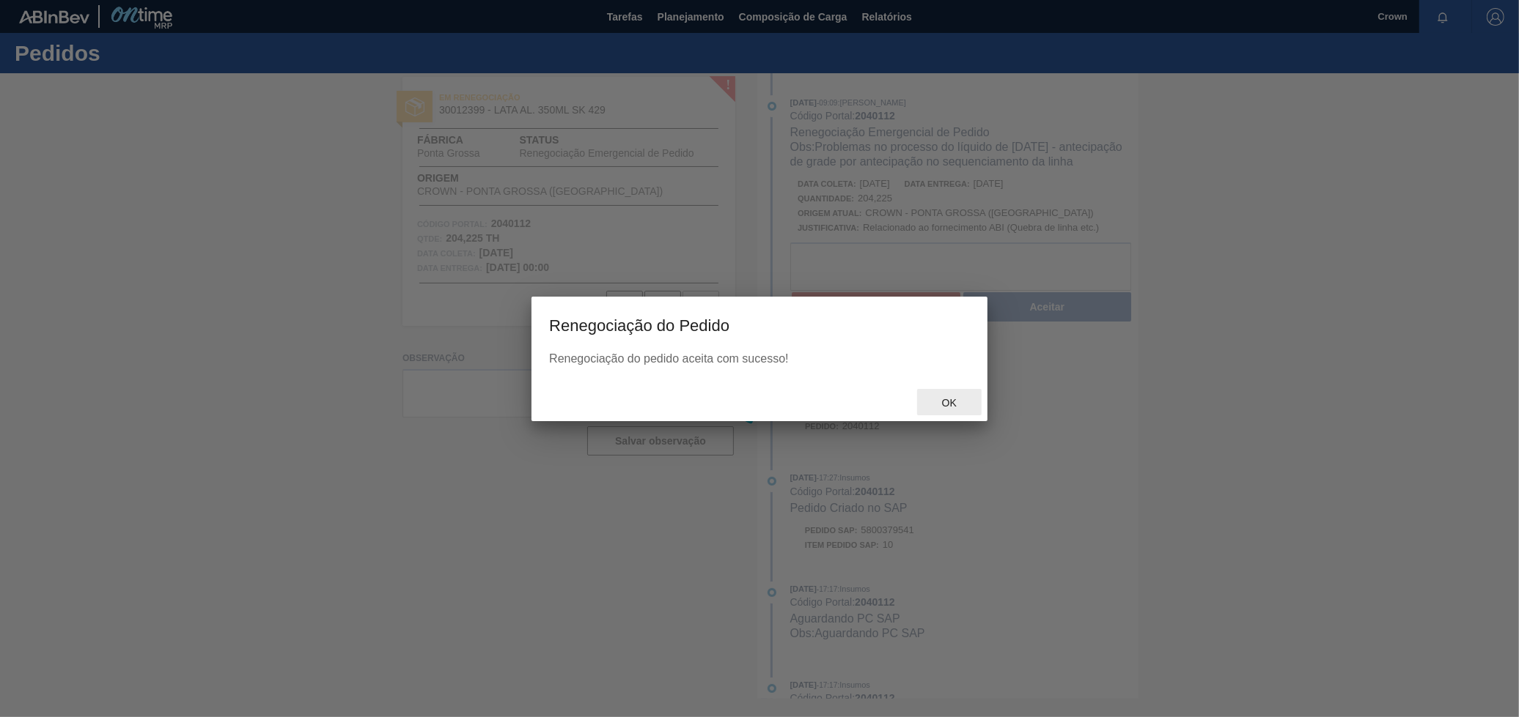
drag, startPoint x: 963, startPoint y: 411, endPoint x: 951, endPoint y: 404, distance: 14.5
click at [951, 405] on div "Ok" at bounding box center [949, 402] width 64 height 27
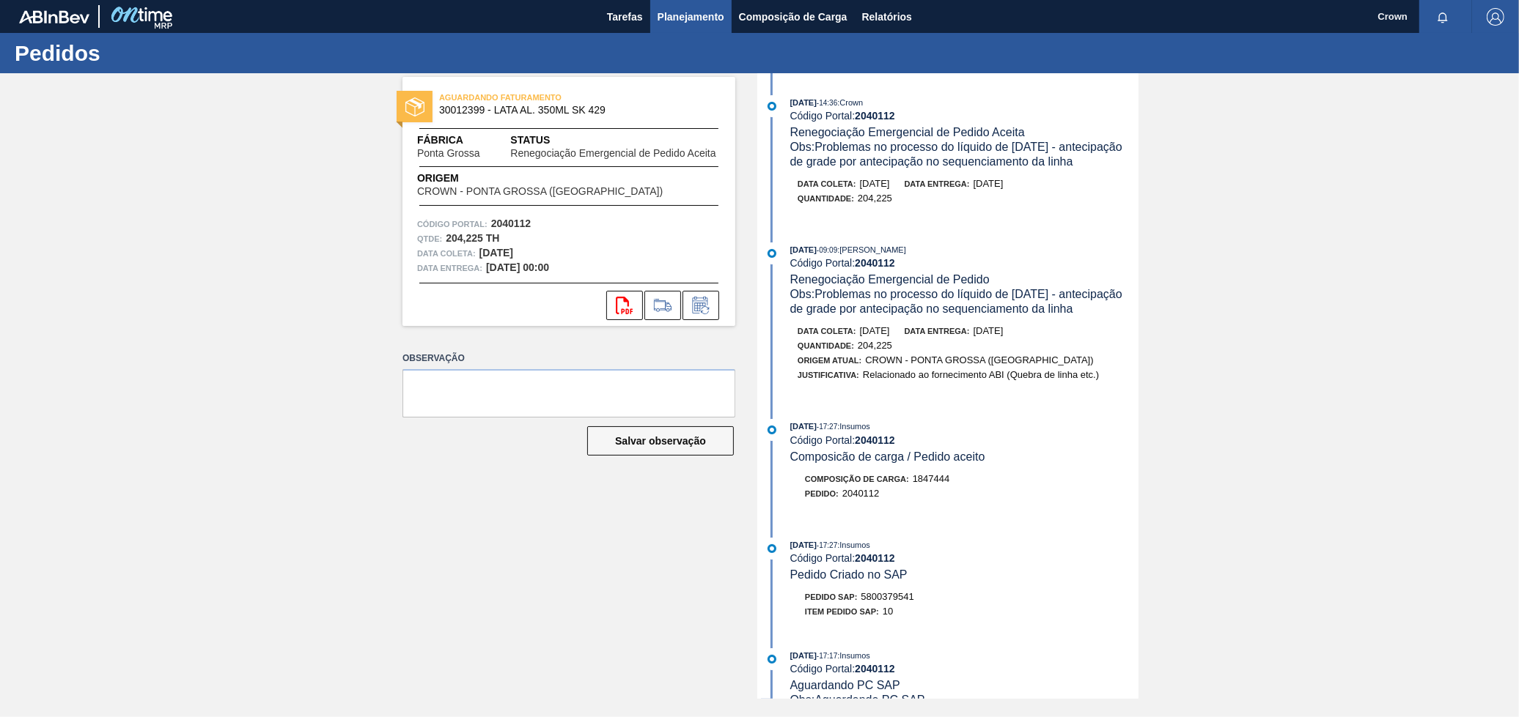
click at [678, 10] on span "Planejamento" at bounding box center [690, 17] width 67 height 18
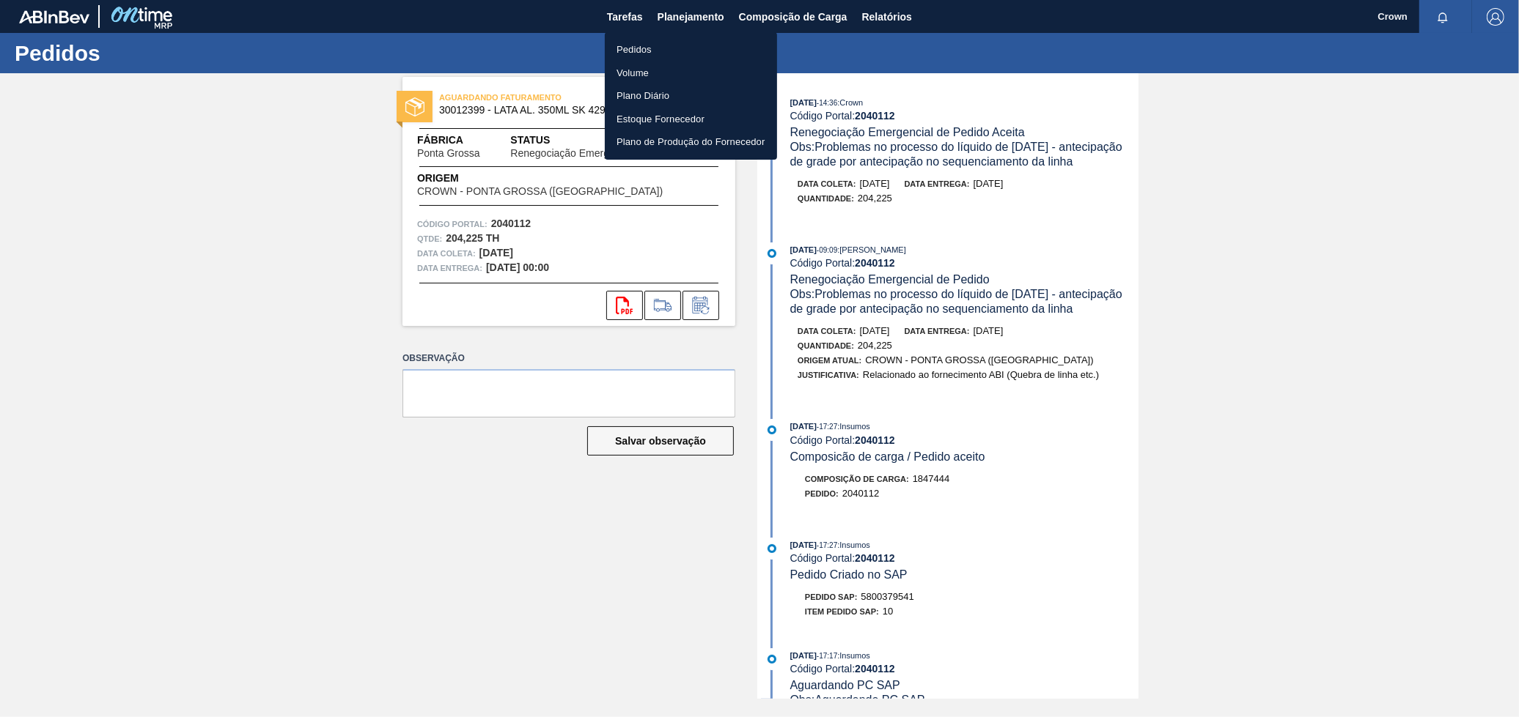
click at [664, 39] on li "Pedidos" at bounding box center [691, 49] width 172 height 23
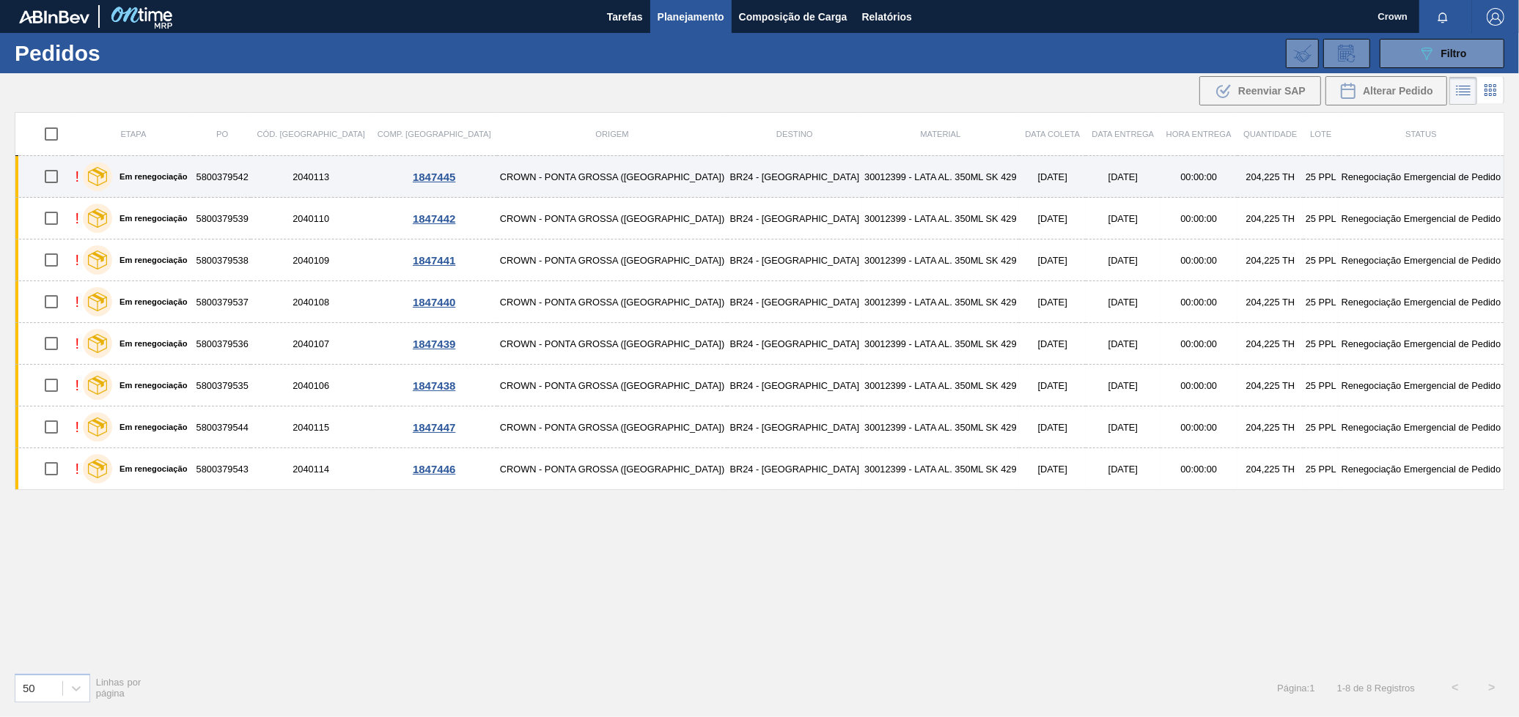
click at [727, 174] on td "BR24 - [GEOGRAPHIC_DATA]" at bounding box center [794, 177] width 135 height 42
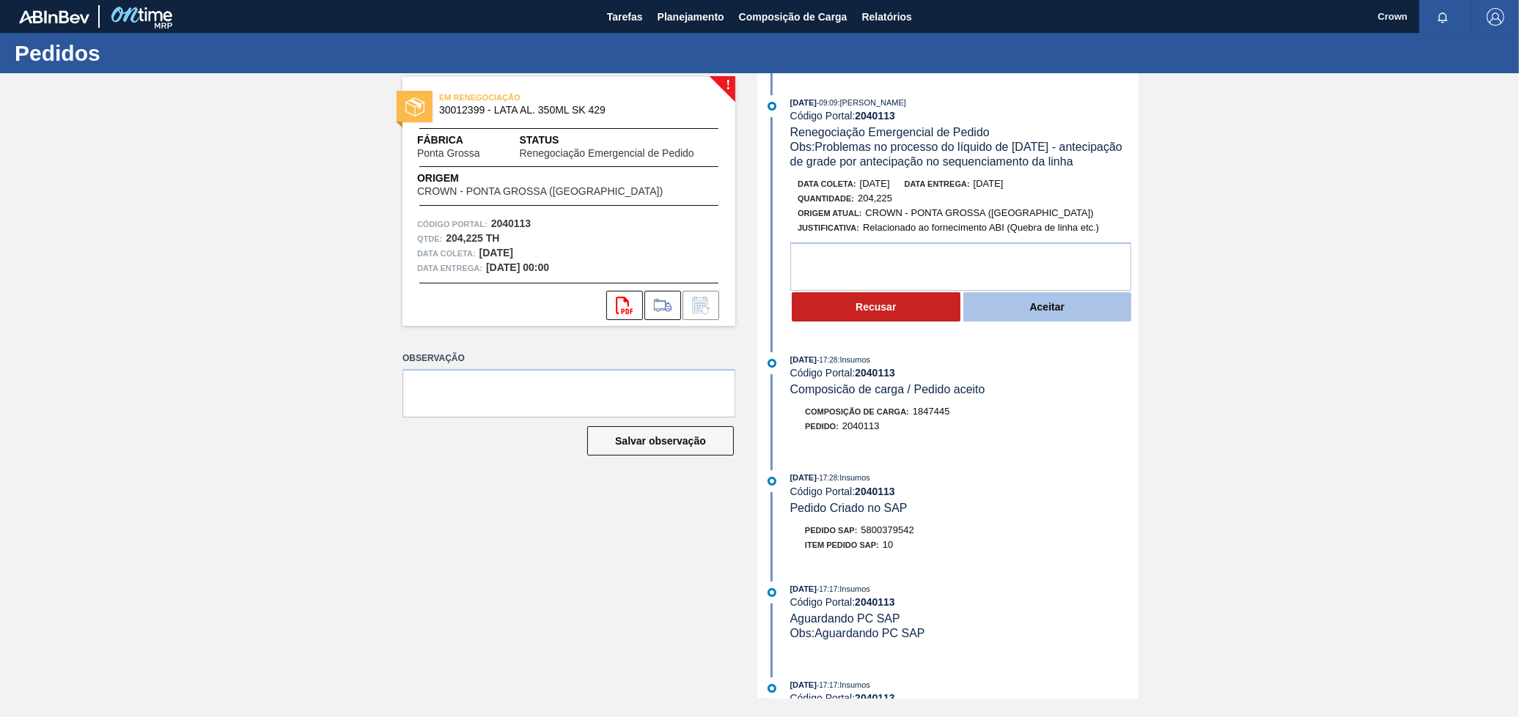
click at [1038, 318] on button "Aceitar" at bounding box center [1047, 306] width 169 height 29
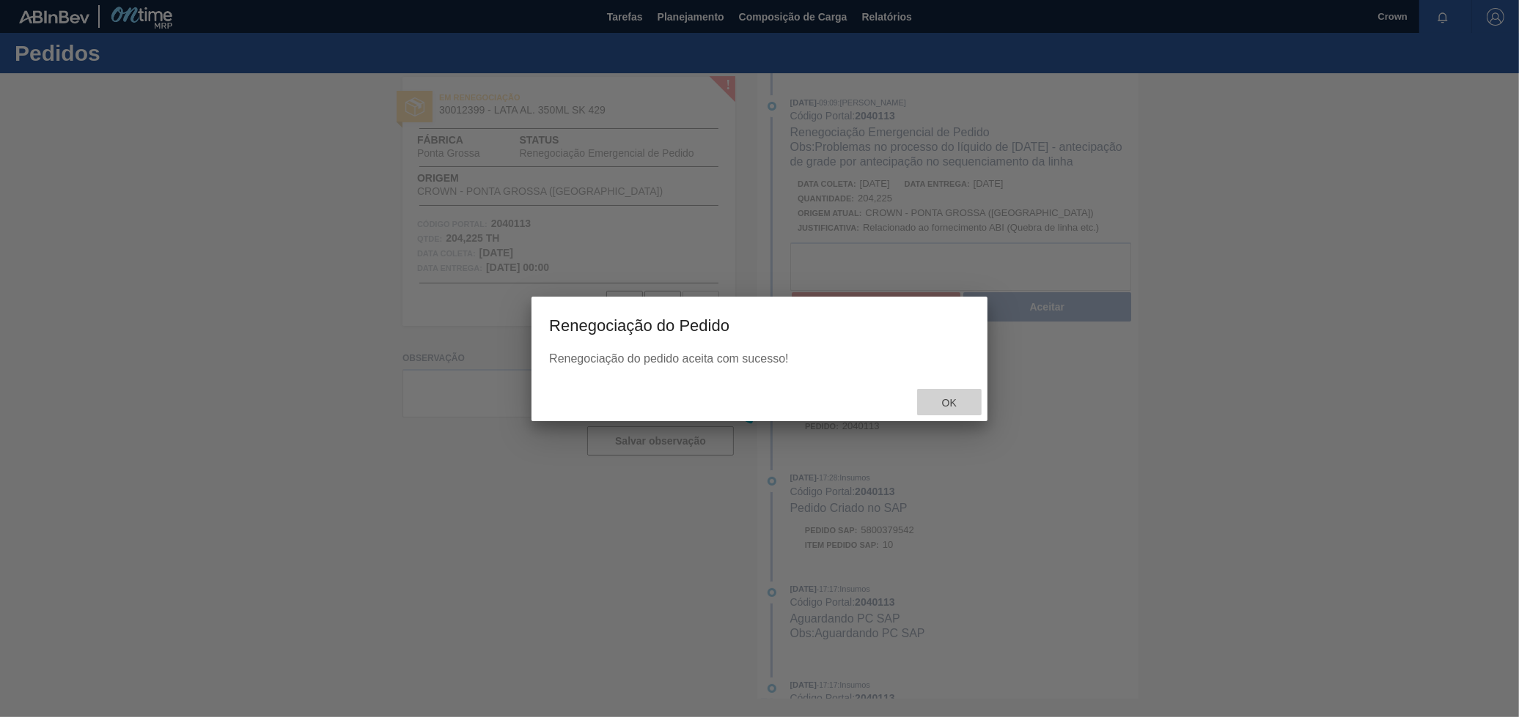
click at [966, 397] on span "Ok" at bounding box center [949, 403] width 38 height 12
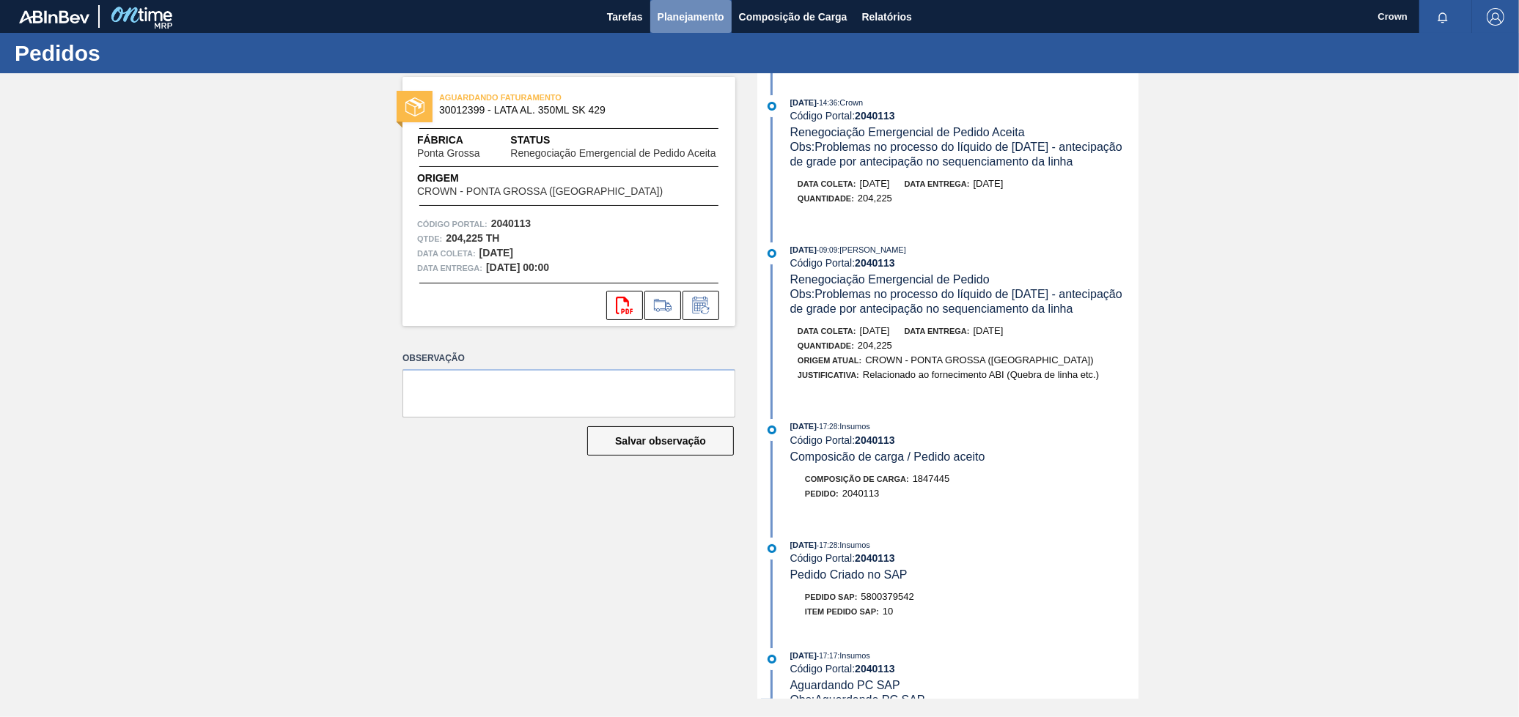
click at [704, 15] on span "Planejamento" at bounding box center [690, 17] width 67 height 18
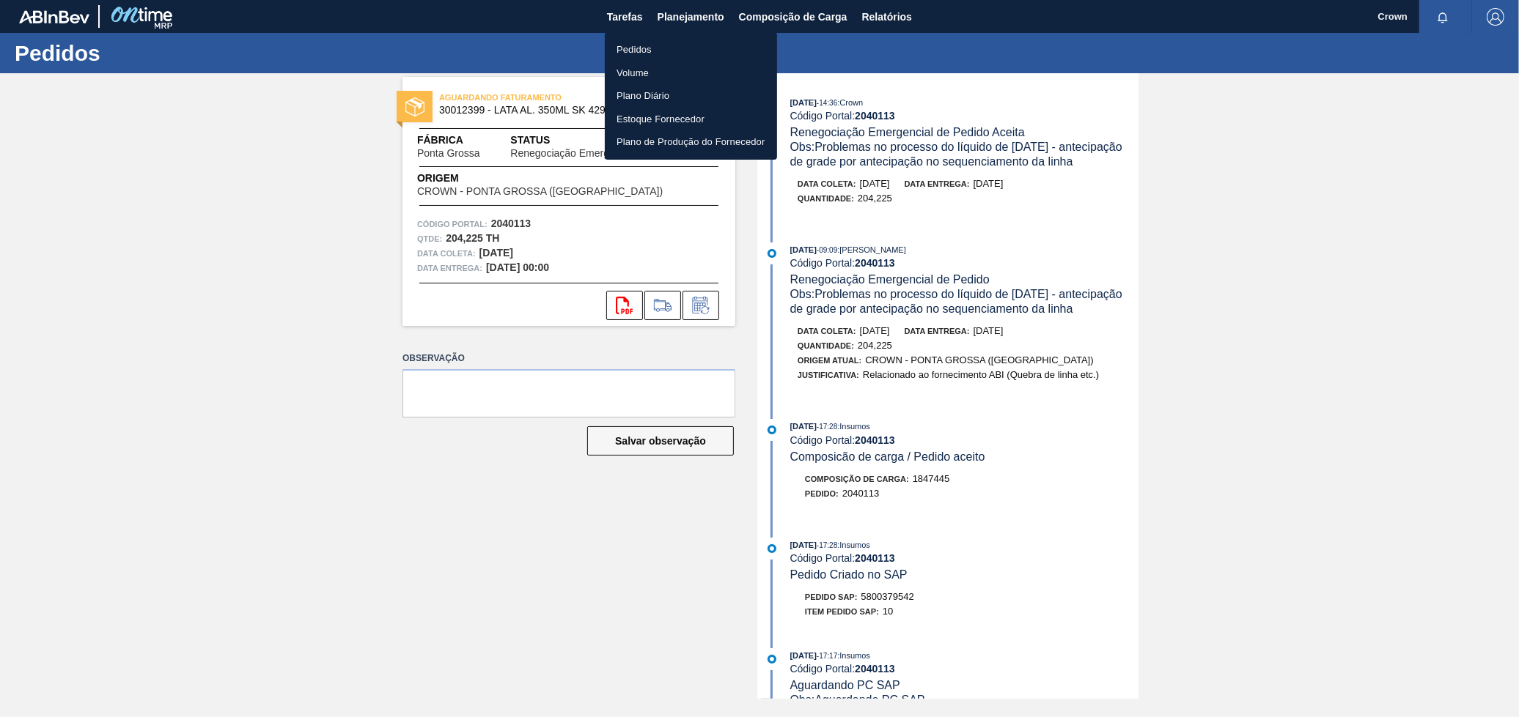
click at [665, 54] on li "Pedidos" at bounding box center [691, 49] width 172 height 23
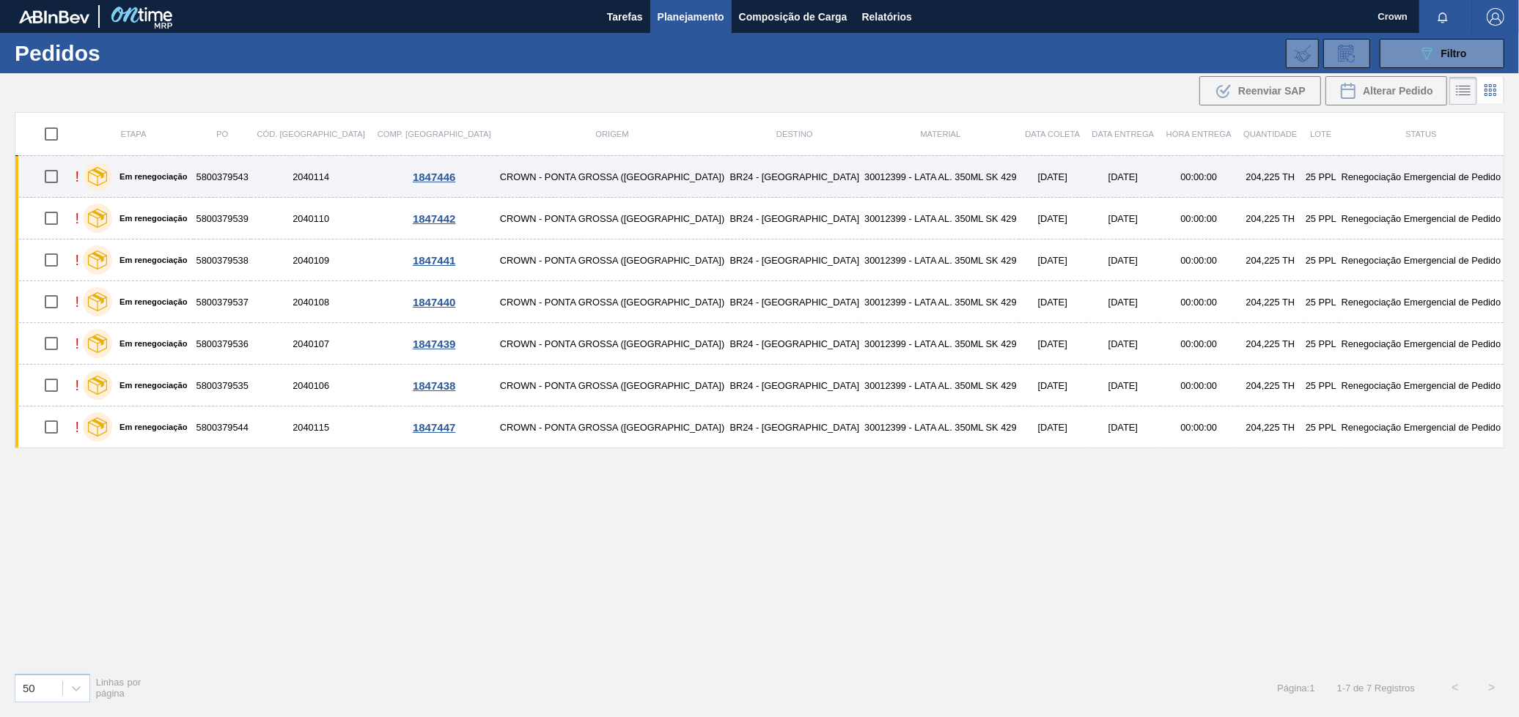
click at [727, 163] on td "BR24 - [GEOGRAPHIC_DATA]" at bounding box center [794, 177] width 135 height 42
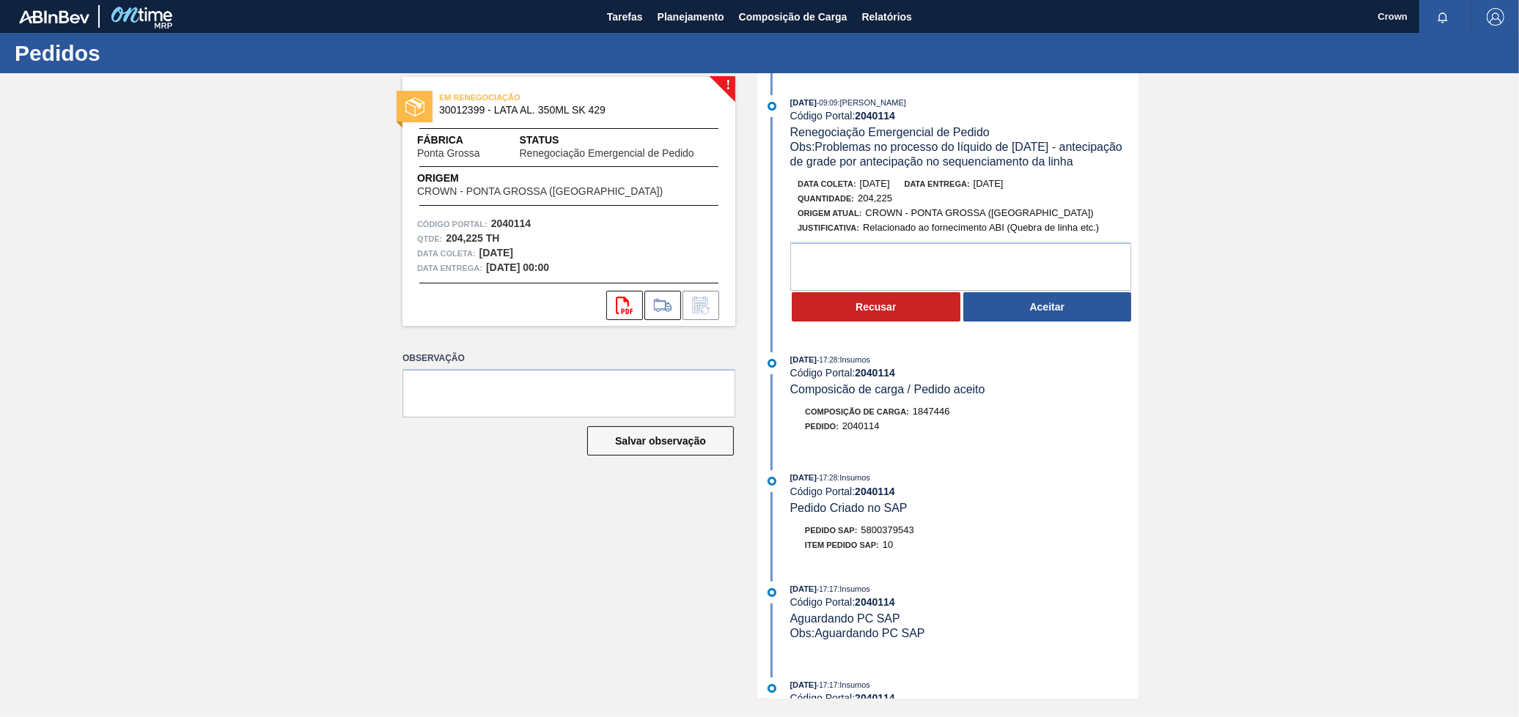
click at [1047, 329] on div "[DATE] 09:09 : [PERSON_NAME] Código Portal: 2040114 Renegociação Emergencial de…" at bounding box center [949, 212] width 377 height 235
click at [1041, 320] on button "Aceitar" at bounding box center [1047, 306] width 169 height 29
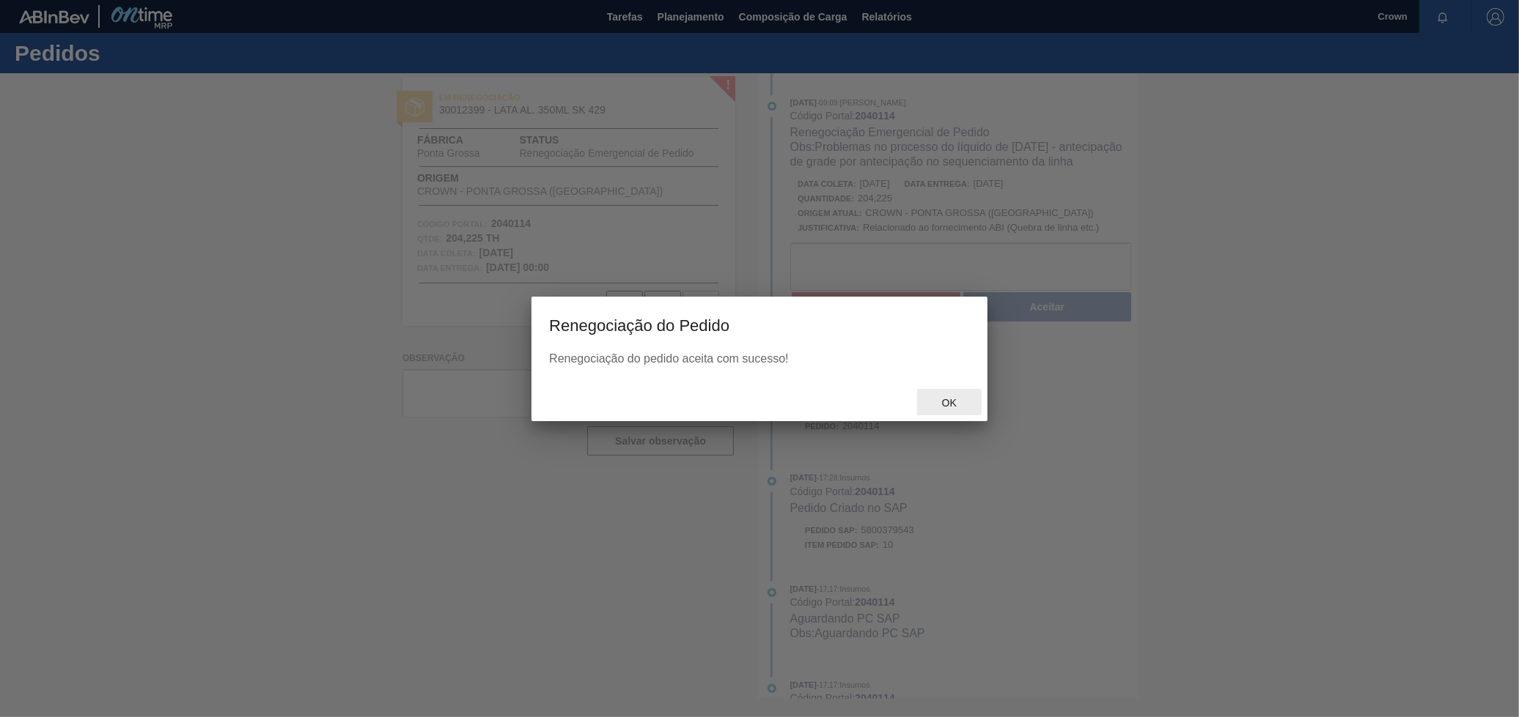
click at [959, 409] on div at bounding box center [759, 395] width 1519 height 644
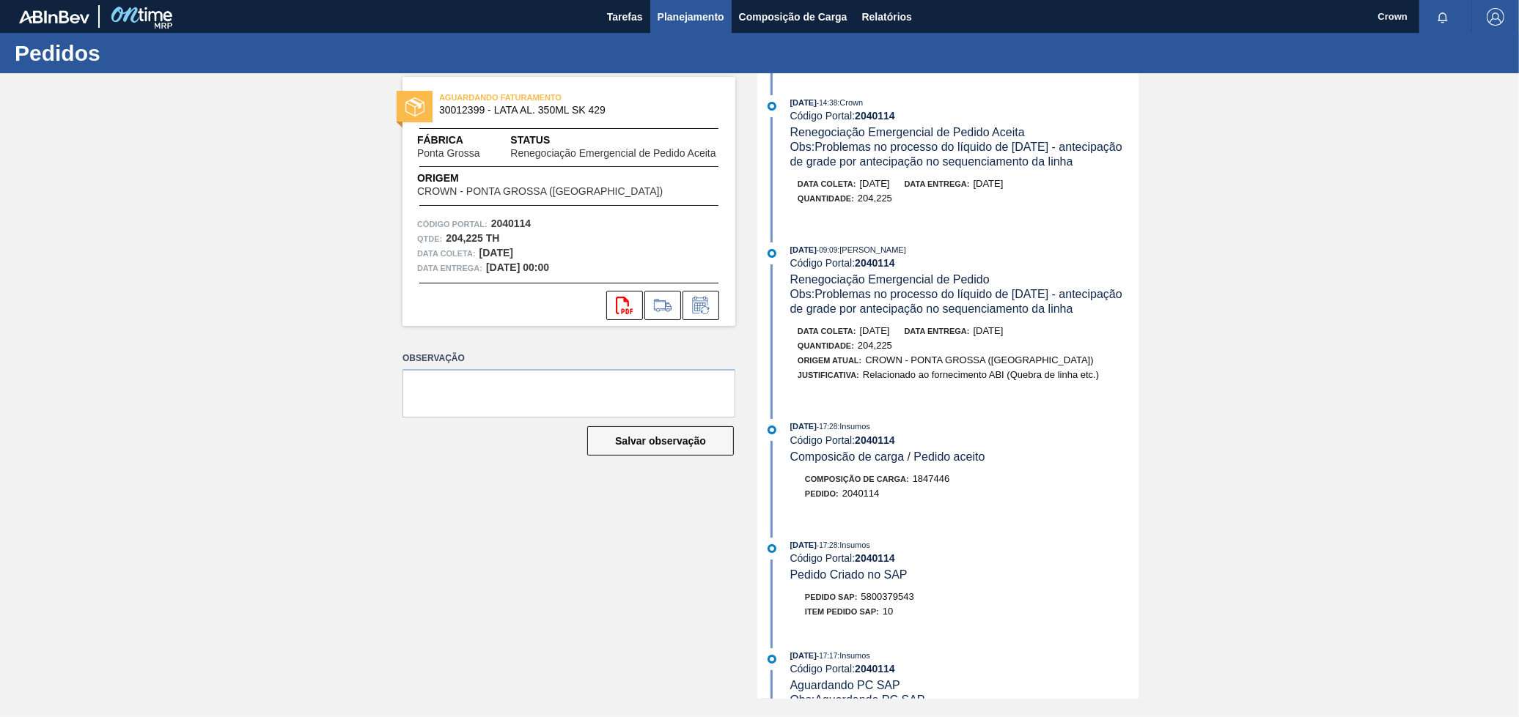
click at [705, 14] on span "Planejamento" at bounding box center [690, 17] width 67 height 18
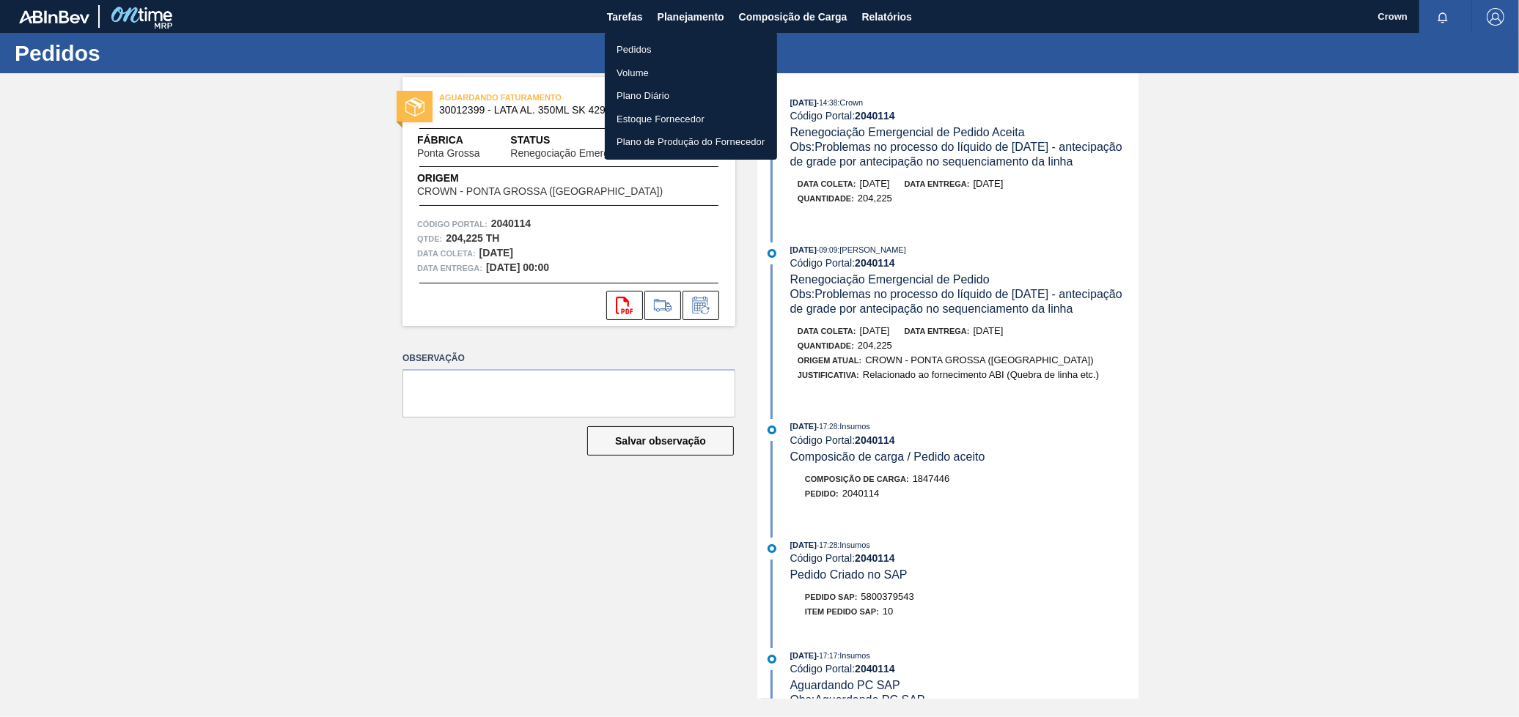
click at [643, 50] on li "Pedidos" at bounding box center [691, 49] width 172 height 23
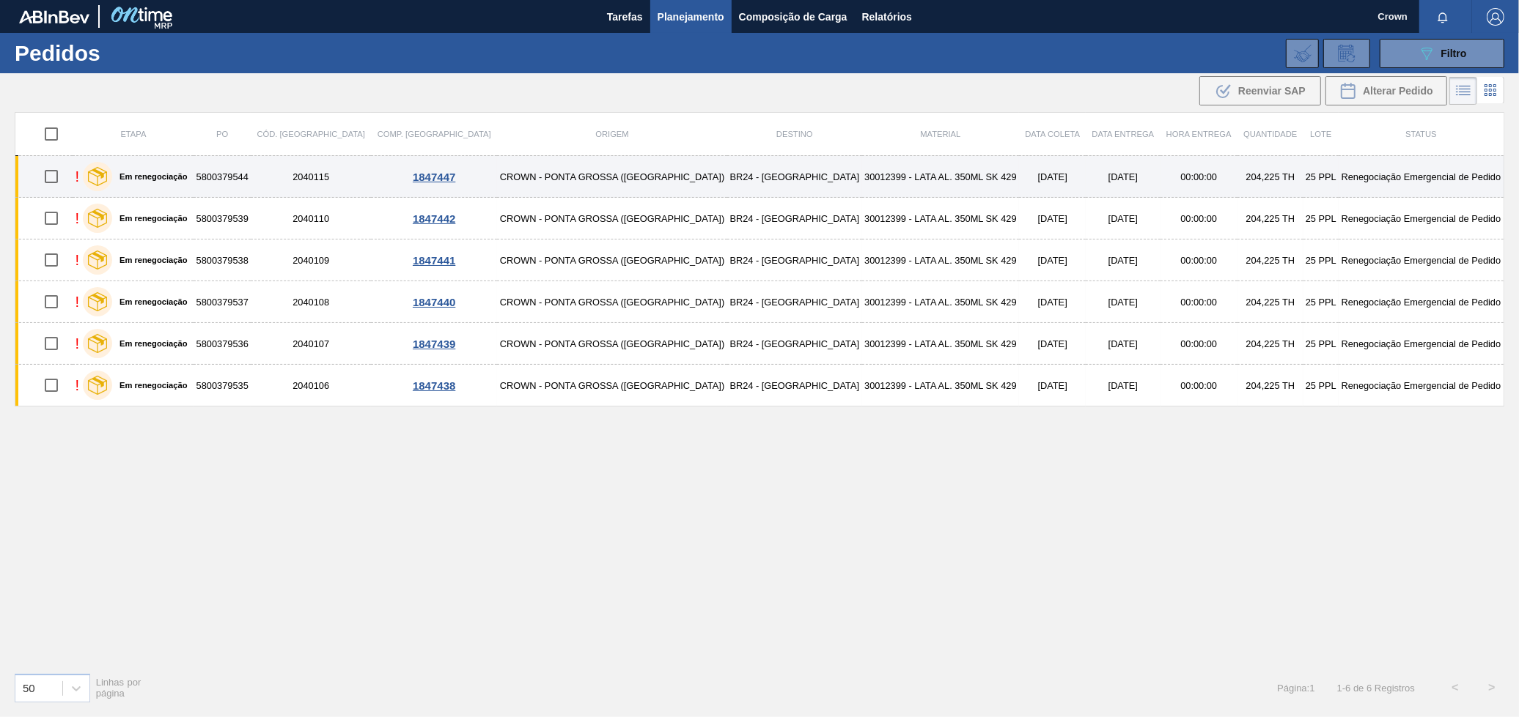
click at [862, 182] on td "30012399 - LATA AL. 350ML SK 429" at bounding box center [941, 177] width 158 height 42
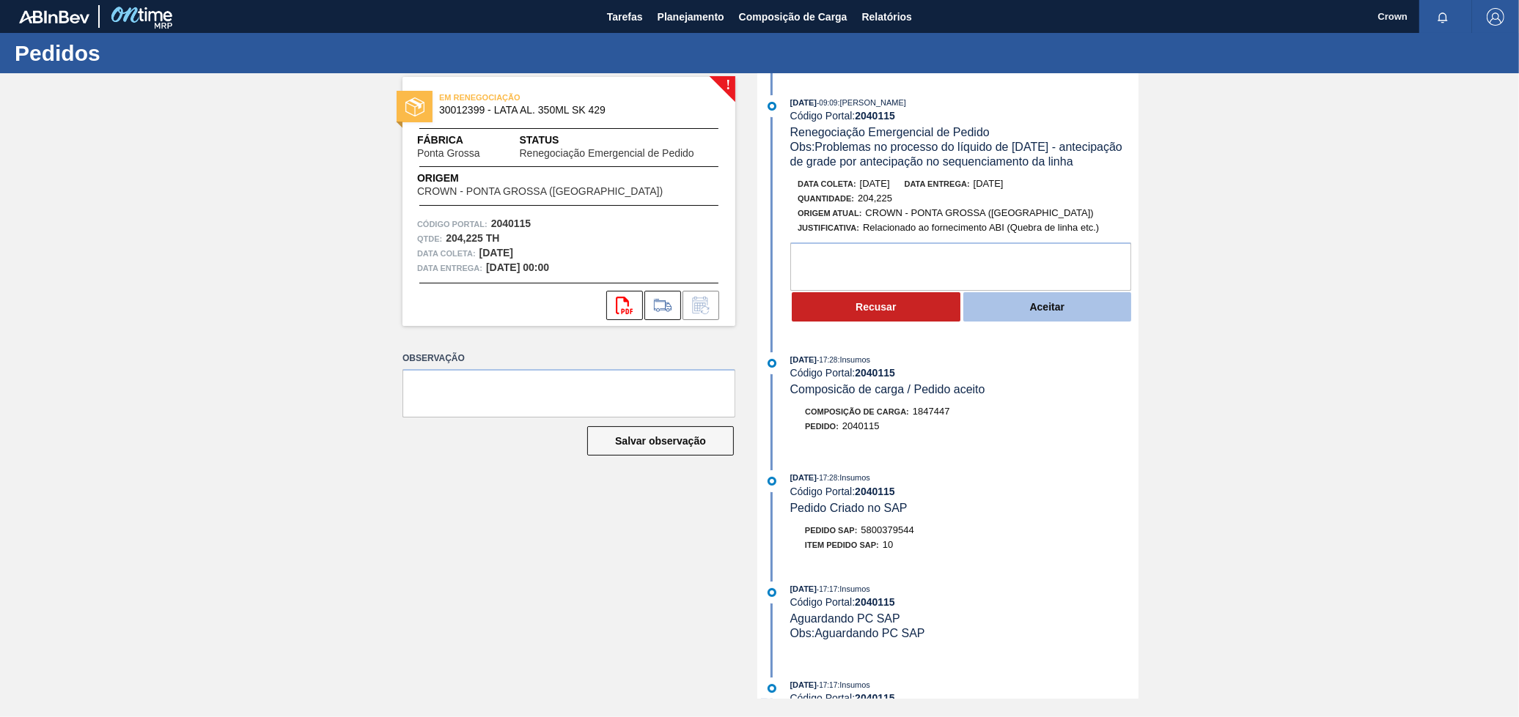
click at [1000, 300] on button "Aceitar" at bounding box center [1047, 306] width 169 height 29
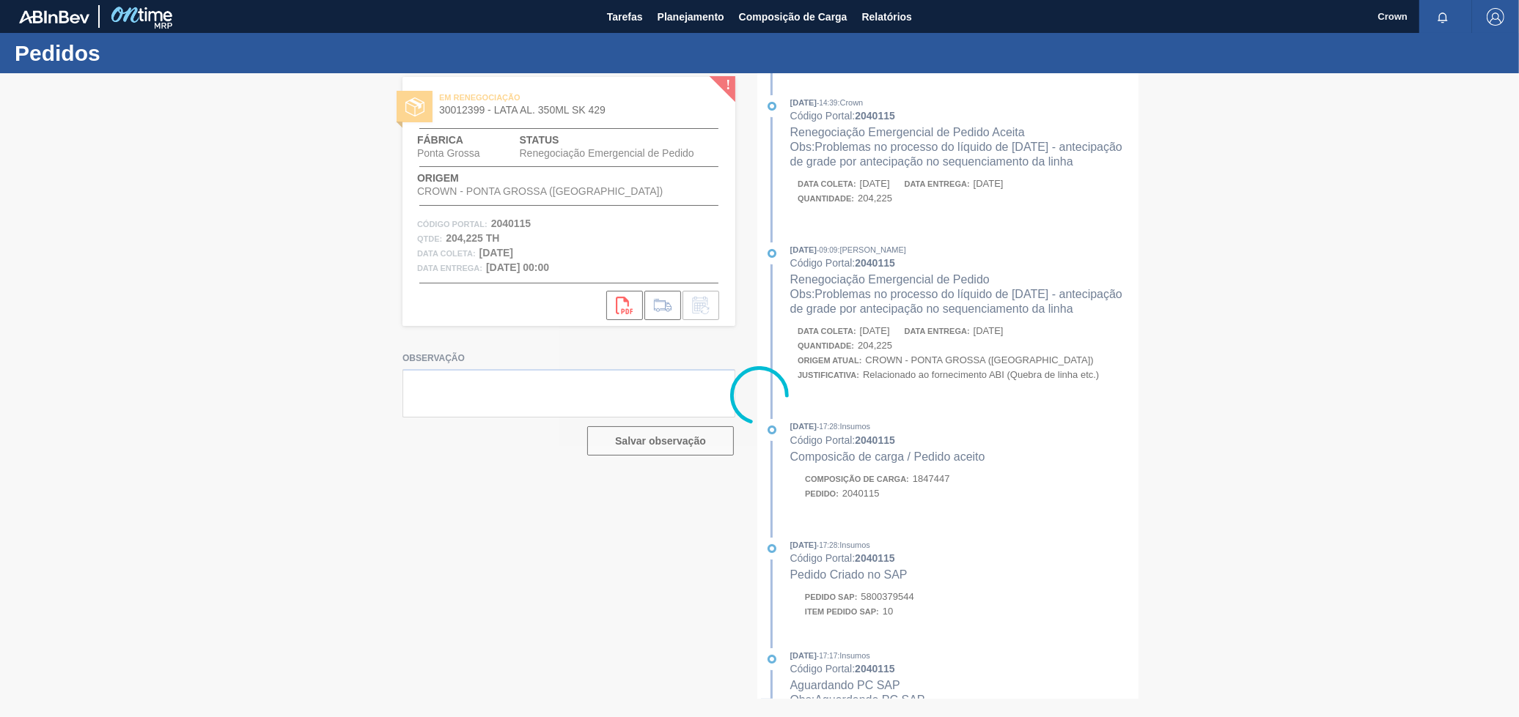
click at [945, 395] on div at bounding box center [759, 395] width 1519 height 644
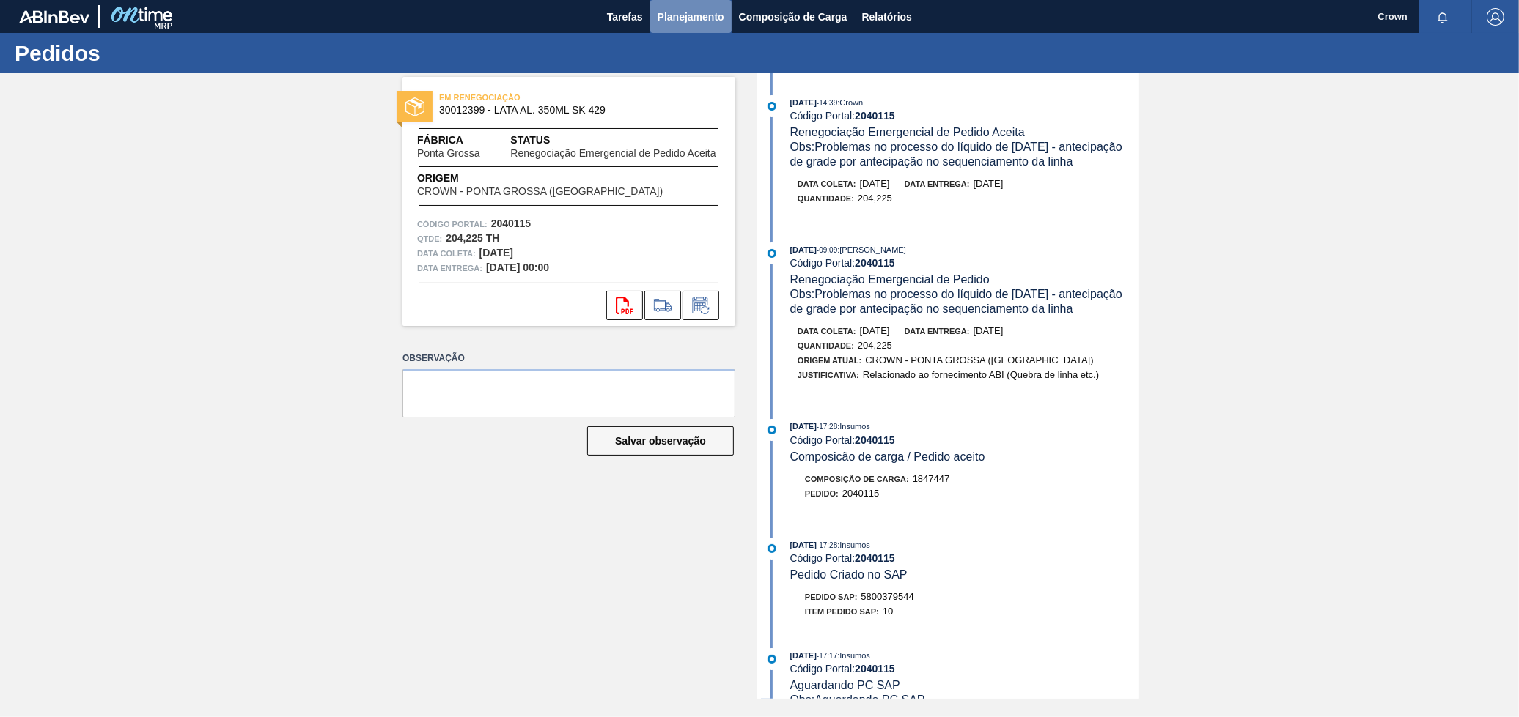
click at [689, 10] on span "Planejamento" at bounding box center [690, 17] width 67 height 18
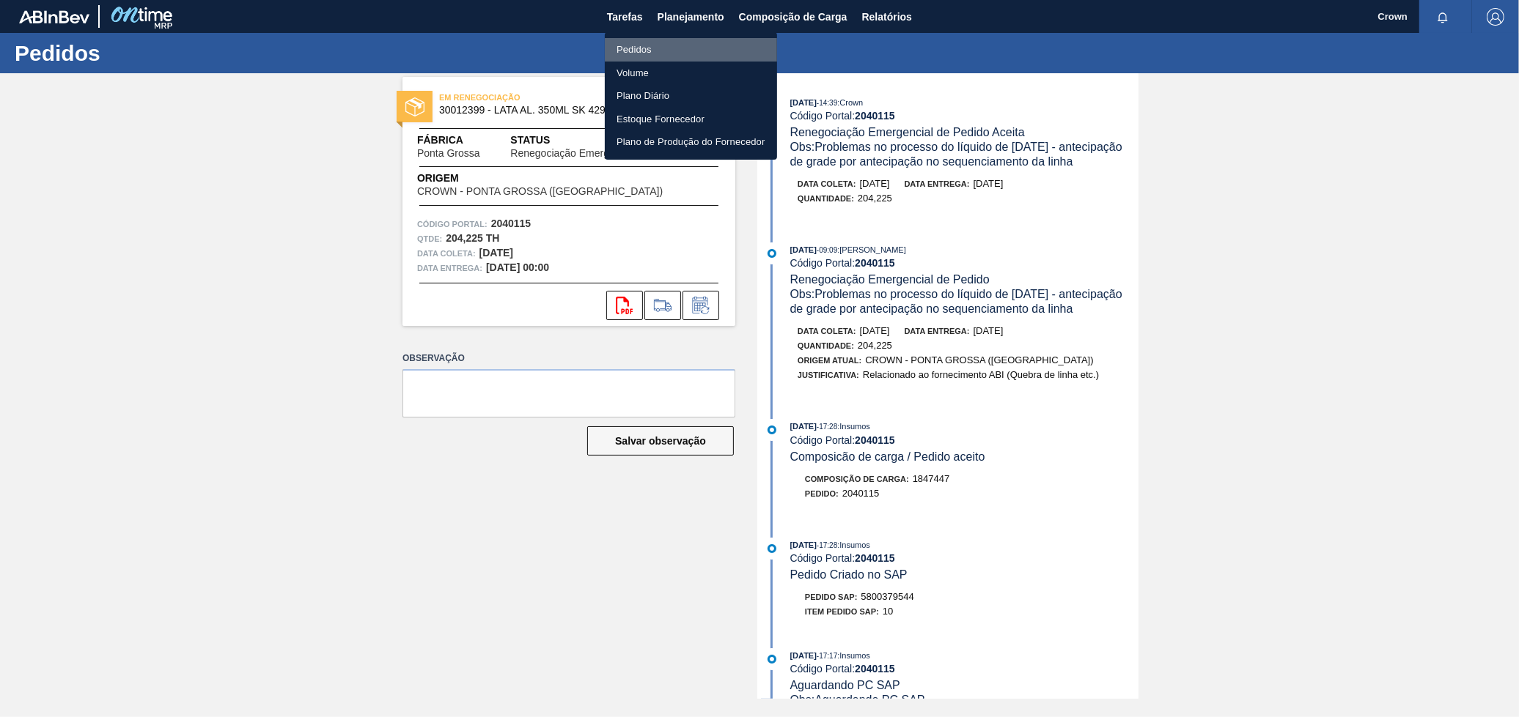
click at [640, 42] on li "Pedidos" at bounding box center [691, 49] width 172 height 23
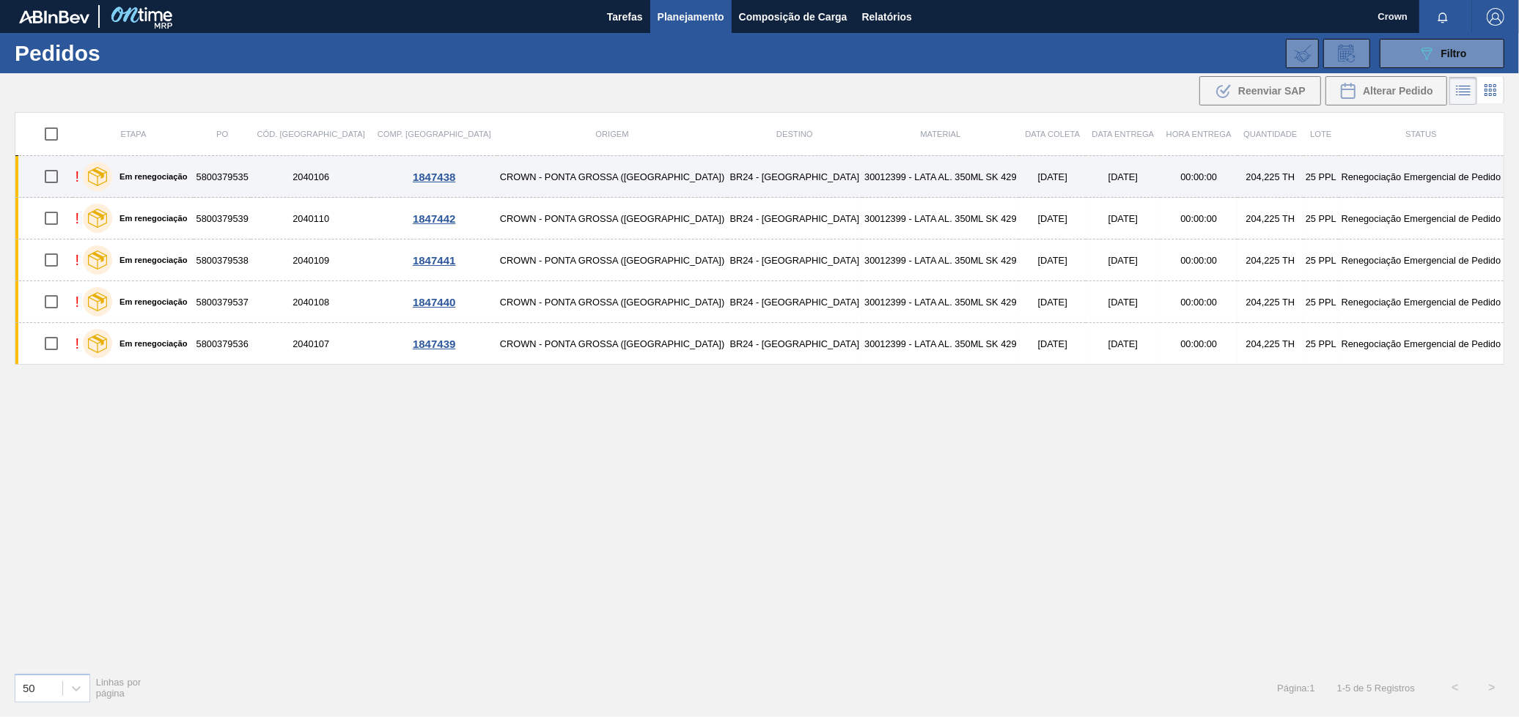
click at [1085, 167] on td "[DATE]" at bounding box center [1122, 177] width 74 height 42
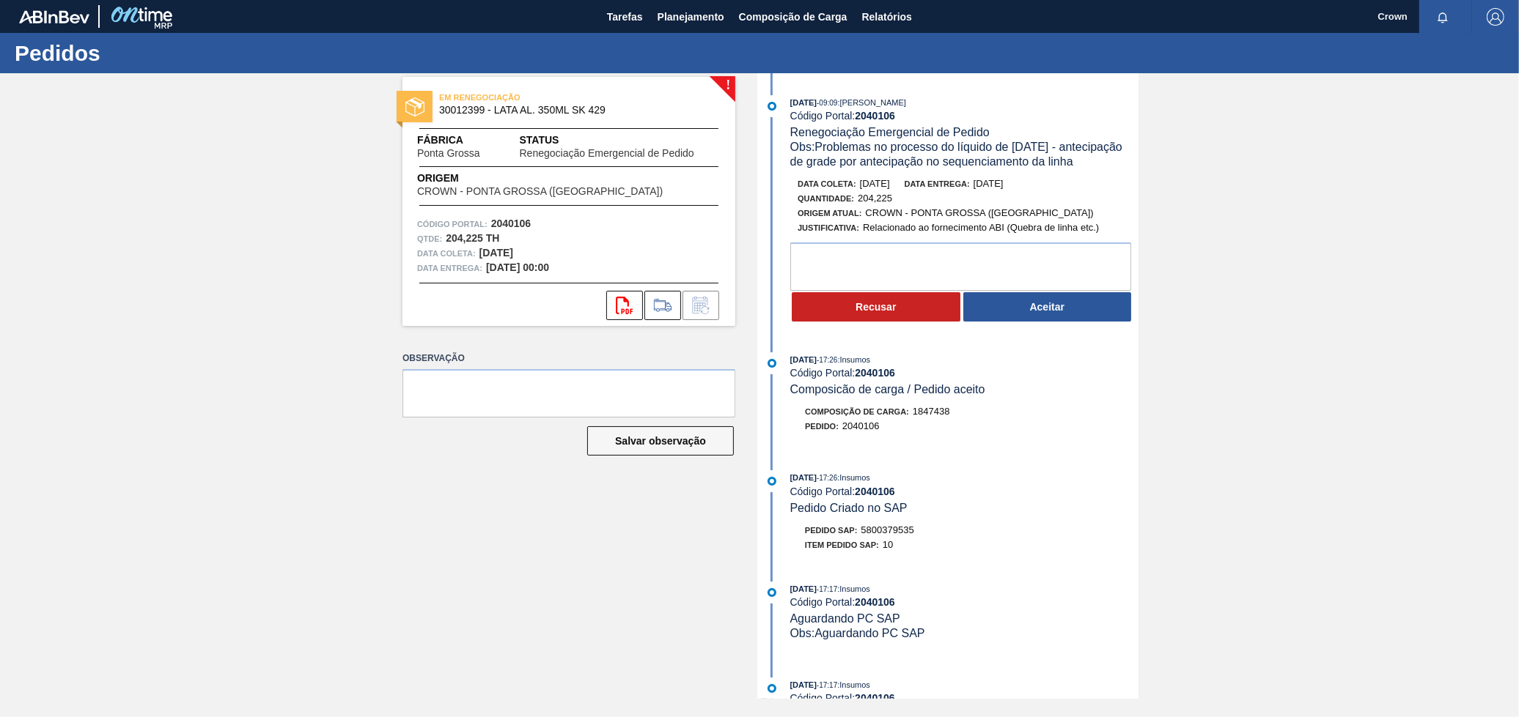
click at [1077, 320] on button "Aceitar" at bounding box center [1047, 306] width 169 height 29
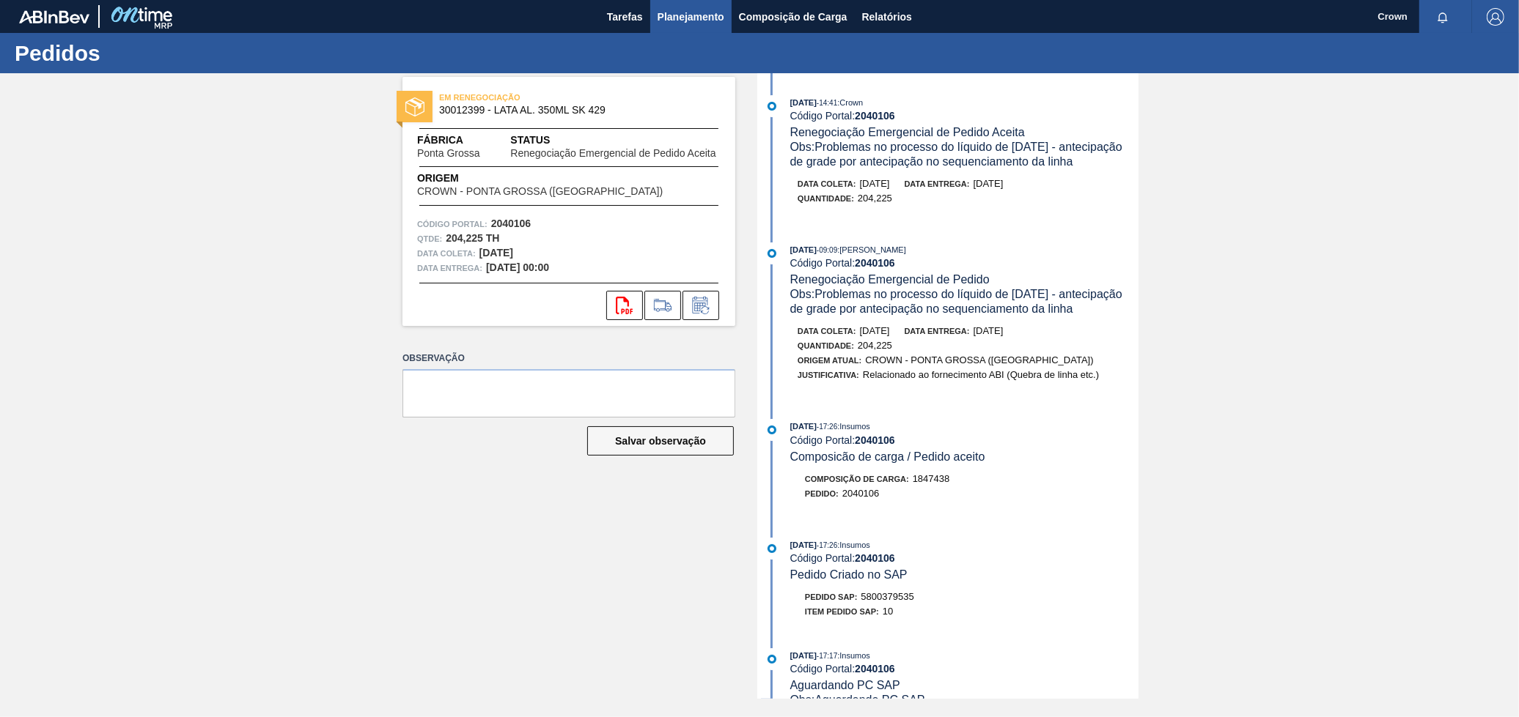
click at [678, 20] on span "Planejamento" at bounding box center [690, 17] width 67 height 18
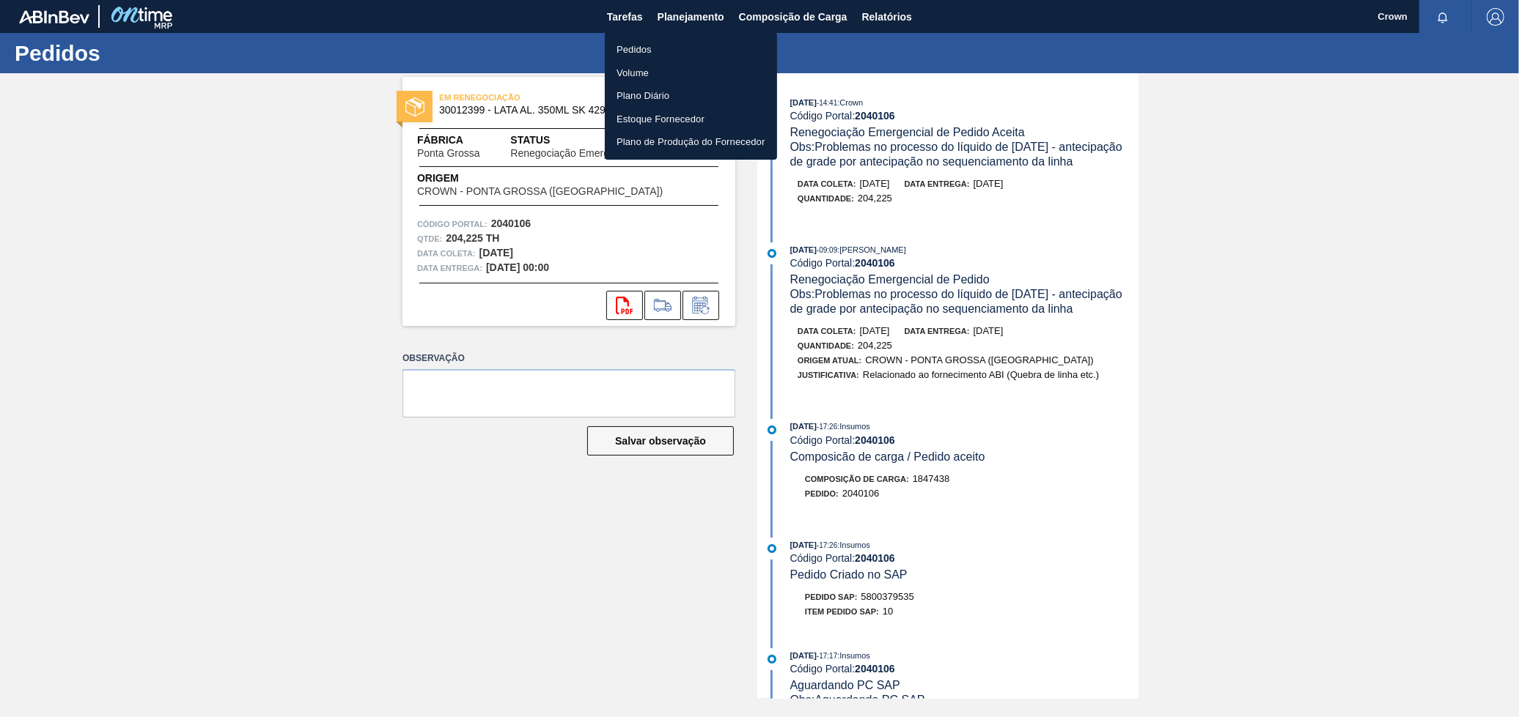
click at [669, 53] on li "Pedidos" at bounding box center [691, 49] width 172 height 23
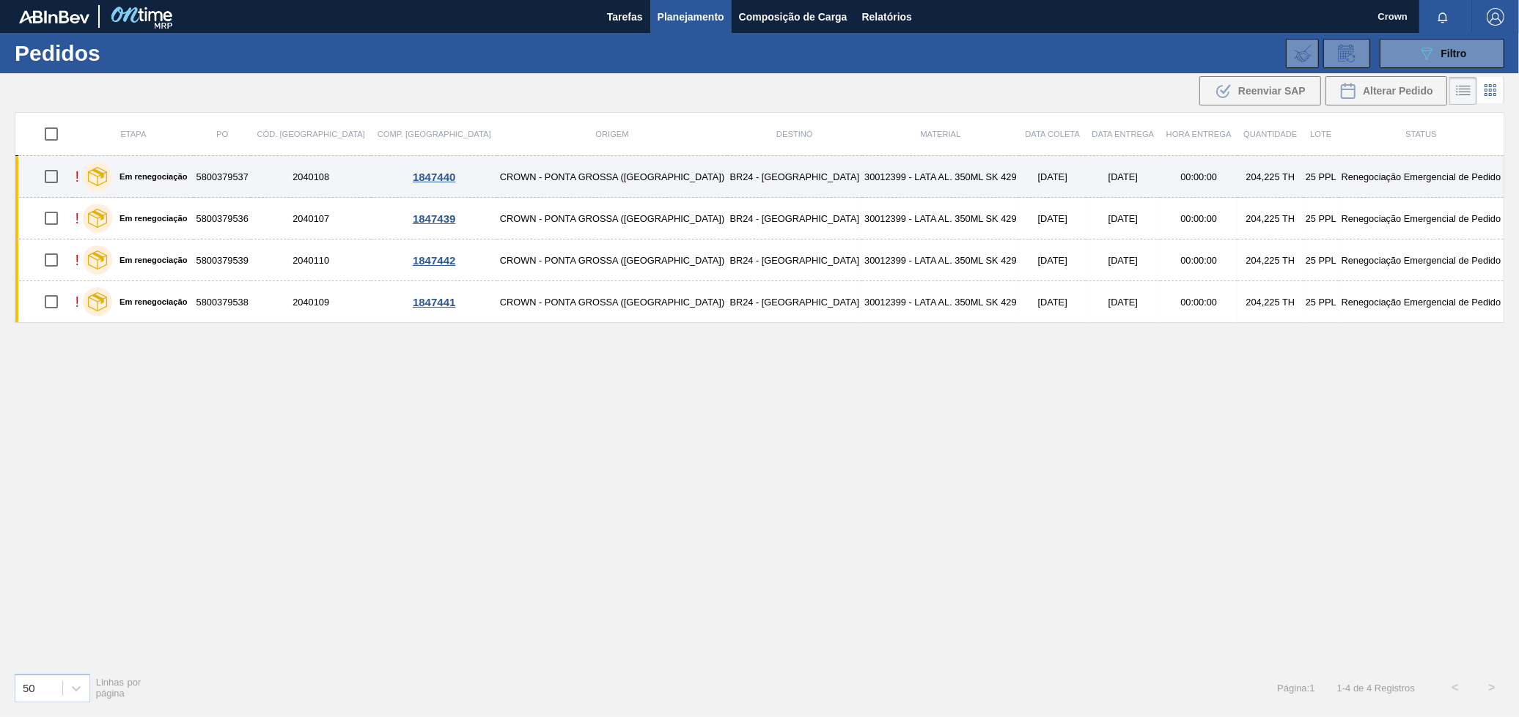
click at [862, 182] on td "30012399 - LATA AL. 350ML SK 429" at bounding box center [941, 177] width 158 height 42
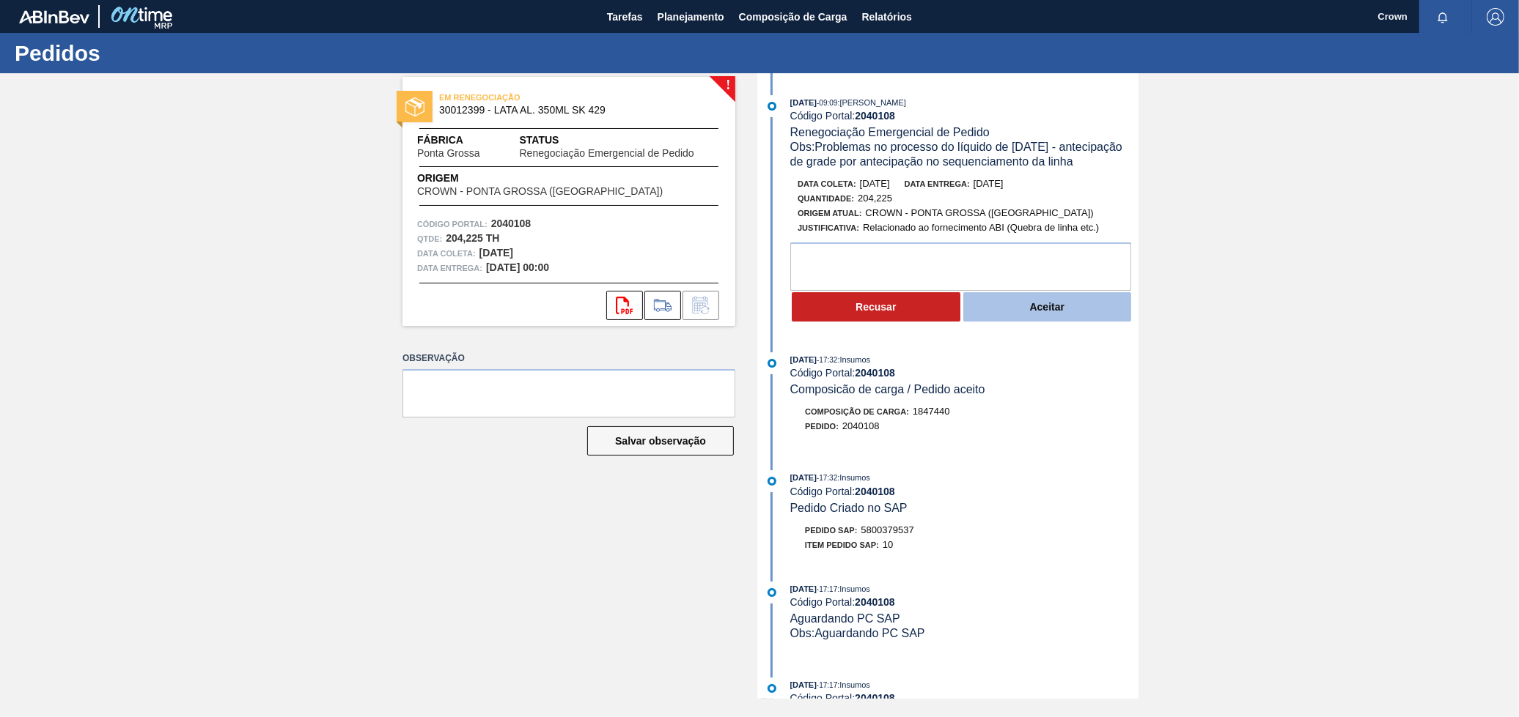
click at [1050, 306] on button "Aceitar" at bounding box center [1047, 306] width 169 height 29
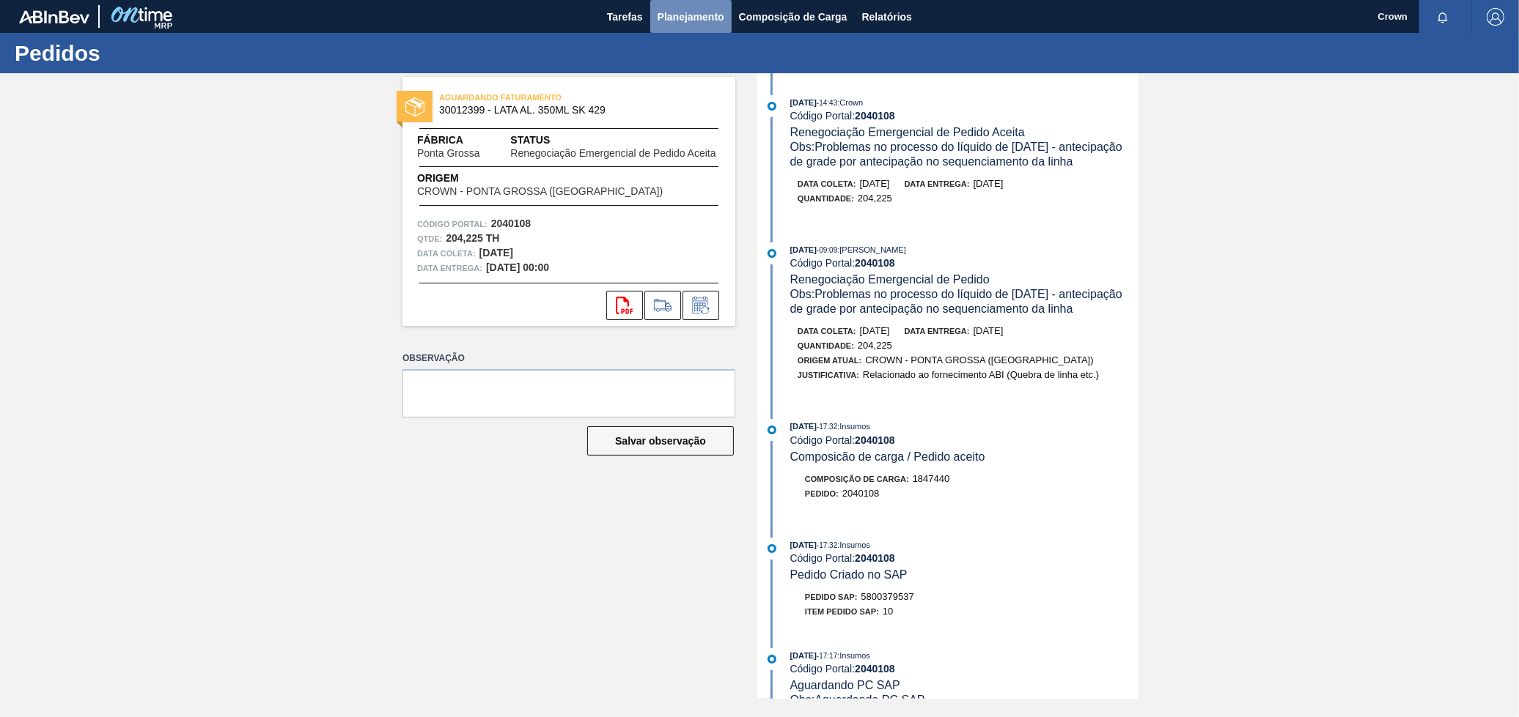
click at [720, 21] on span "Planejamento" at bounding box center [690, 17] width 67 height 18
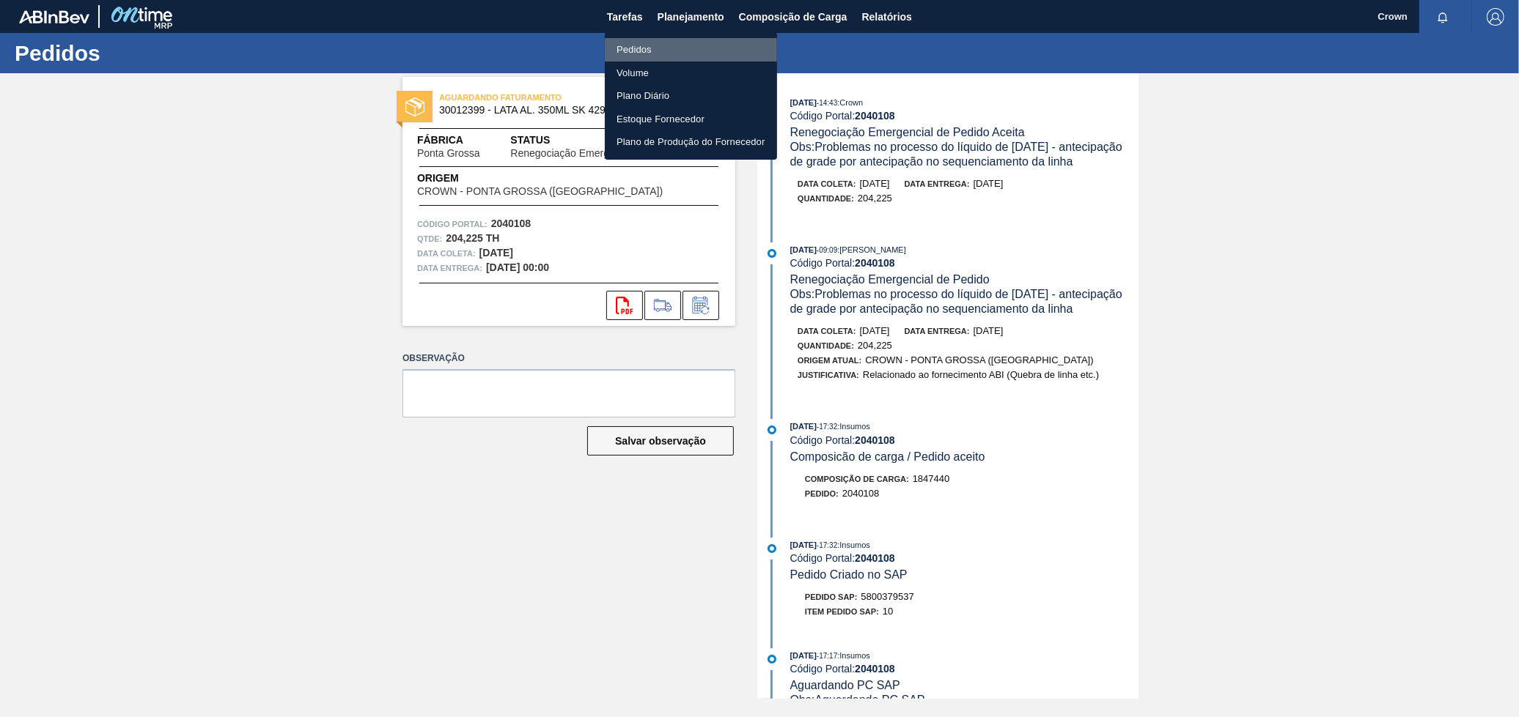
click at [668, 53] on li "Pedidos" at bounding box center [691, 49] width 172 height 23
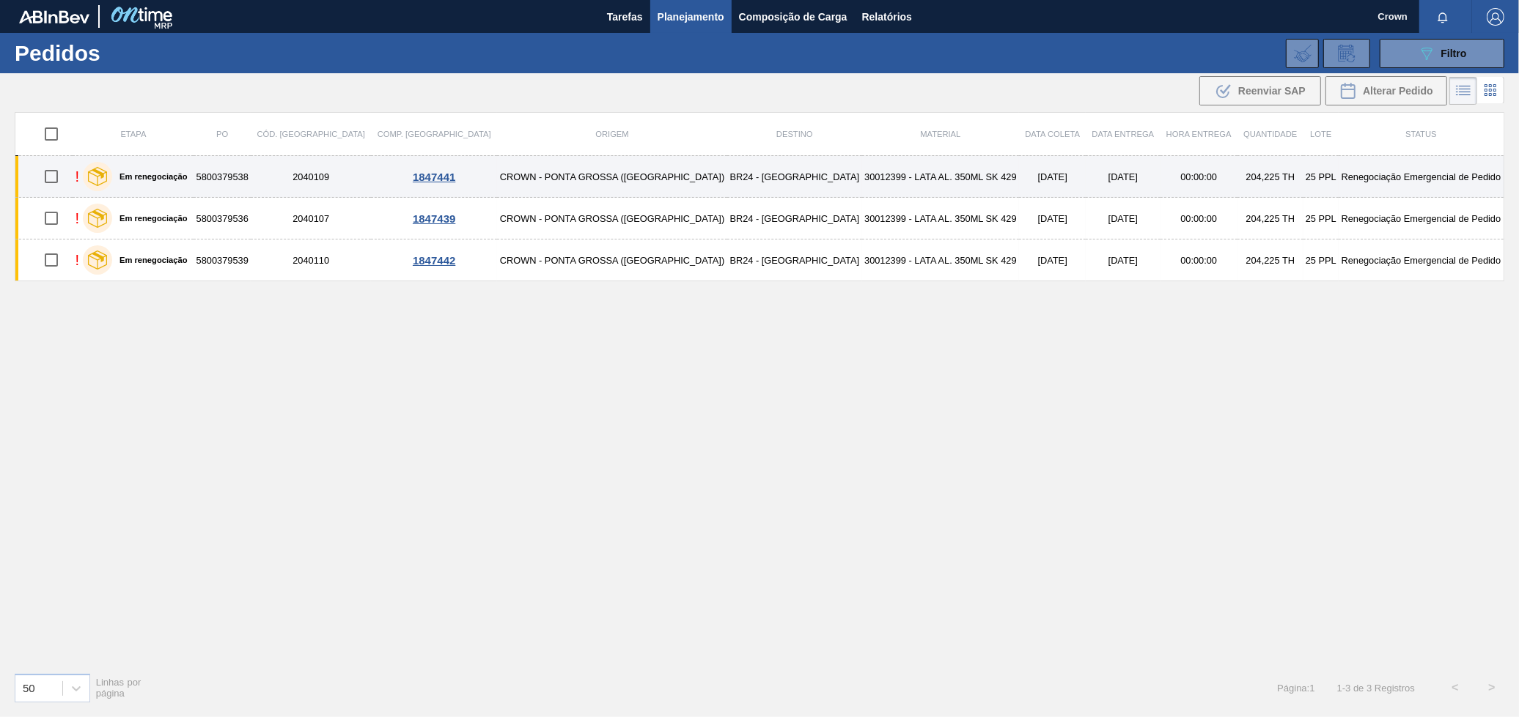
click at [727, 190] on td "BR24 - [GEOGRAPHIC_DATA]" at bounding box center [794, 177] width 135 height 42
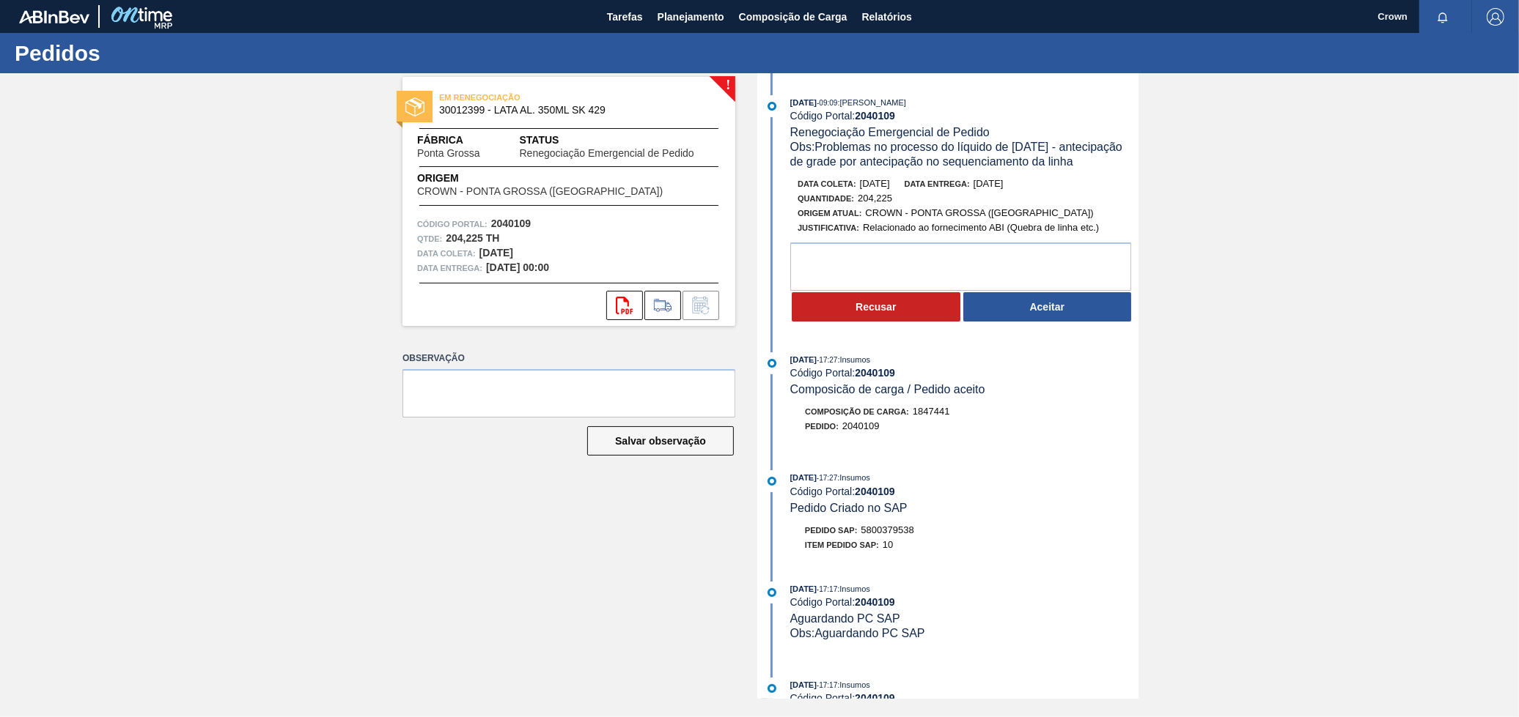
click at [1008, 319] on button "Aceitar" at bounding box center [1047, 306] width 169 height 29
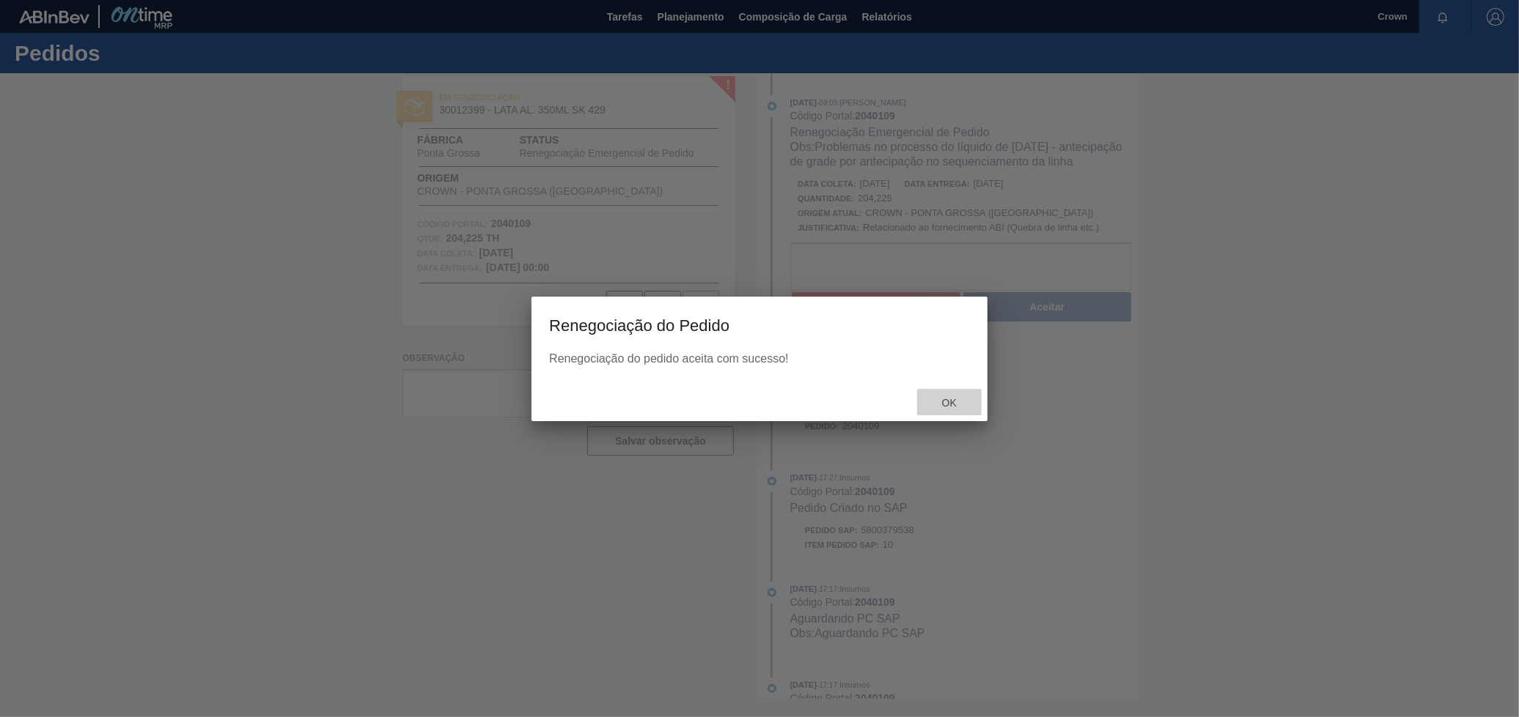
click at [948, 398] on span "Ok" at bounding box center [949, 403] width 38 height 12
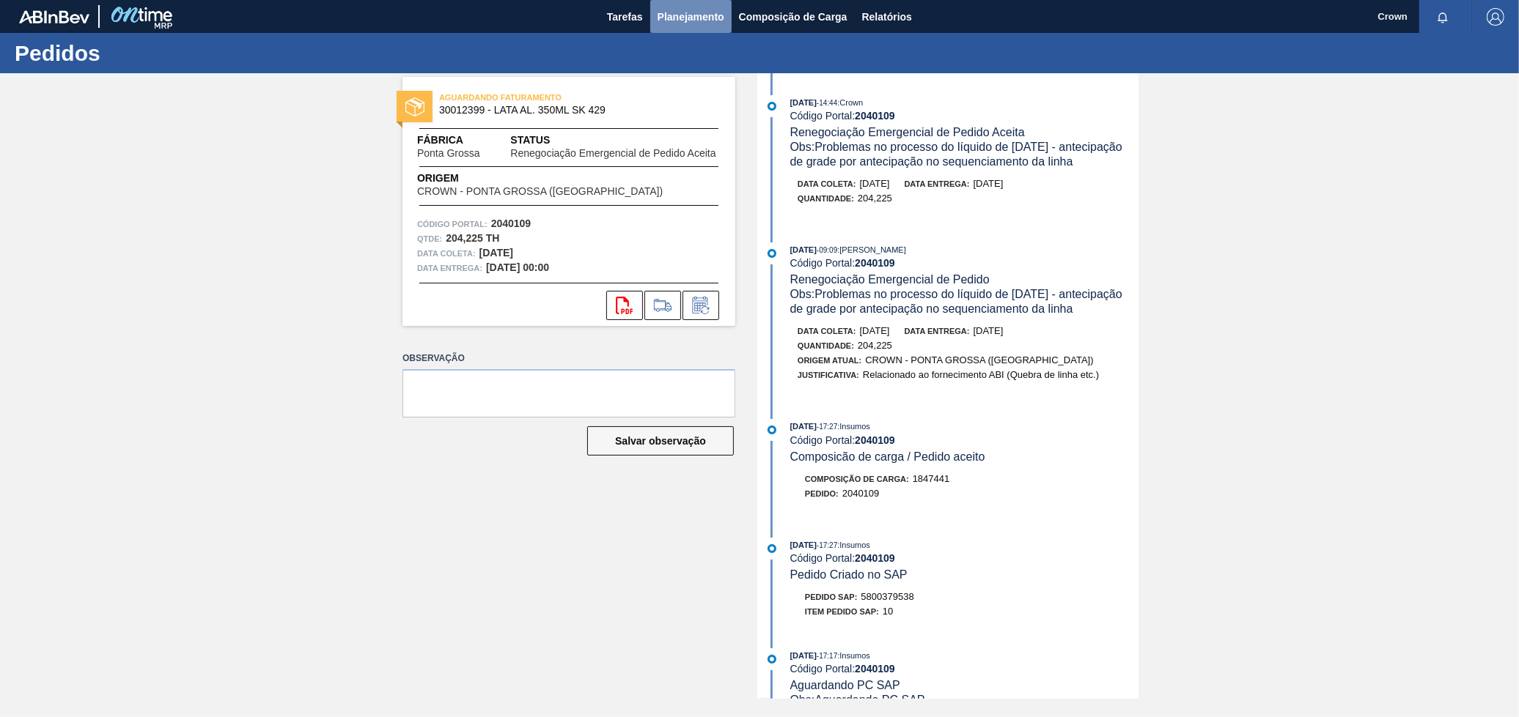
click at [687, 10] on span "Planejamento" at bounding box center [690, 17] width 67 height 18
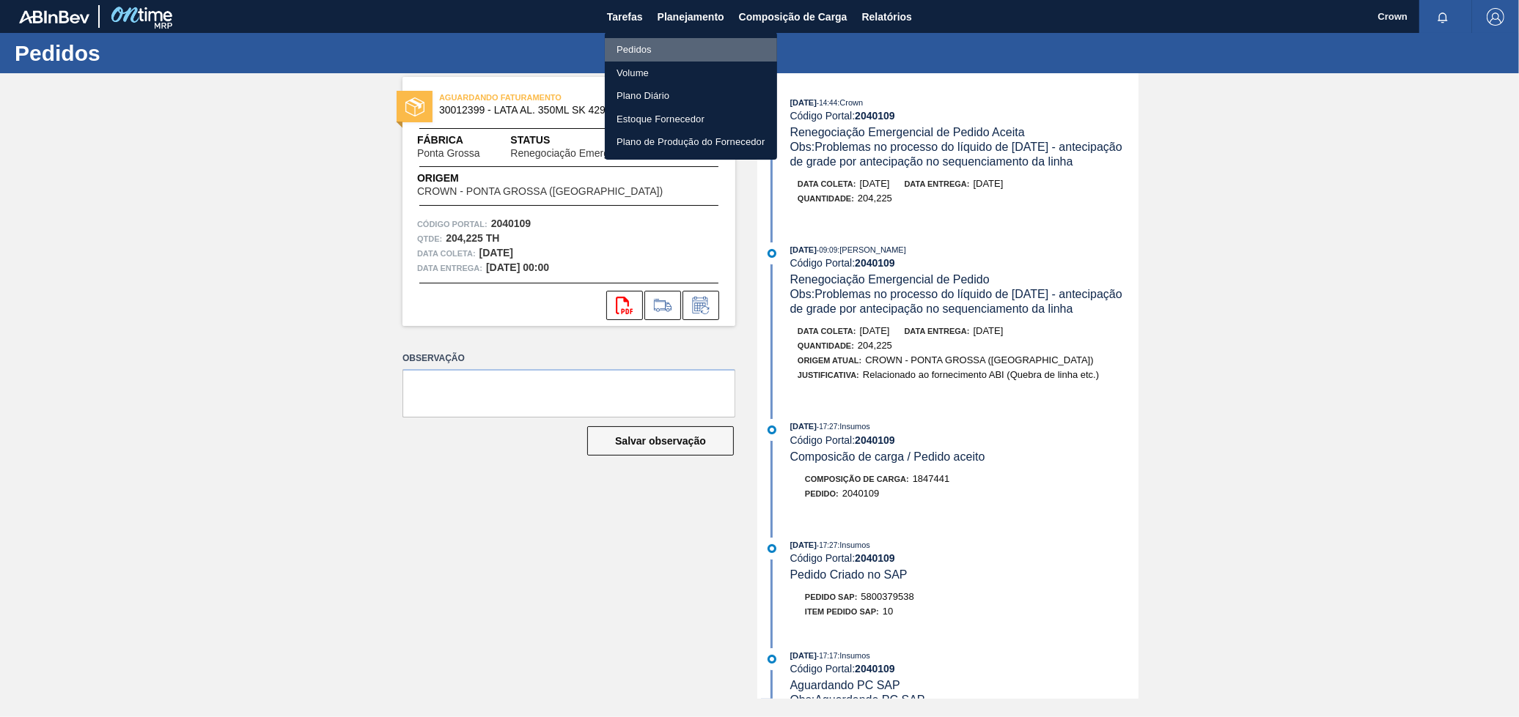
click at [644, 53] on li "Pedidos" at bounding box center [691, 49] width 172 height 23
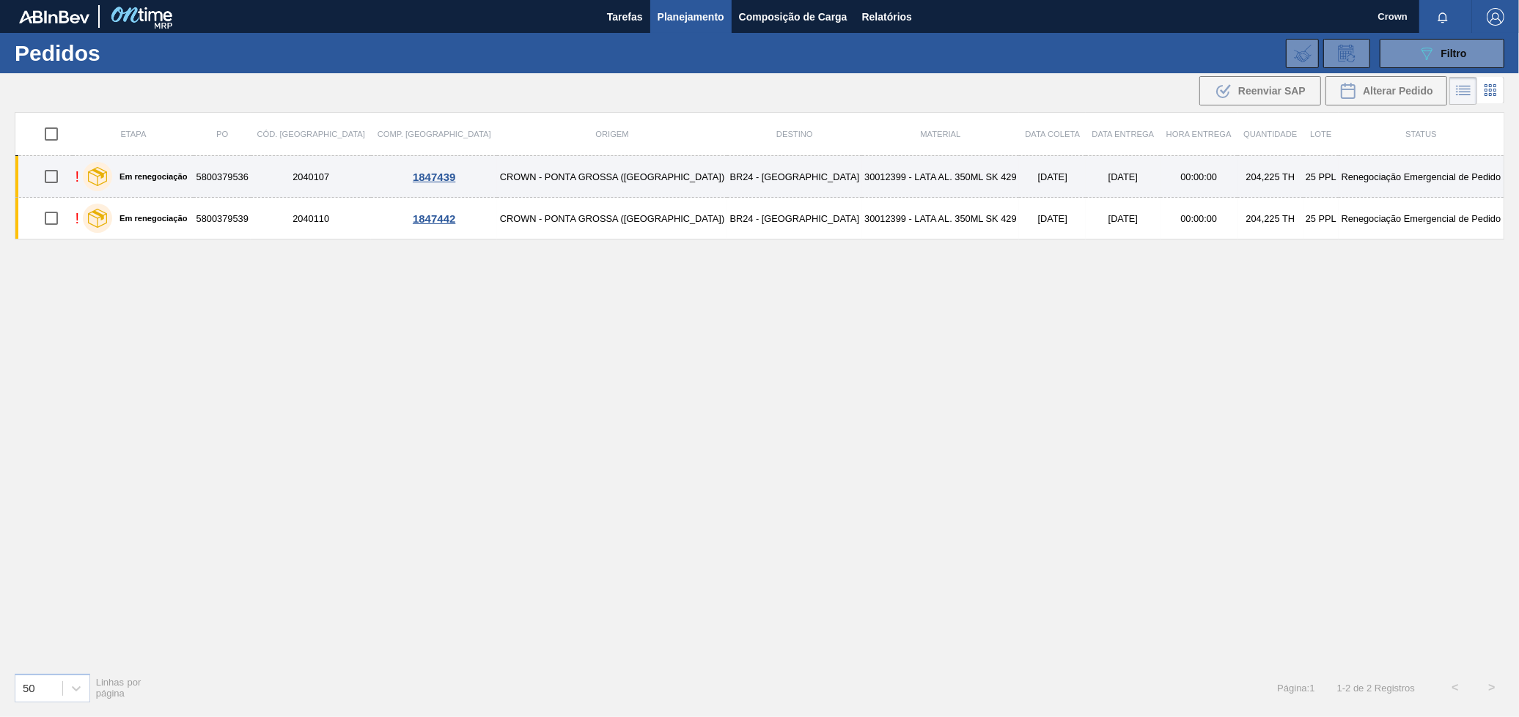
click at [1019, 191] on td "[DATE]" at bounding box center [1052, 177] width 67 height 42
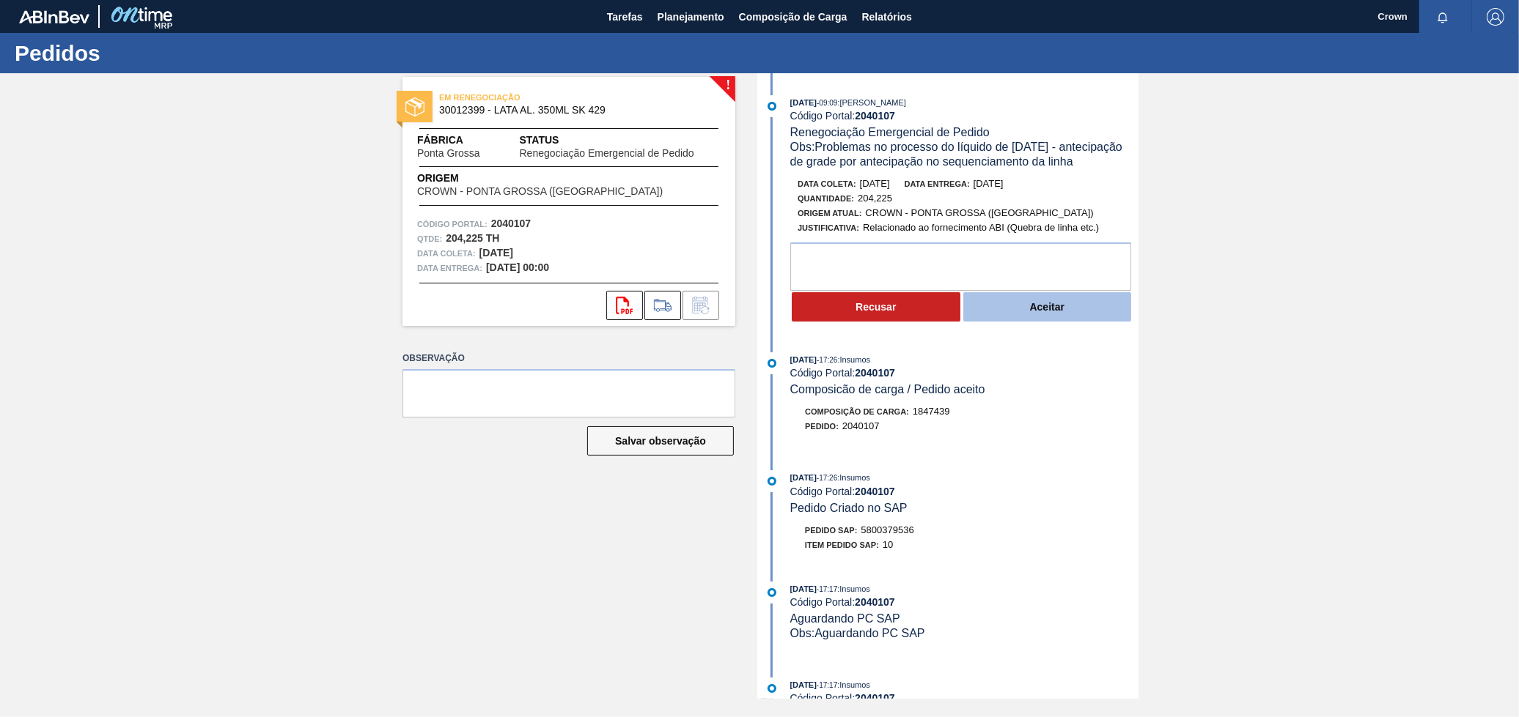
click at [989, 314] on button "Aceitar" at bounding box center [1047, 306] width 169 height 29
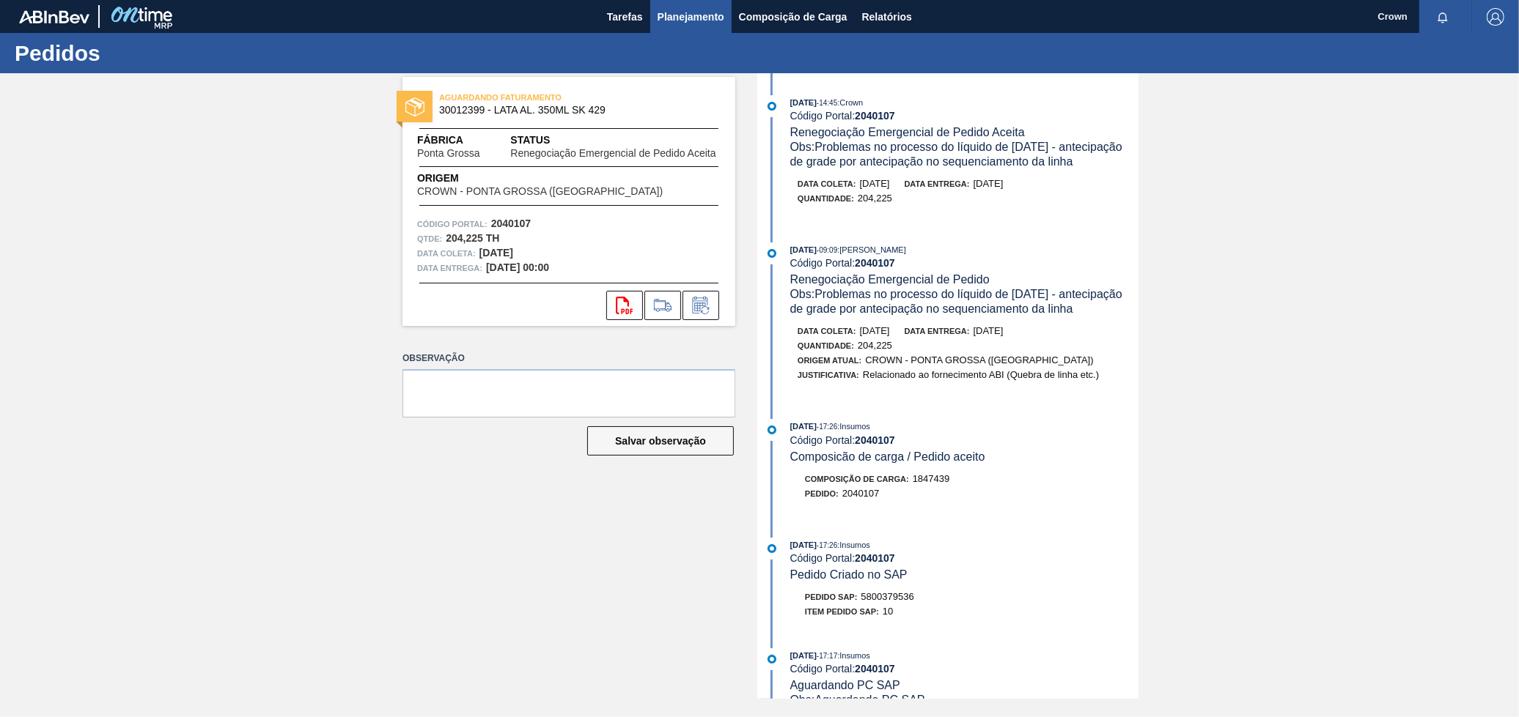
click at [689, 15] on span "Planejamento" at bounding box center [690, 17] width 67 height 18
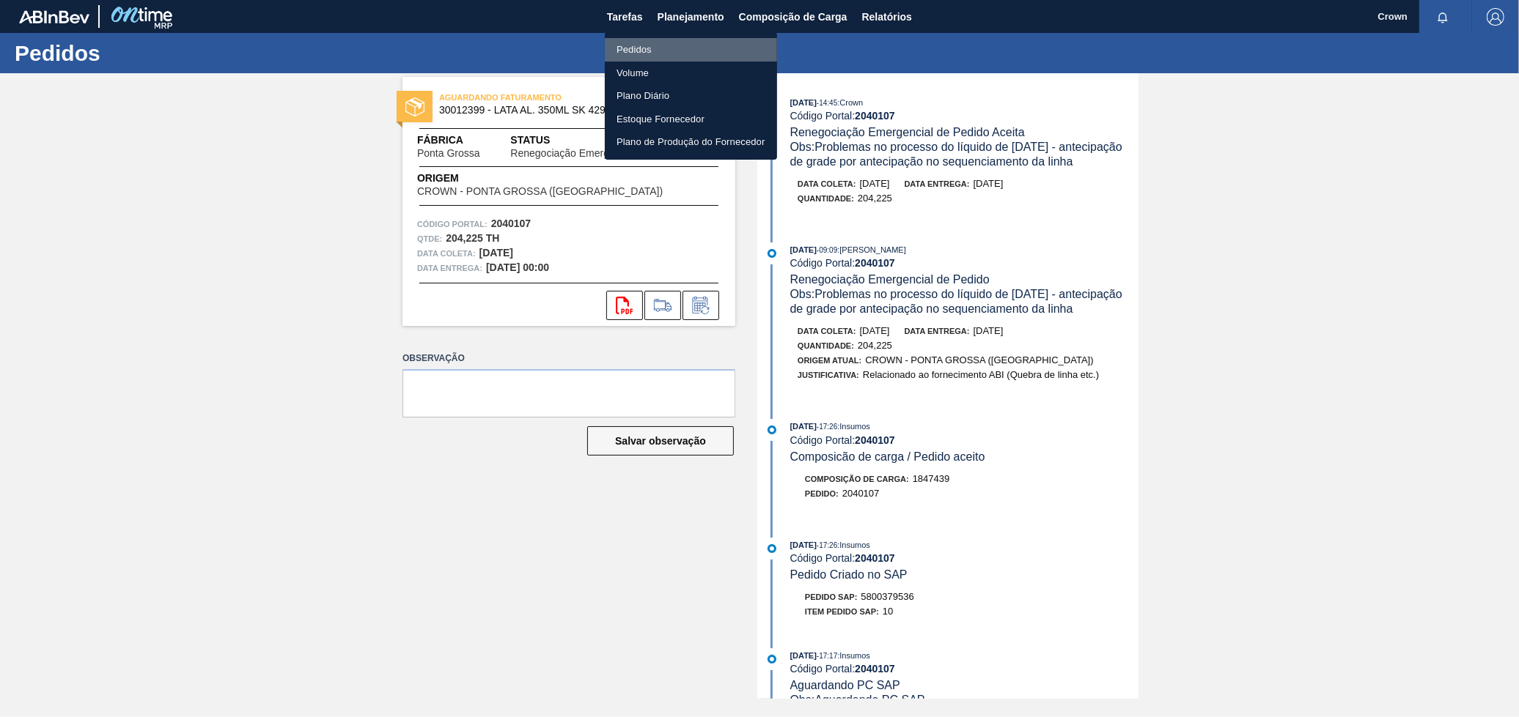
click at [670, 43] on li "Pedidos" at bounding box center [691, 49] width 172 height 23
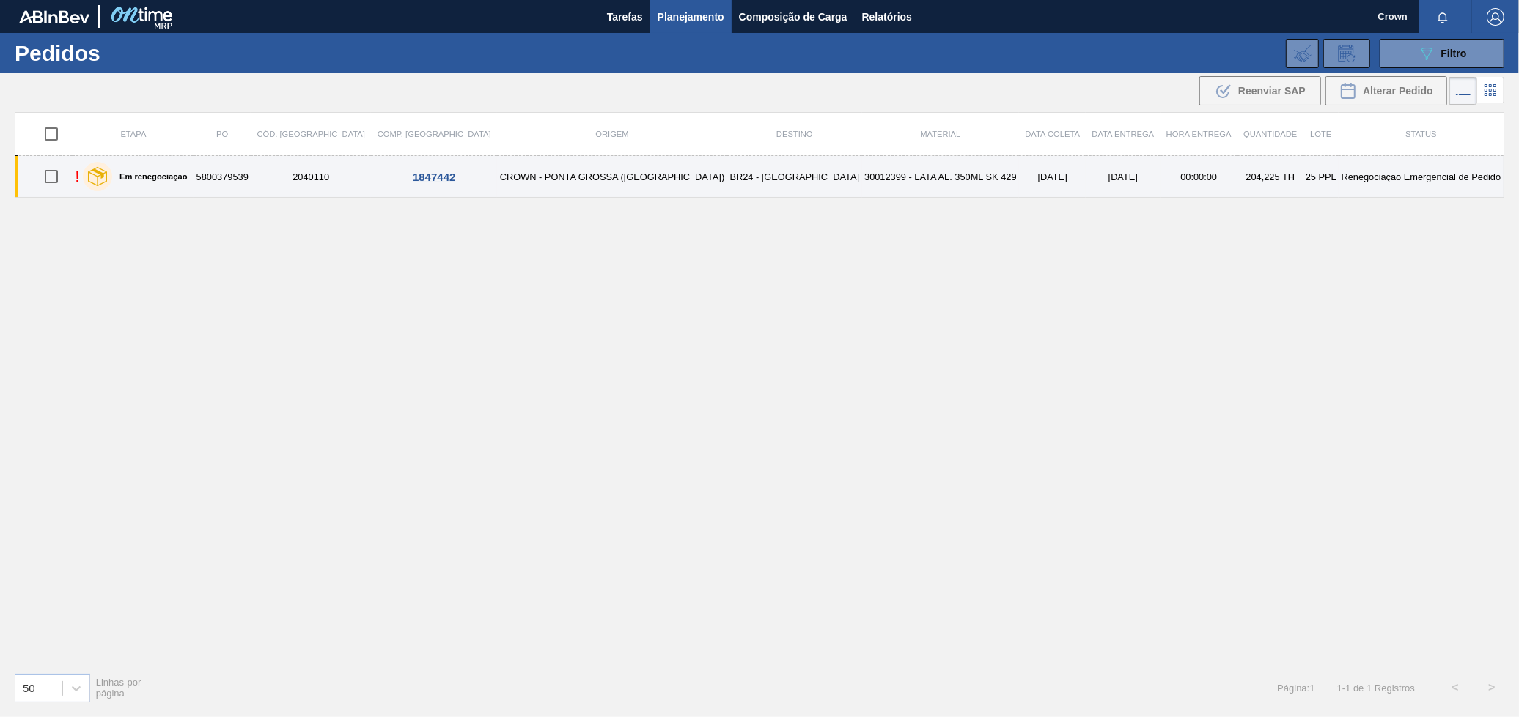
click at [727, 170] on td "BR24 - [GEOGRAPHIC_DATA]" at bounding box center [794, 177] width 135 height 42
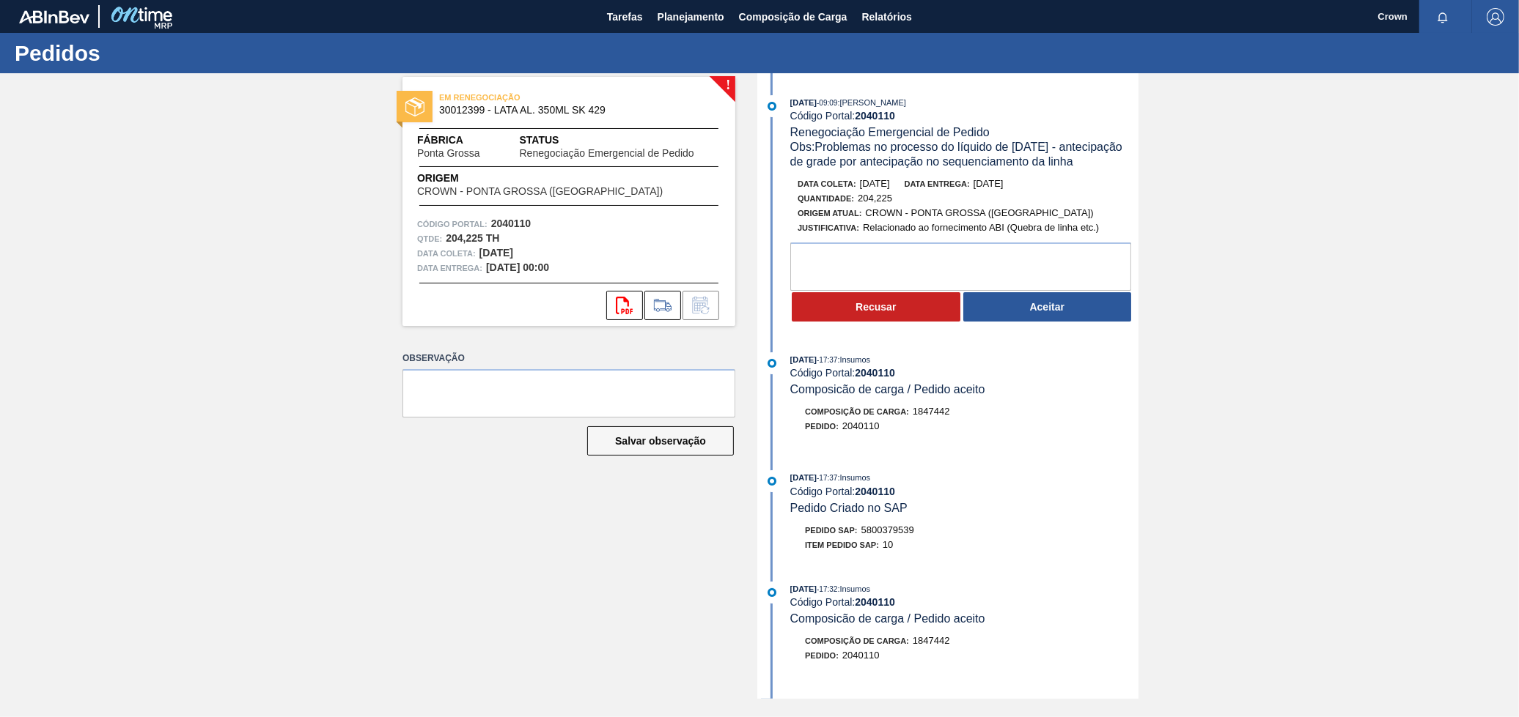
click at [986, 309] on button "Aceitar" at bounding box center [1047, 306] width 169 height 29
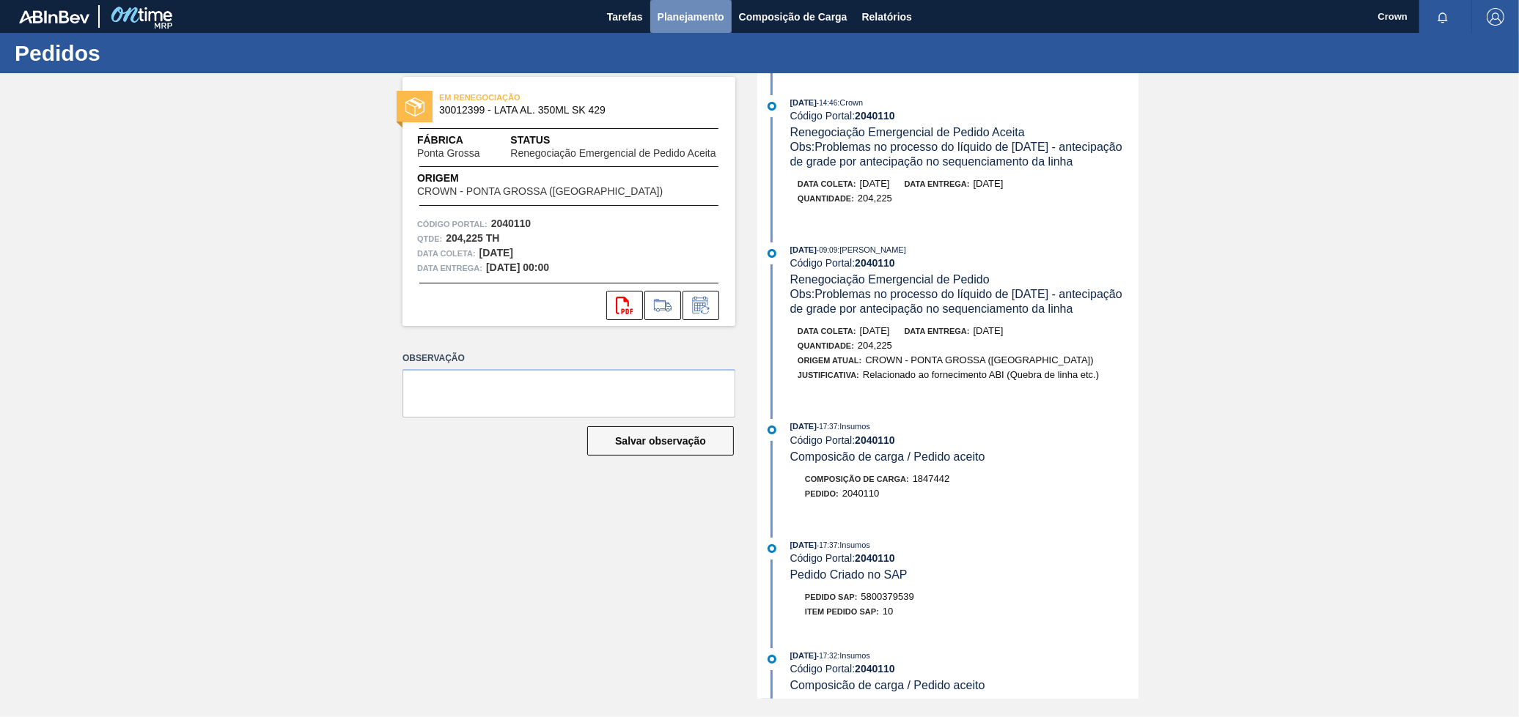
click at [695, 10] on span "Planejamento" at bounding box center [690, 17] width 67 height 18
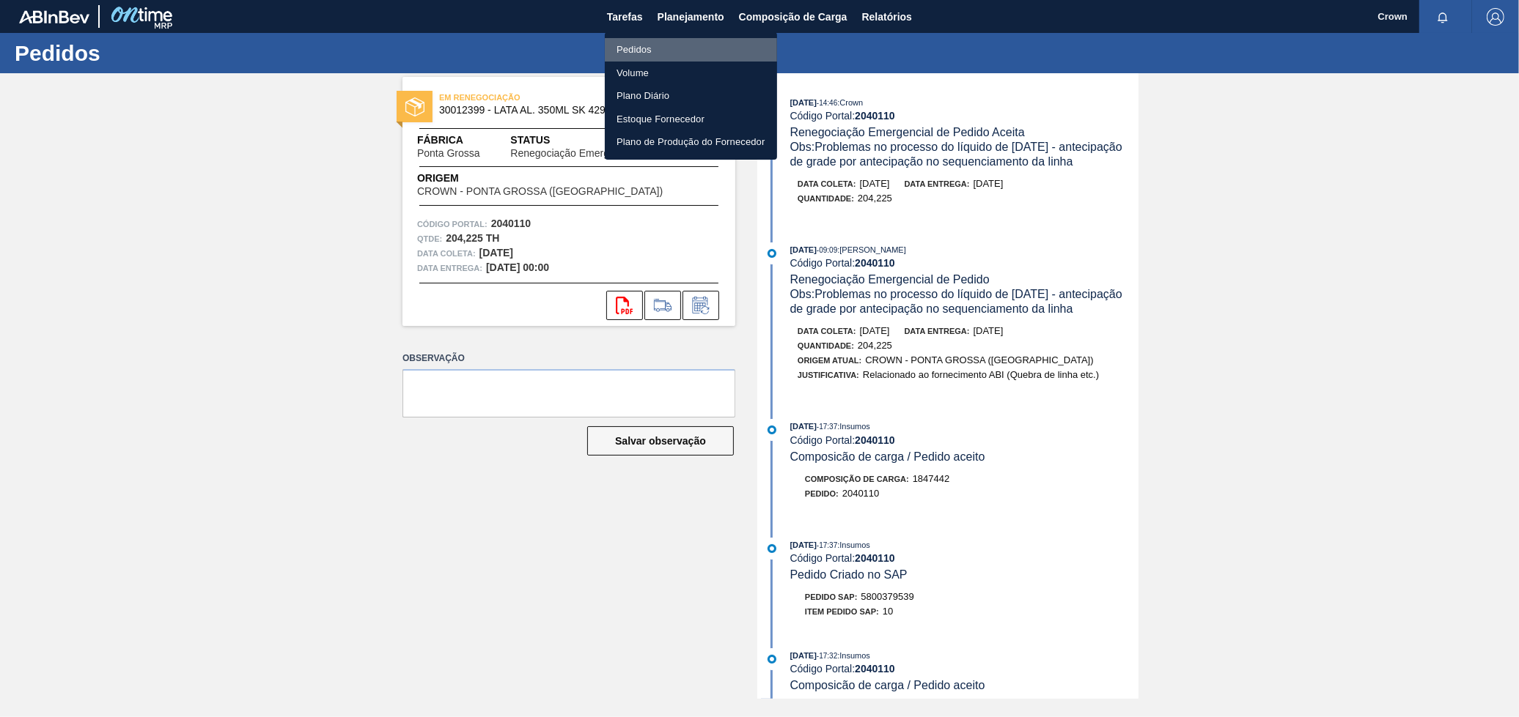
click at [658, 53] on li "Pedidos" at bounding box center [691, 49] width 172 height 23
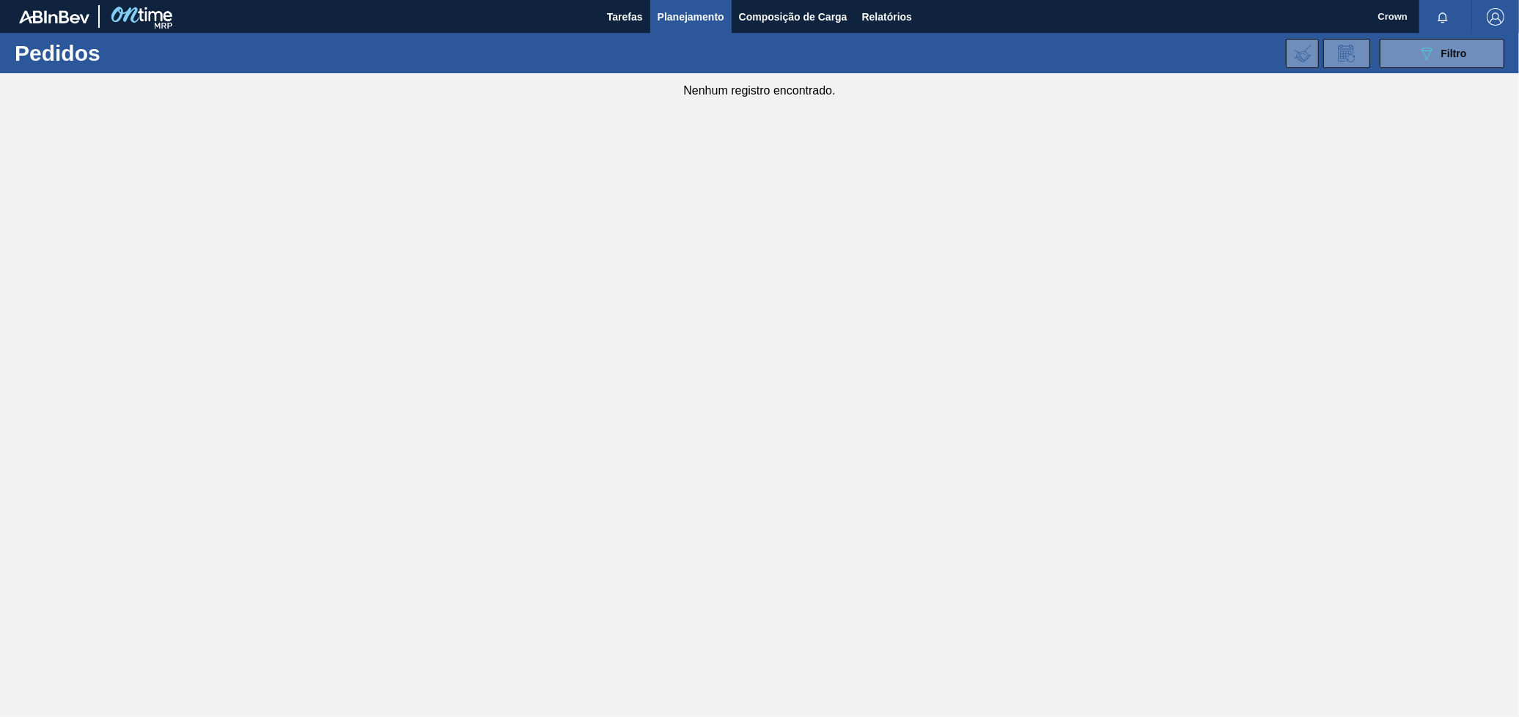
click at [695, 13] on span "Planejamento" at bounding box center [690, 17] width 67 height 18
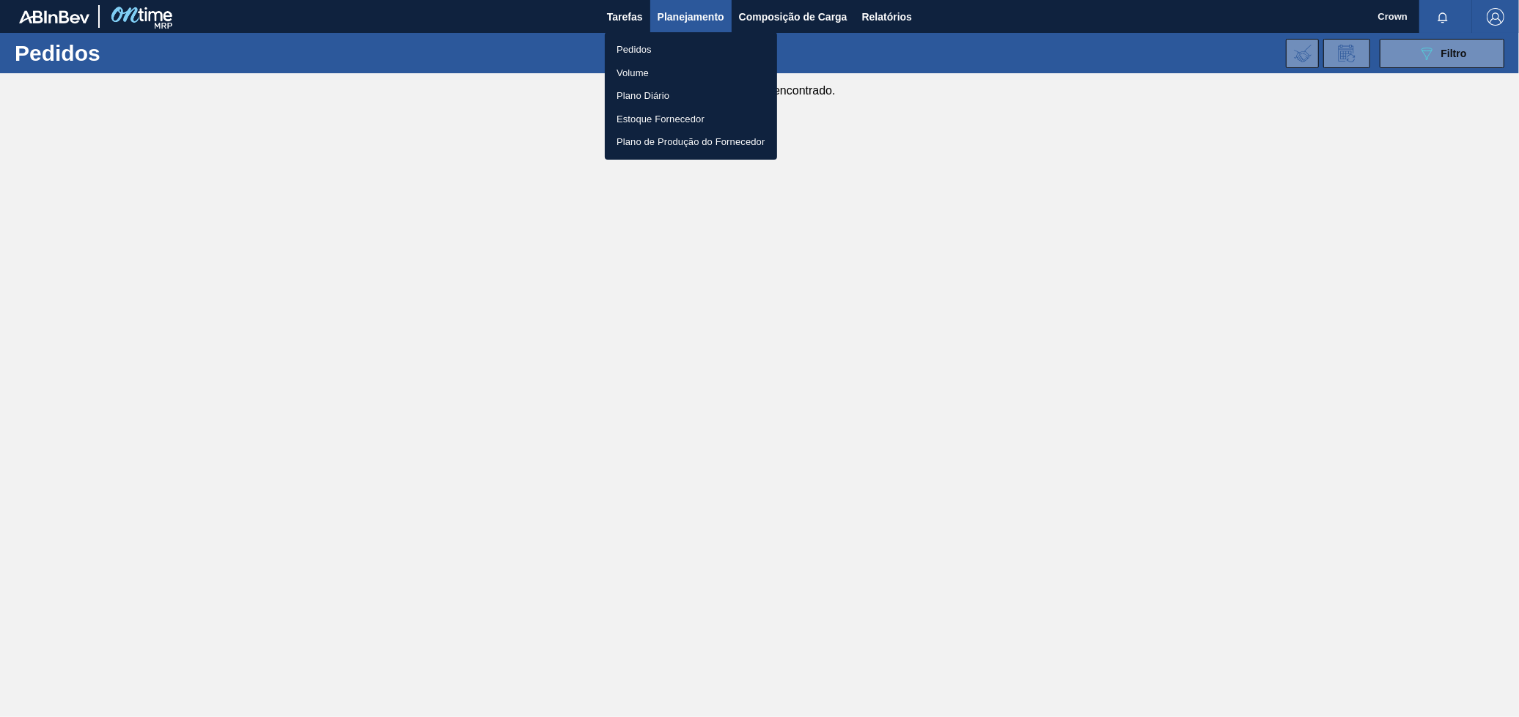
click at [629, 70] on li "Volume" at bounding box center [691, 73] width 172 height 23
